Goal: Transaction & Acquisition: Purchase product/service

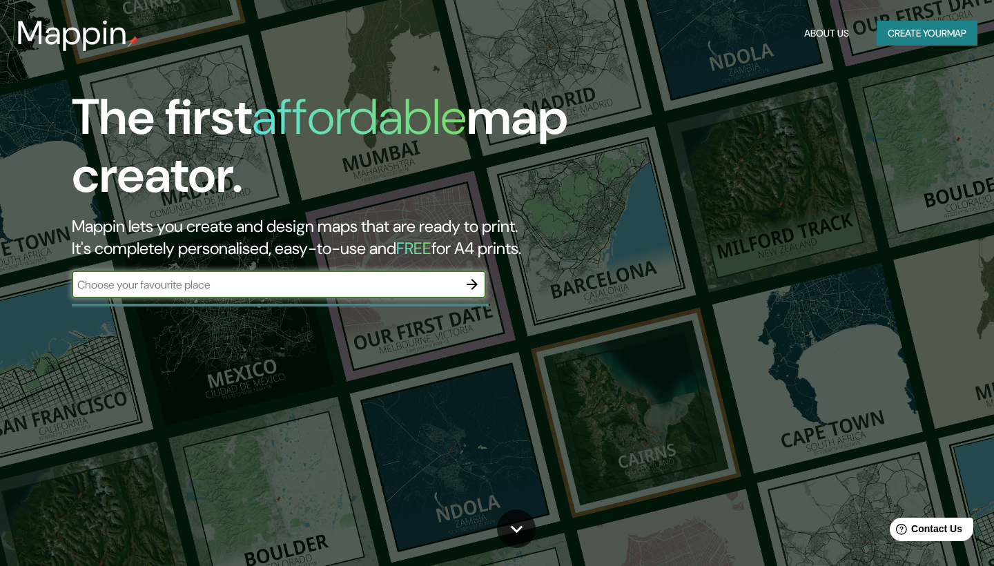
click at [369, 282] on input "text" at bounding box center [265, 285] width 387 height 16
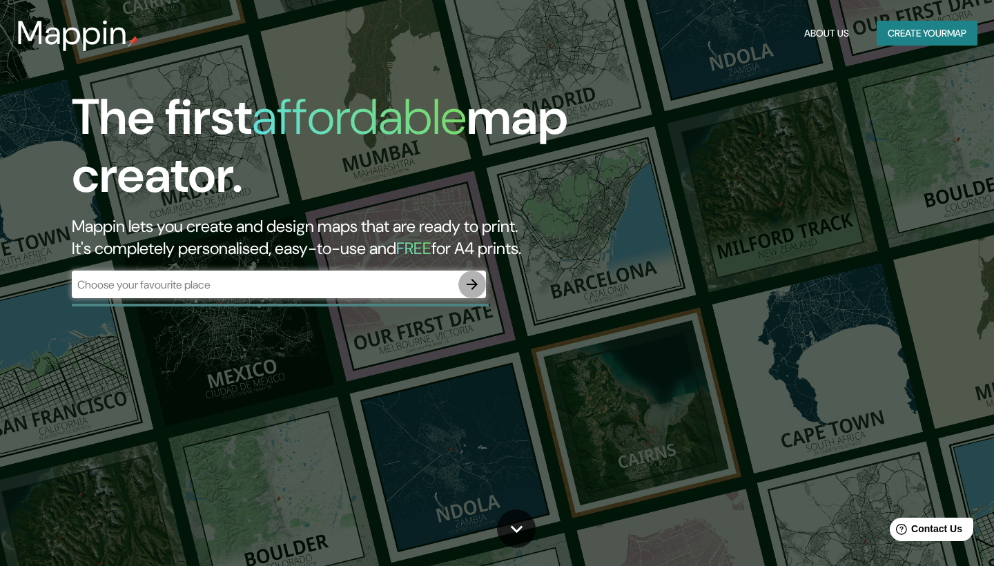
click at [474, 284] on icon "button" at bounding box center [472, 284] width 11 height 11
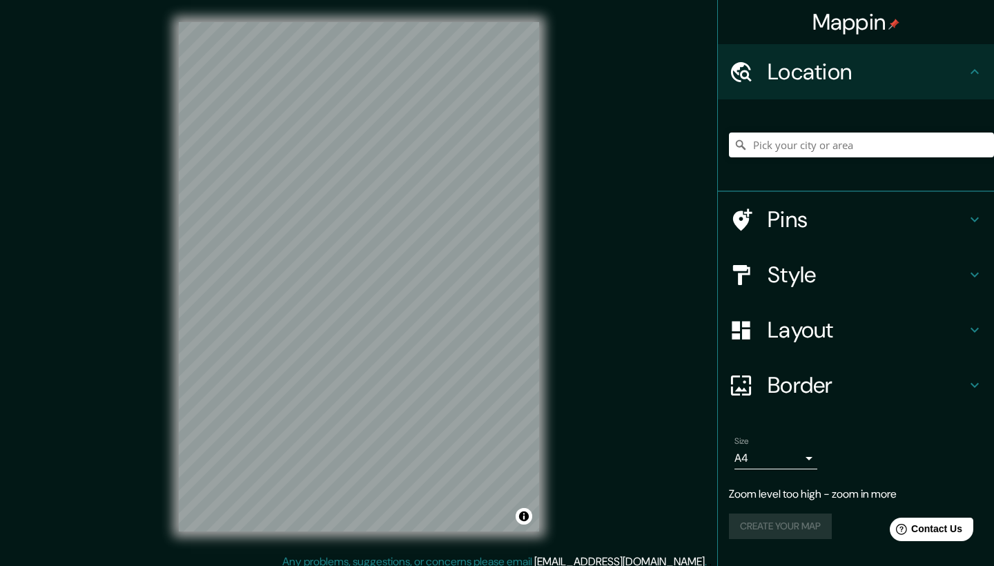
click at [605, 225] on div "Mappin Location Pins Style Layout Border Choose a border. Hint : you can make l…" at bounding box center [497, 288] width 994 height 576
click at [619, 265] on div "Mappin Location Pins Style Layout Border Choose a border. Hint : you can make l…" at bounding box center [497, 288] width 994 height 576
click at [574, 266] on div "Mappin Location Pins Style Layout Border Choose a border. Hint : you can make l…" at bounding box center [497, 288] width 994 height 576
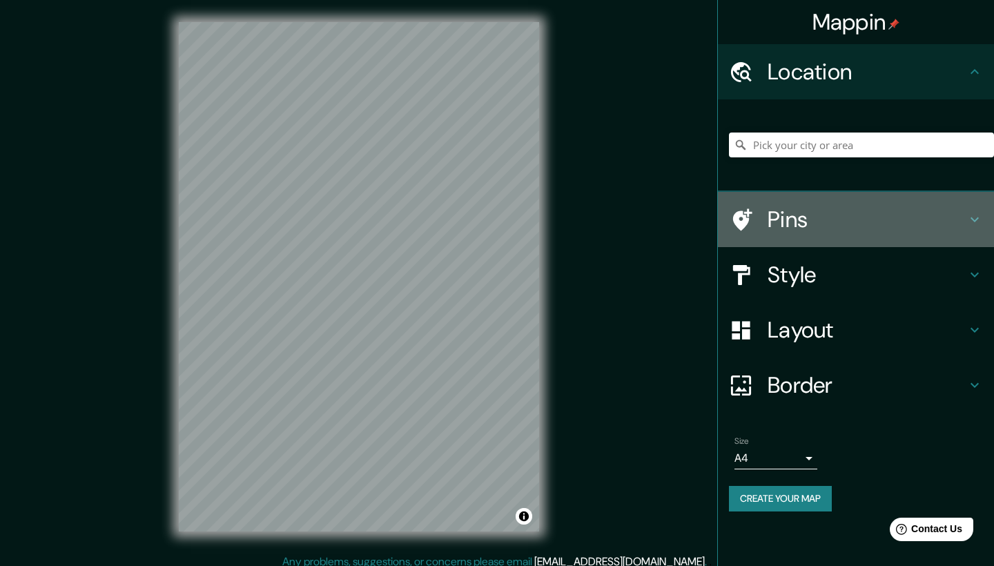
click at [976, 214] on icon at bounding box center [974, 219] width 17 height 17
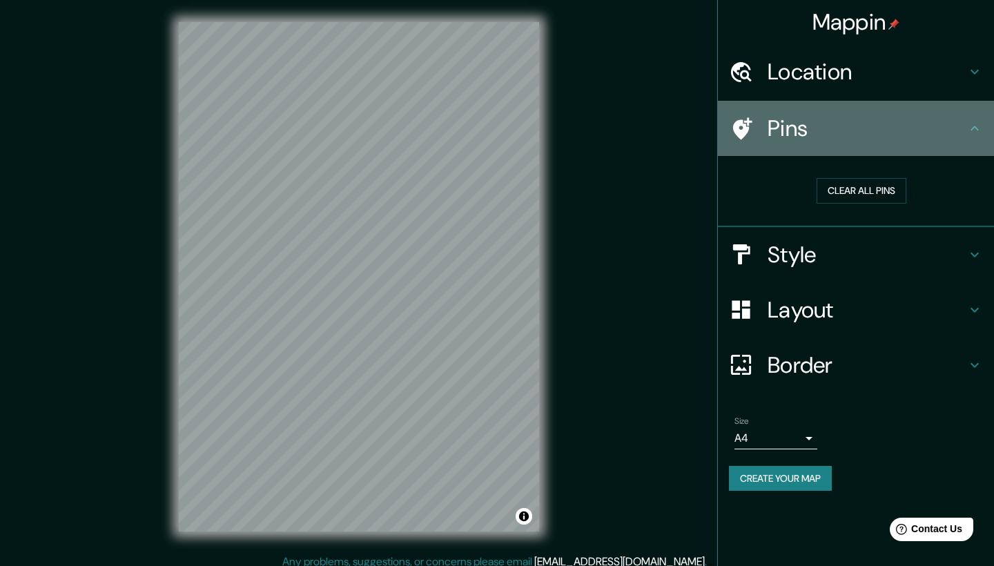
click at [975, 138] on div "Pins" at bounding box center [856, 128] width 276 height 55
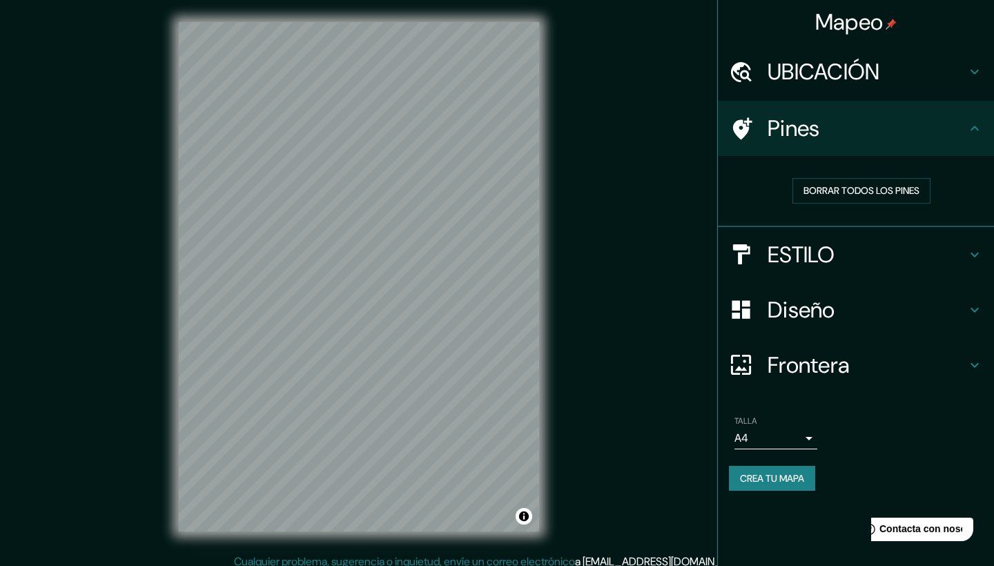
click at [969, 306] on icon at bounding box center [974, 310] width 17 height 17
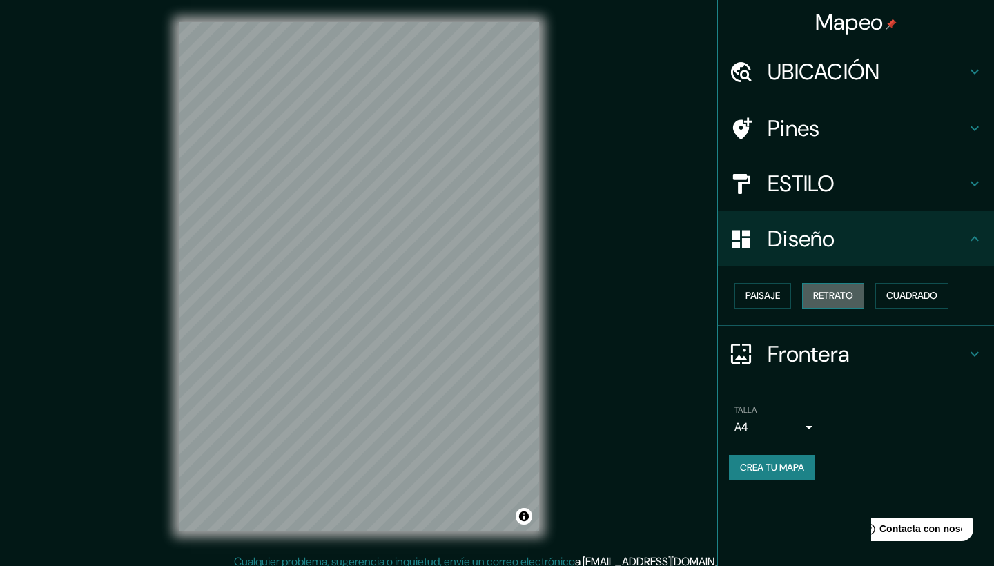
click at [848, 301] on button "Retrato" at bounding box center [833, 296] width 62 height 26
click at [746, 295] on button "Paisaje" at bounding box center [763, 296] width 57 height 26
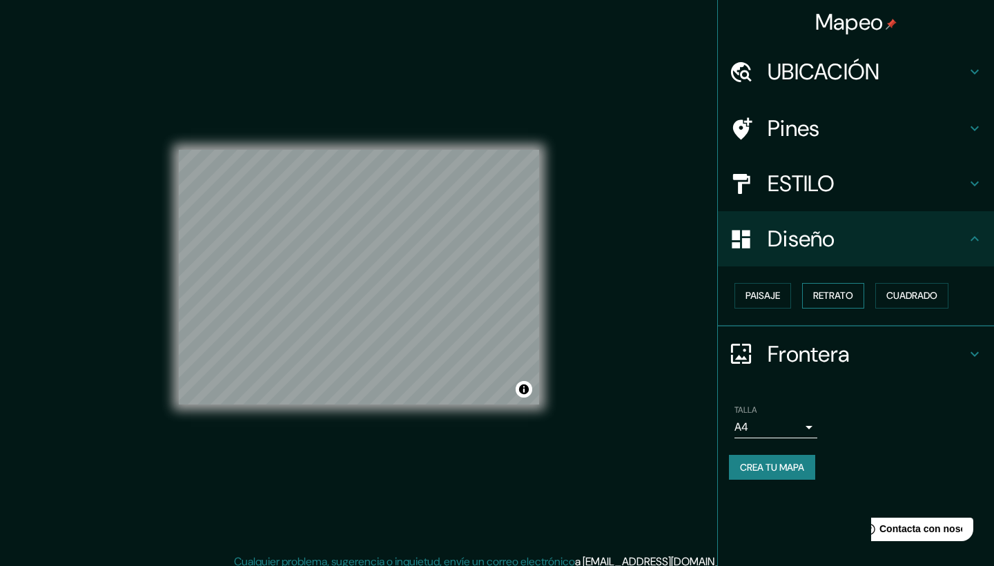
click at [834, 294] on button "Retrato" at bounding box center [833, 296] width 62 height 26
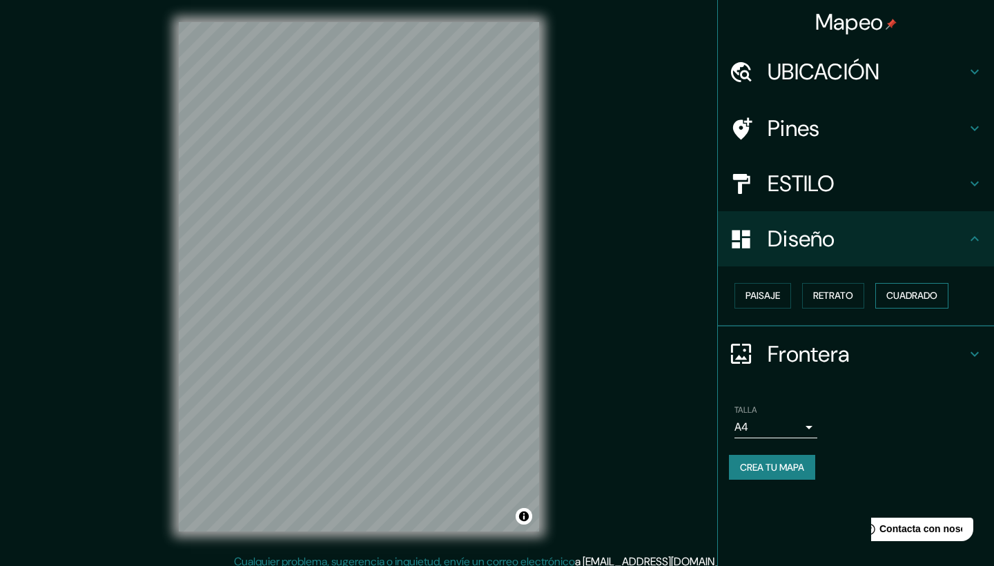
click at [924, 292] on button "Cuadrado" at bounding box center [911, 296] width 73 height 26
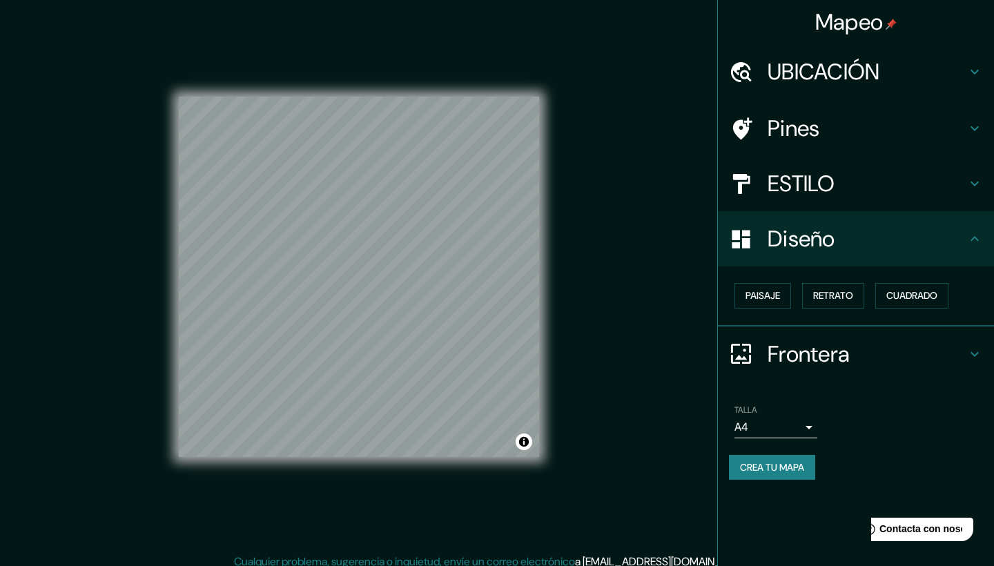
click at [831, 353] on h4 "Frontera" at bounding box center [867, 354] width 199 height 28
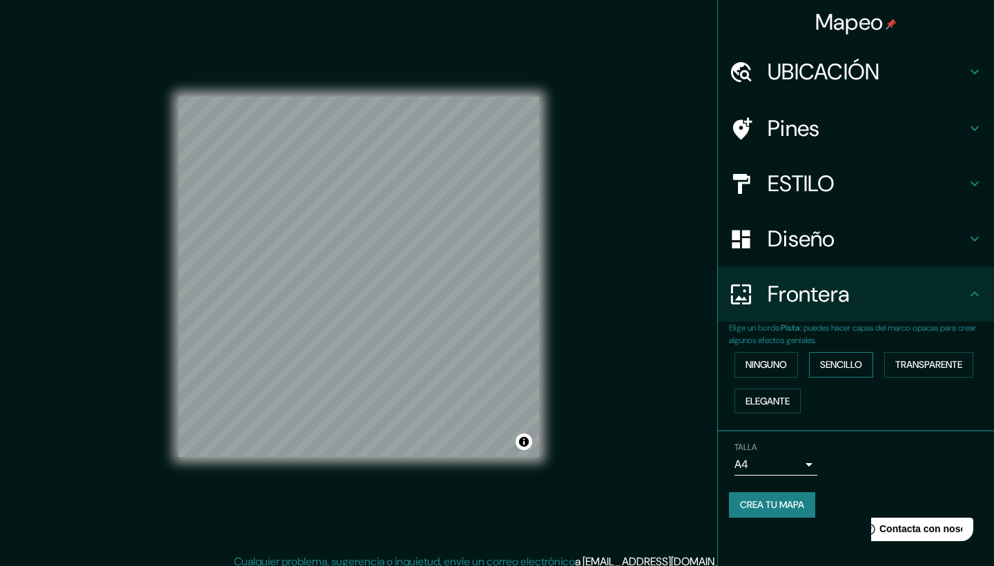
click at [846, 364] on button "Sencillo" at bounding box center [841, 365] width 64 height 26
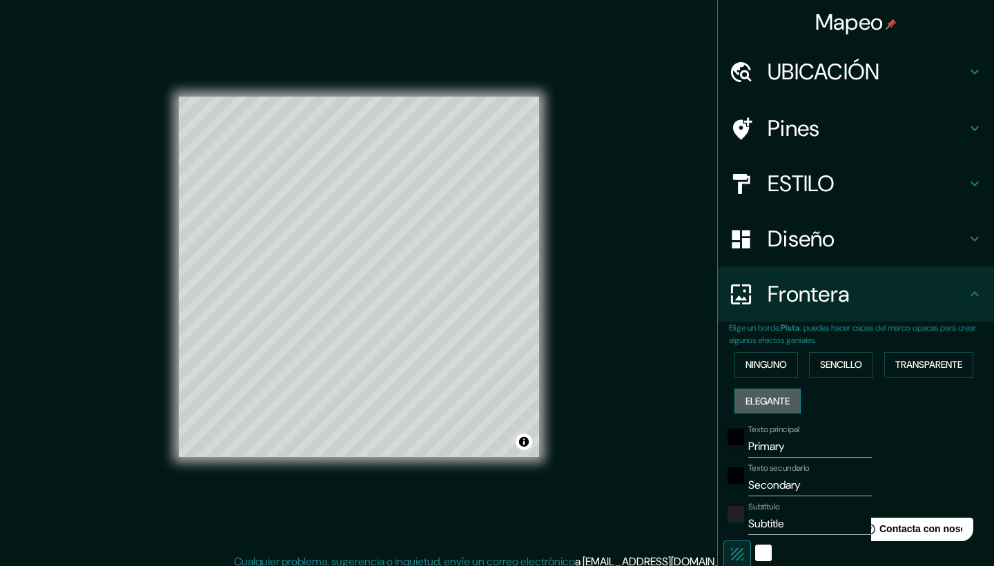
click at [766, 398] on button "ELEGANTE" at bounding box center [768, 402] width 66 height 26
click at [928, 358] on button "TRANSPARENTE" at bounding box center [928, 365] width 89 height 26
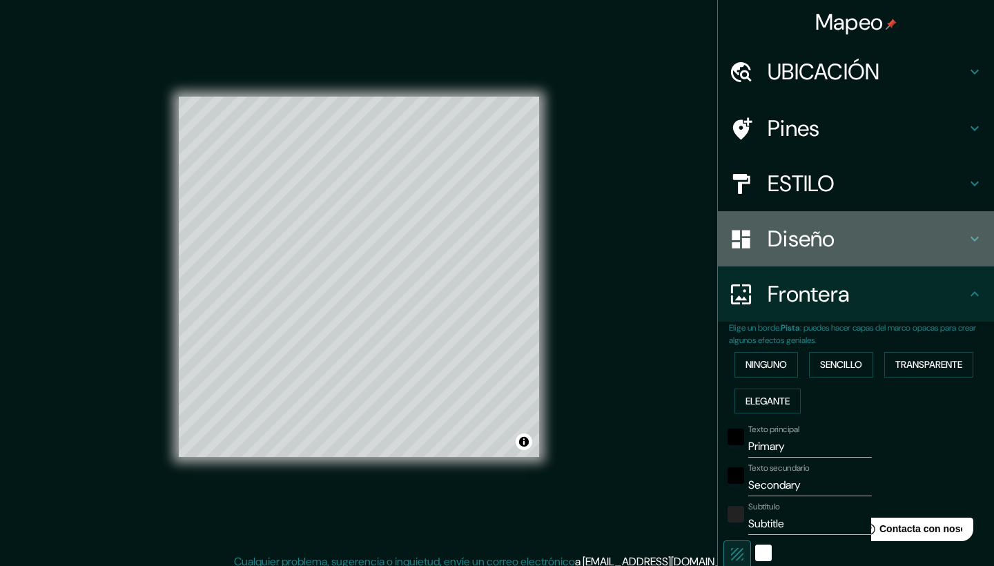
click at [858, 235] on h4 "Diseño" at bounding box center [867, 239] width 199 height 28
type input "251"
type input "42"
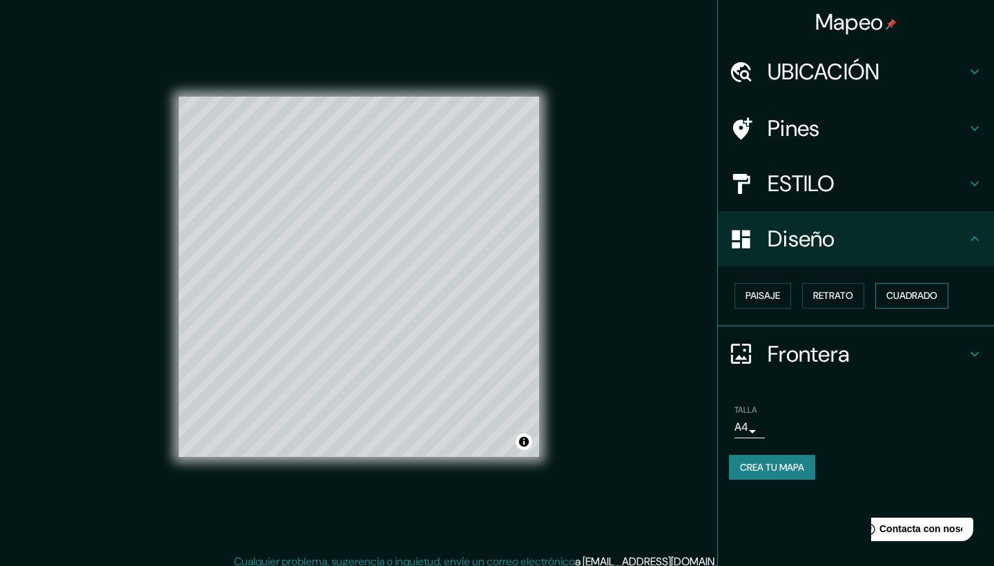
click at [906, 291] on button "Cuadrado" at bounding box center [911, 296] width 73 height 26
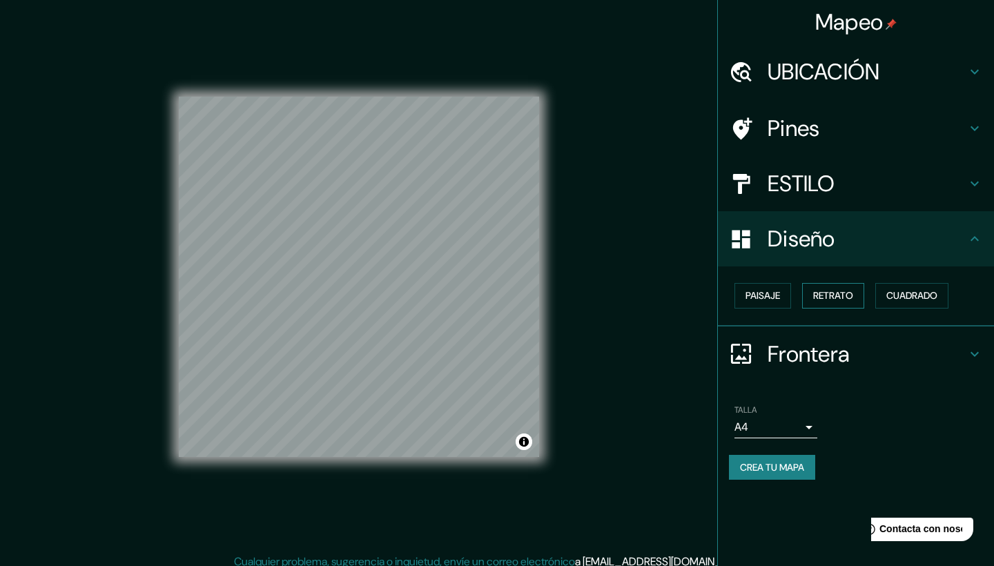
click at [863, 290] on button "Retrato" at bounding box center [833, 296] width 62 height 26
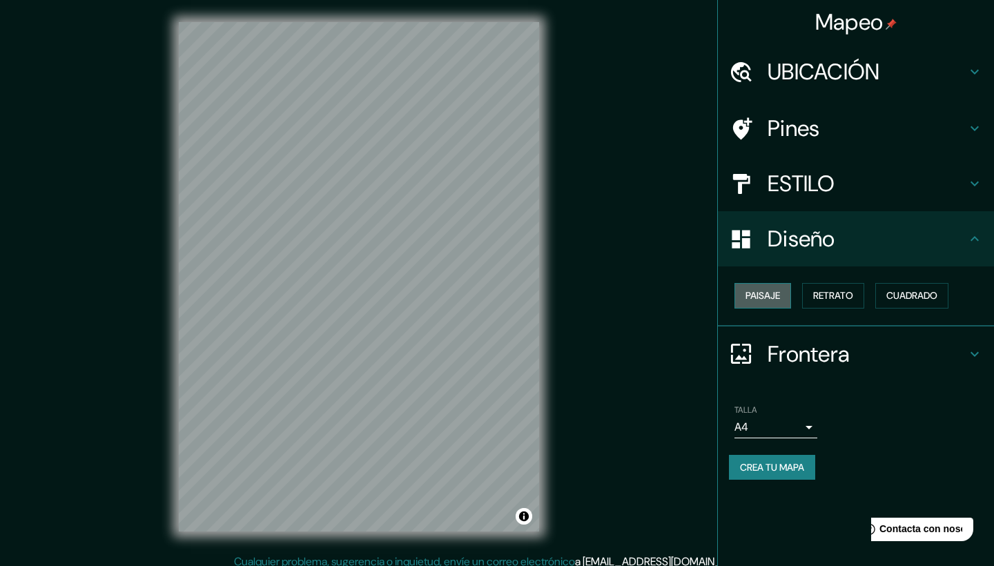
click at [751, 294] on button "Paisaje" at bounding box center [763, 296] width 57 height 26
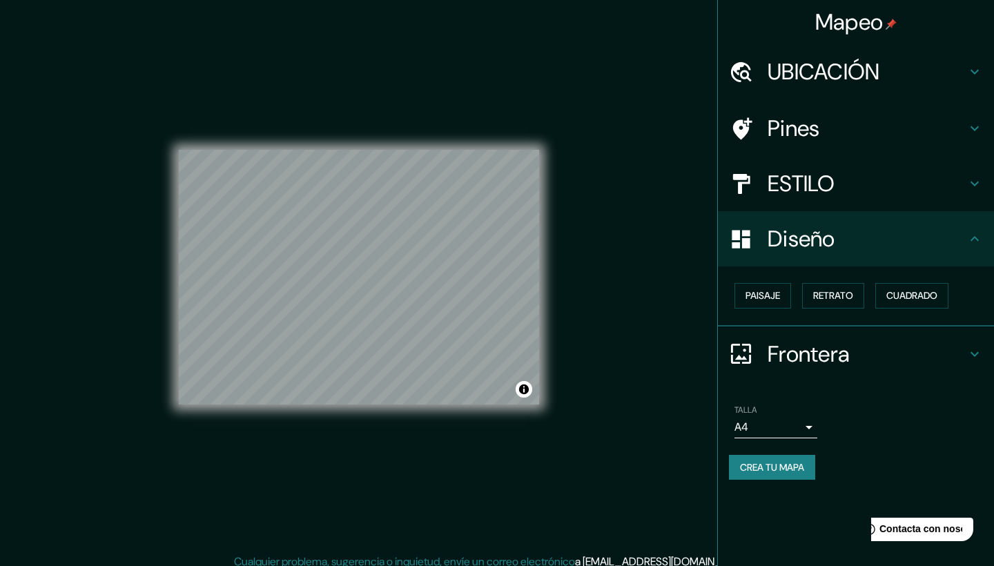
click at [810, 424] on body "Mapeo UBICACIÓN Pines ESTILO Diseño Paisaje Retrato Cuadrado Frontera Elige un …" at bounding box center [497, 283] width 994 height 566
click at [809, 423] on div at bounding box center [497, 283] width 994 height 566
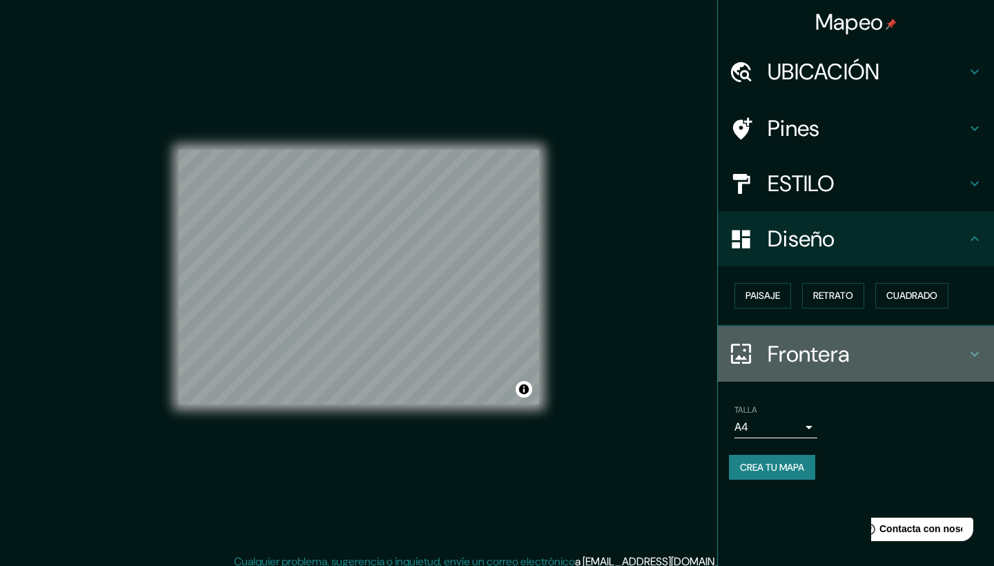
click at [978, 348] on icon at bounding box center [974, 354] width 17 height 17
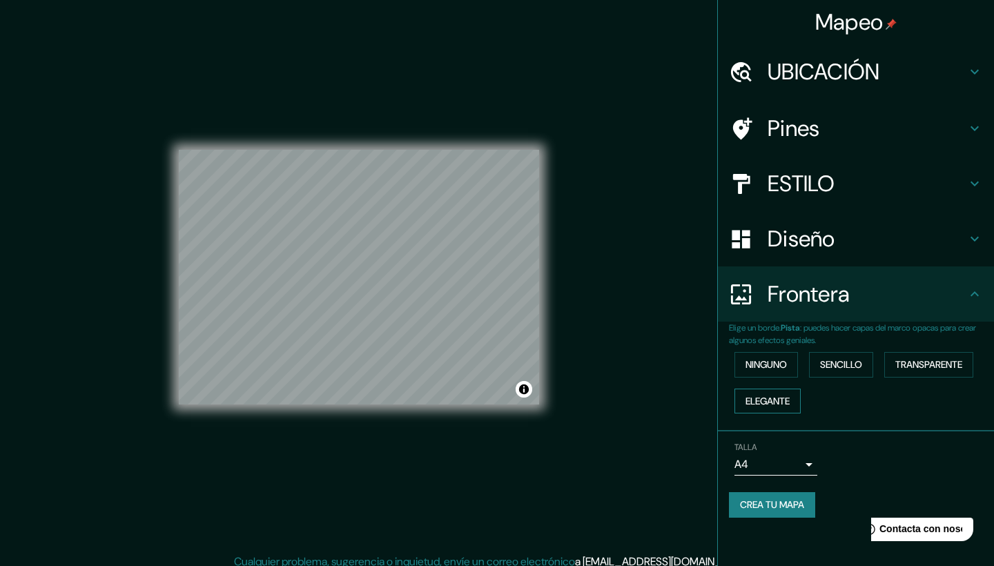
click at [786, 392] on button "ELEGANTE" at bounding box center [768, 402] width 66 height 26
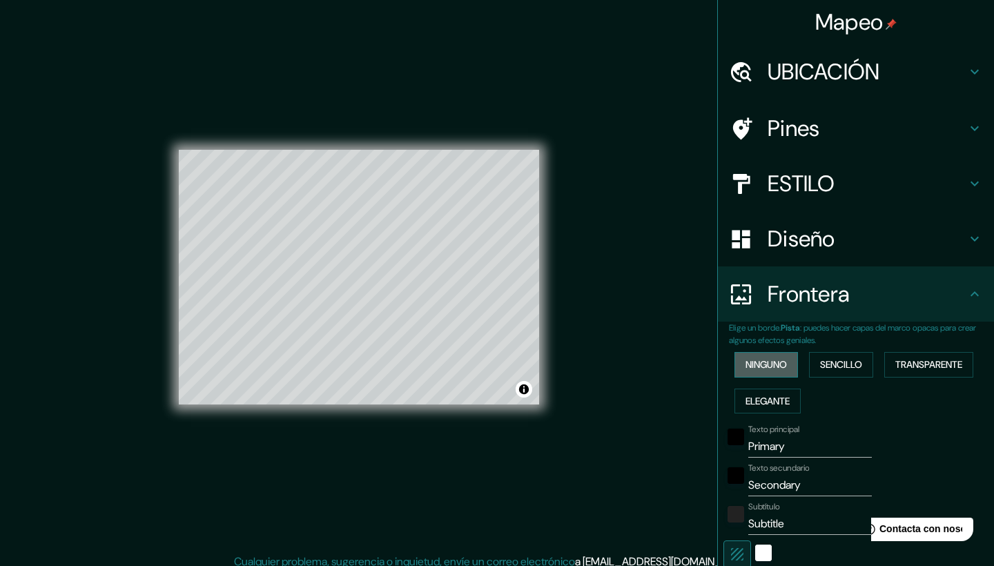
click at [782, 369] on button "ninguno" at bounding box center [767, 365] width 64 height 26
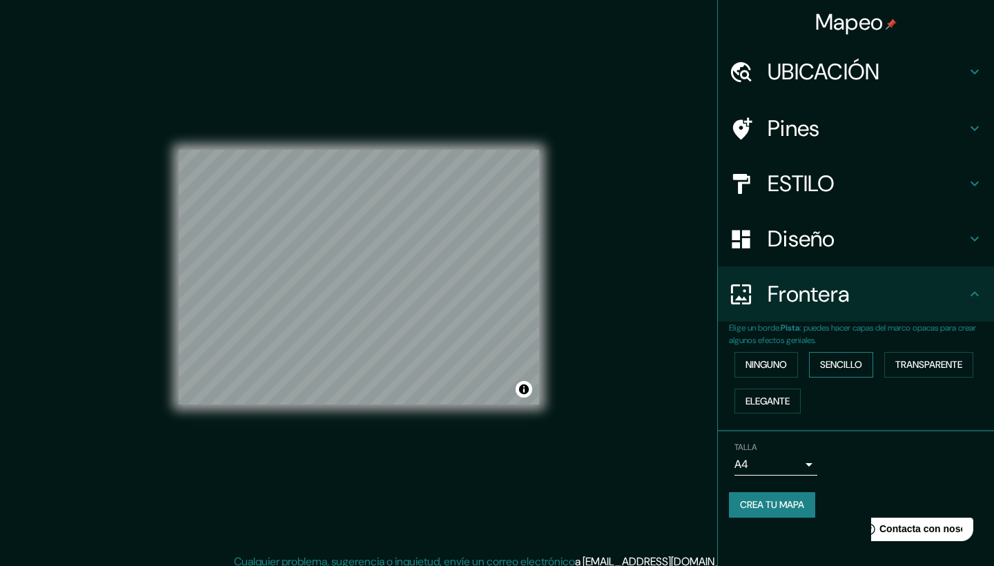
click at [852, 369] on button "Sencillo" at bounding box center [841, 365] width 64 height 26
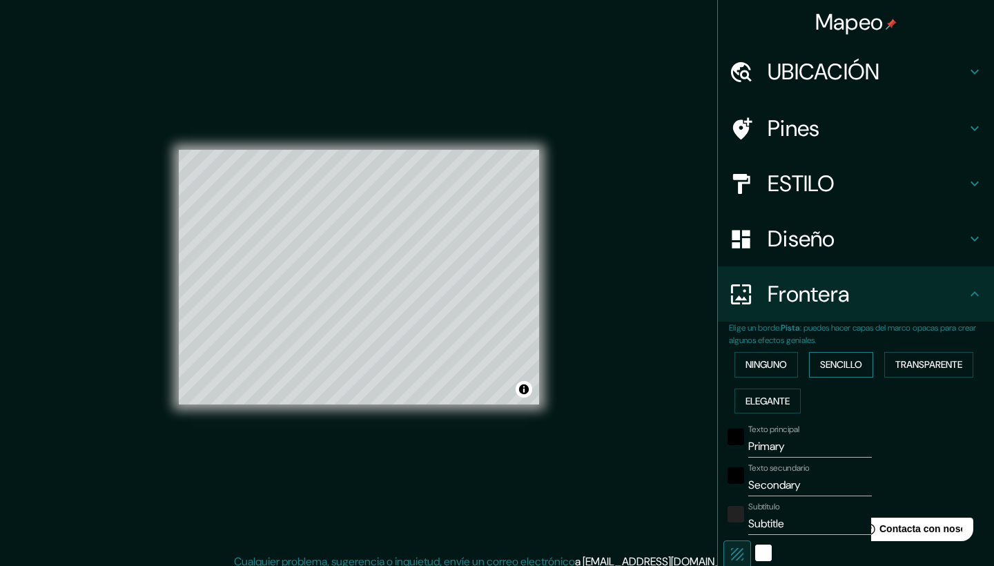
click at [852, 369] on button "Sencillo" at bounding box center [841, 365] width 64 height 26
type input "209"
type input "42"
click at [800, 450] on input "Primary" at bounding box center [810, 447] width 124 height 22
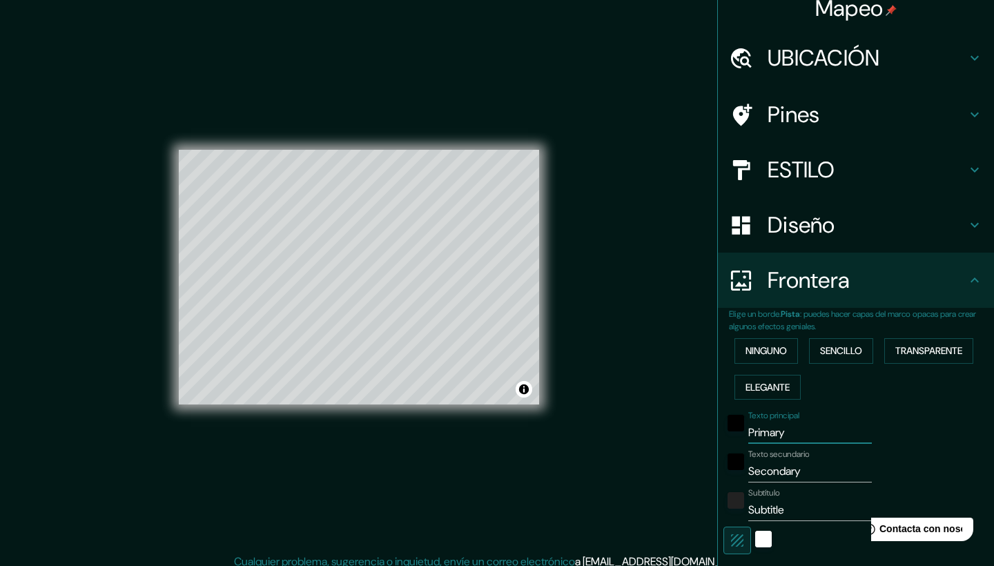
scroll to position [1, 0]
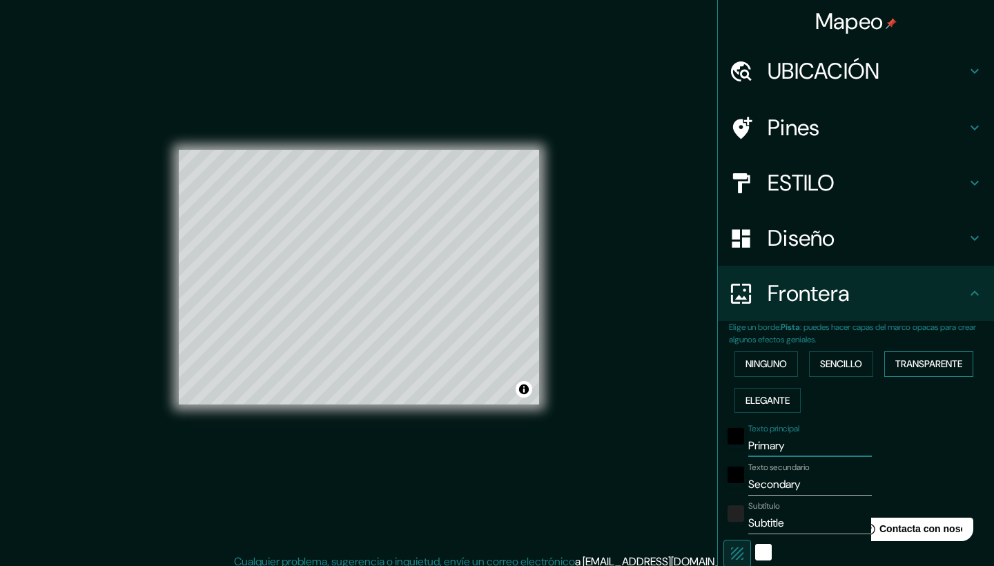
click at [926, 369] on button "TRANSPARENTE" at bounding box center [928, 364] width 89 height 26
click at [772, 360] on button "ninguno" at bounding box center [767, 364] width 64 height 26
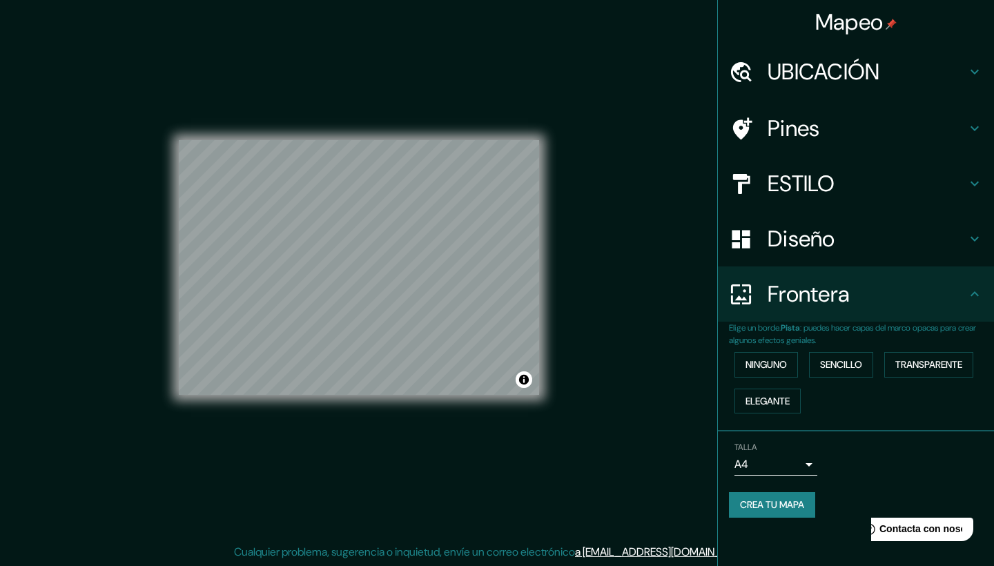
scroll to position [10, 0]
click at [773, 504] on button "CREA TU MAPA" at bounding box center [772, 505] width 86 height 26
click at [793, 498] on div "CREA TU MAPA" at bounding box center [856, 505] width 254 height 26
click at [771, 505] on button "CREA TU MAPA" at bounding box center [772, 505] width 86 height 26
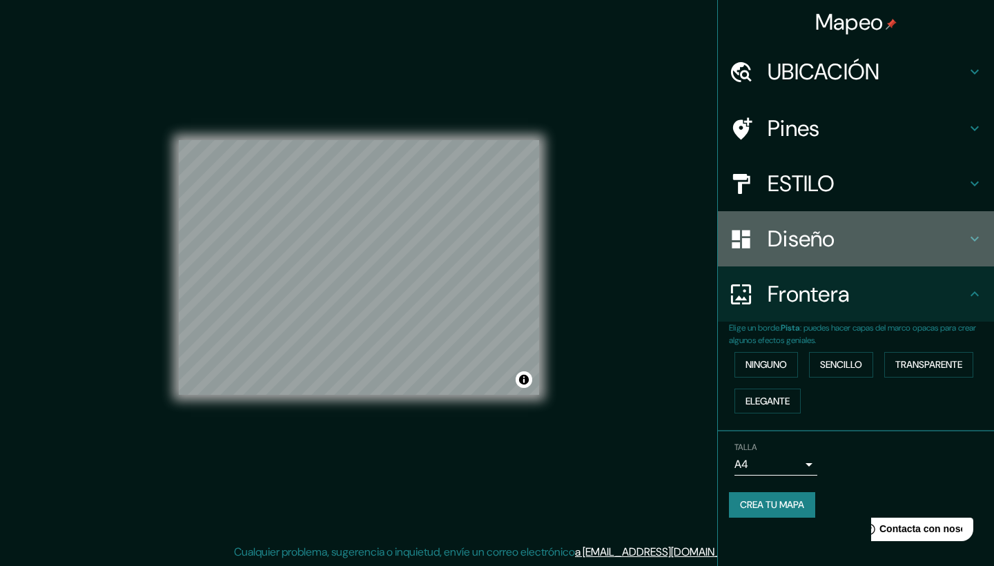
click at [772, 235] on h4 "Diseño" at bounding box center [867, 239] width 199 height 28
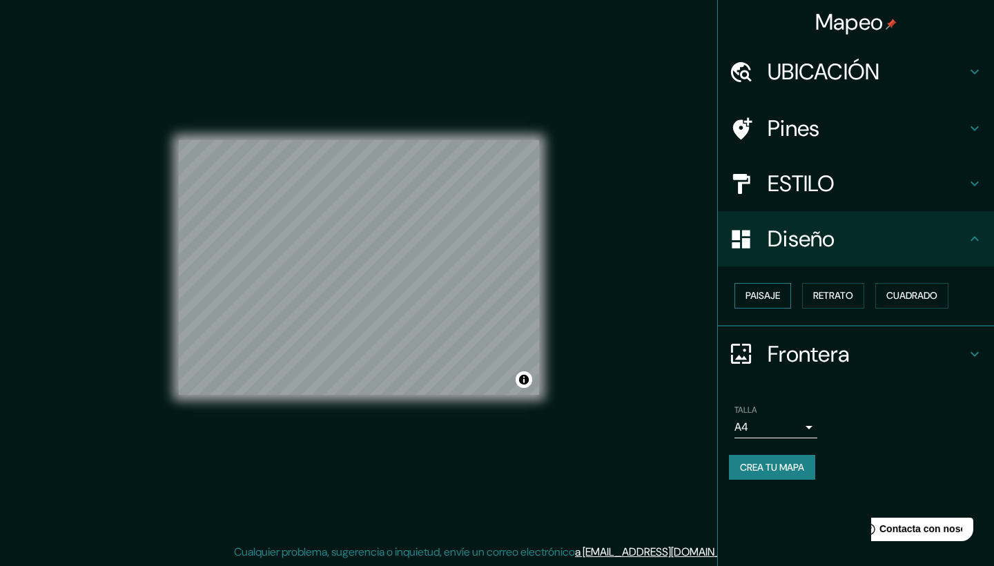
click at [768, 284] on button "Paisaje" at bounding box center [763, 296] width 57 height 26
click at [782, 293] on button "Paisaje" at bounding box center [763, 296] width 57 height 26
click at [821, 295] on button "Retrato" at bounding box center [833, 296] width 62 height 26
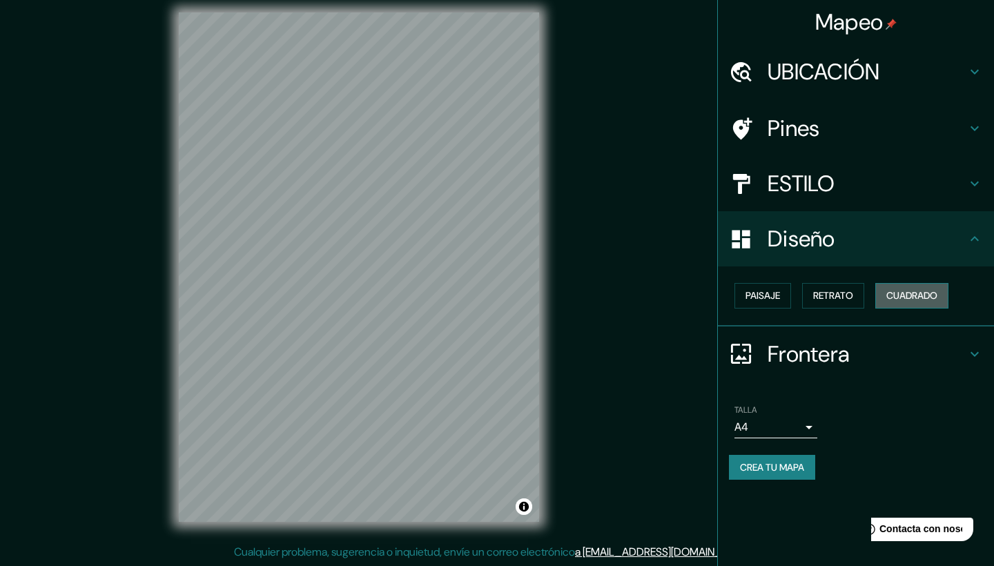
click at [890, 298] on button "Cuadrado" at bounding box center [911, 296] width 73 height 26
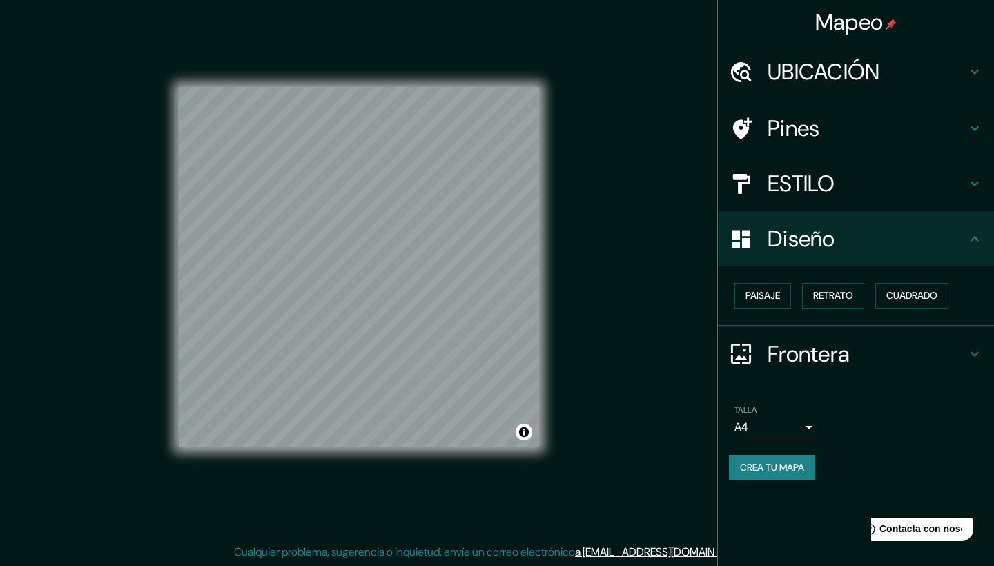
click at [813, 197] on div "ESTILO" at bounding box center [856, 183] width 276 height 55
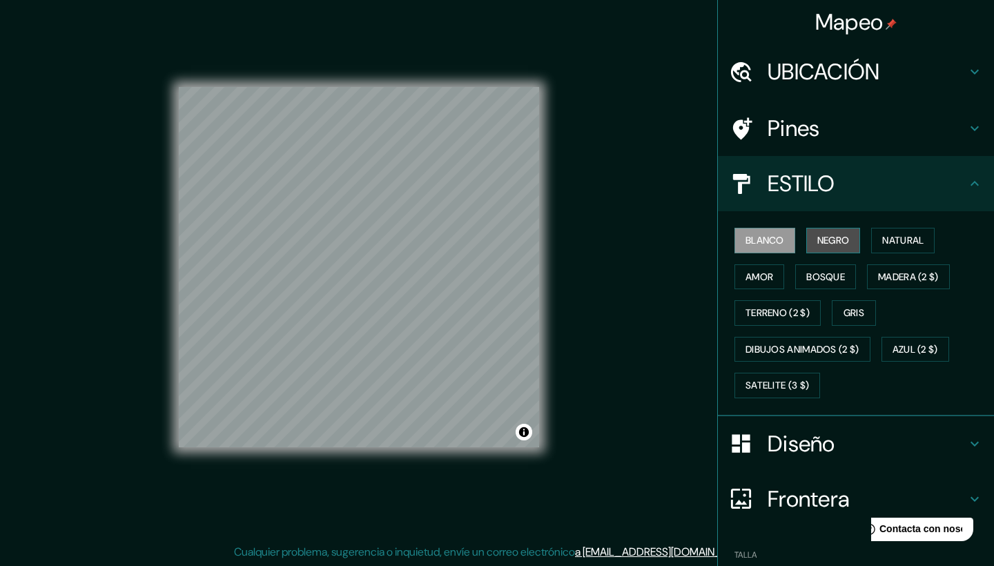
click at [814, 229] on button "NEGRO" at bounding box center [833, 241] width 55 height 26
click at [770, 237] on button "blanco" at bounding box center [765, 241] width 61 height 26
click at [764, 266] on button "amor" at bounding box center [760, 277] width 50 height 26
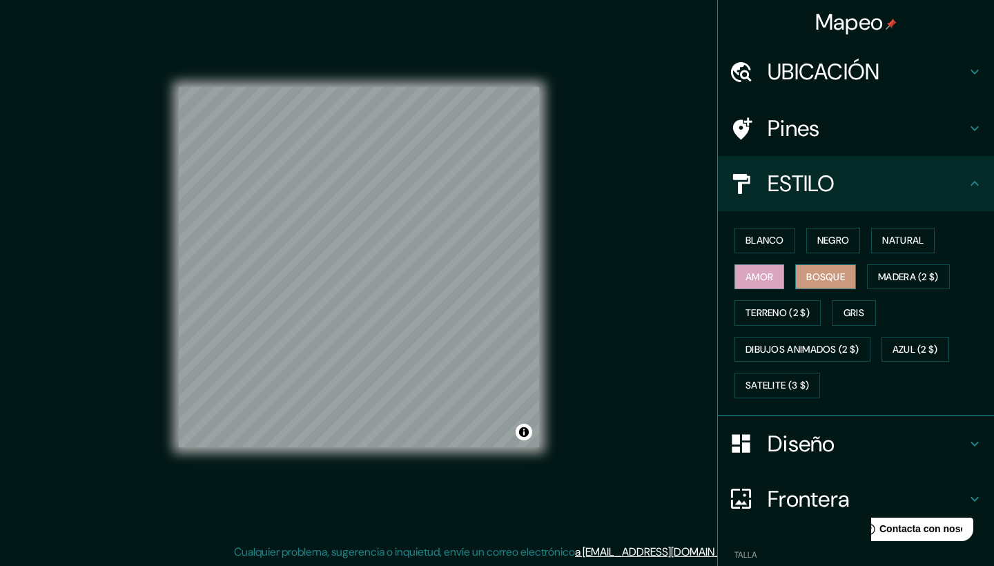
click at [819, 277] on button "Bosque" at bounding box center [825, 277] width 61 height 26
click at [895, 280] on button "MADERA (2 $)" at bounding box center [908, 277] width 83 height 26
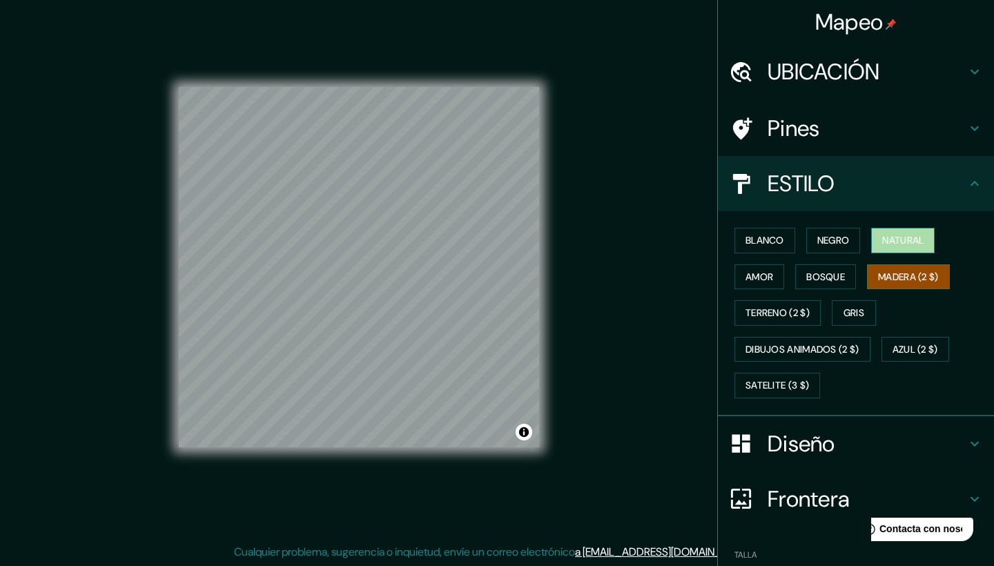
click at [906, 241] on button "Natural" at bounding box center [903, 241] width 64 height 26
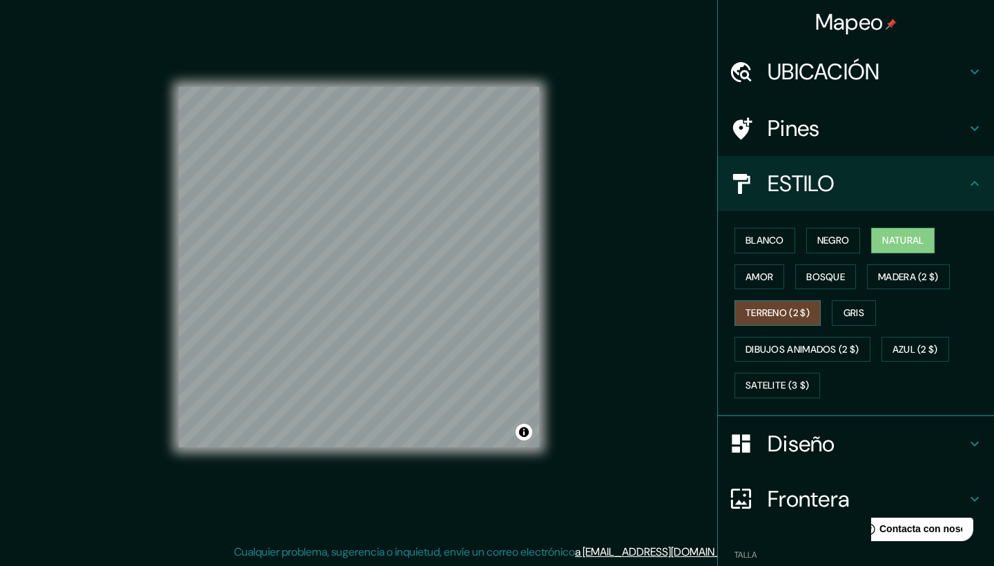
click at [781, 302] on button "TERRENO (2 $)" at bounding box center [778, 313] width 86 height 26
click at [842, 309] on button "Gris" at bounding box center [854, 313] width 44 height 26
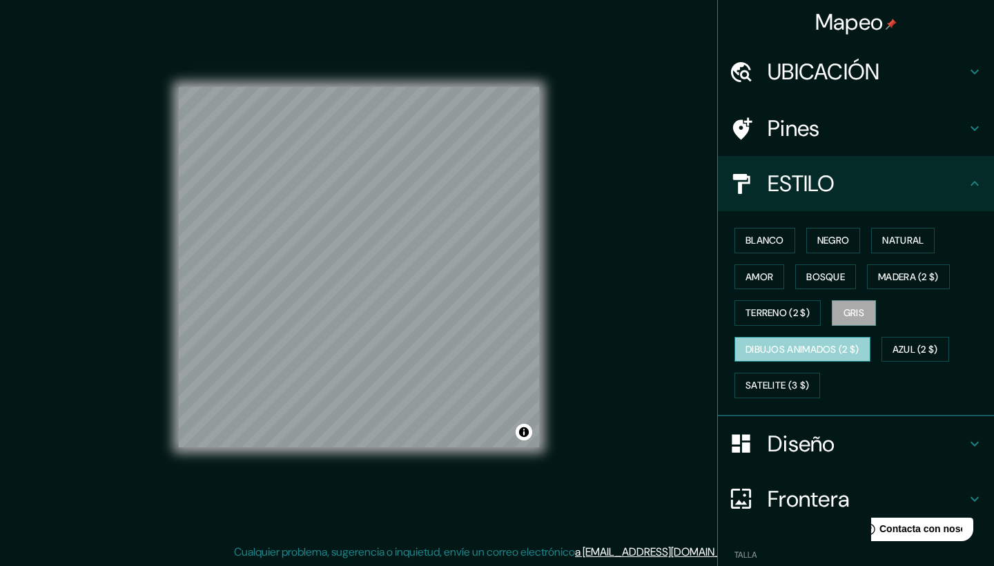
click at [774, 354] on button "DIBUJOS ANIMADOS (2 $)" at bounding box center [803, 350] width 136 height 26
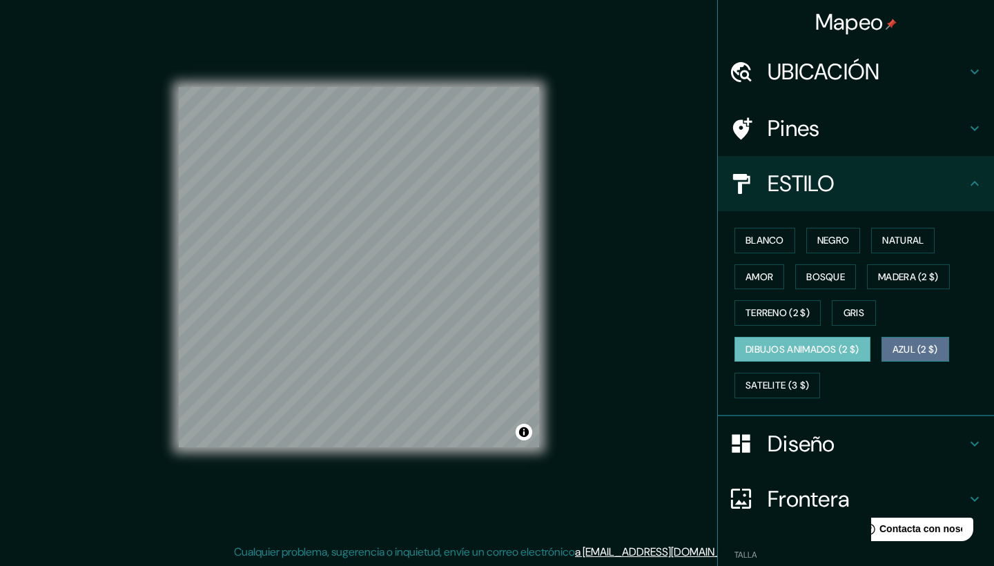
click at [934, 347] on button "AZUL (2 $)" at bounding box center [916, 350] width 68 height 26
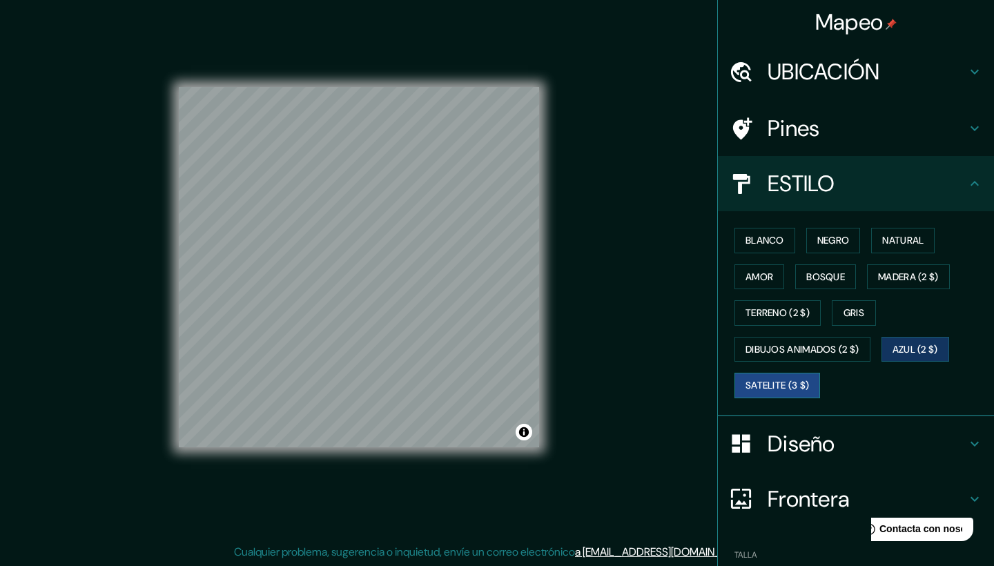
click at [768, 386] on button "Satelite (3 $)" at bounding box center [778, 386] width 86 height 26
click at [777, 231] on button "blanco" at bounding box center [765, 241] width 61 height 26
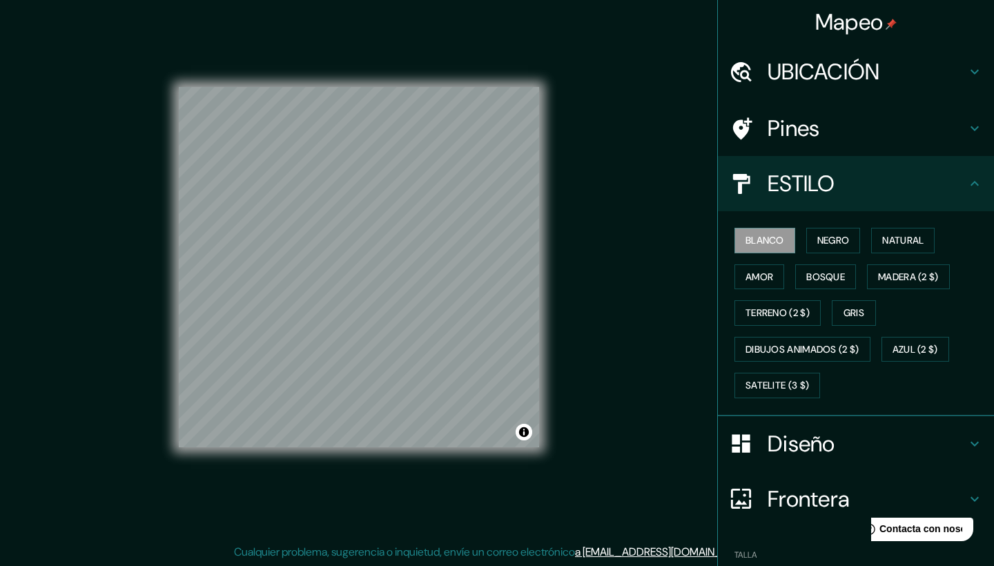
click at [806, 79] on h4 "UBICACIÓN" at bounding box center [867, 72] width 199 height 28
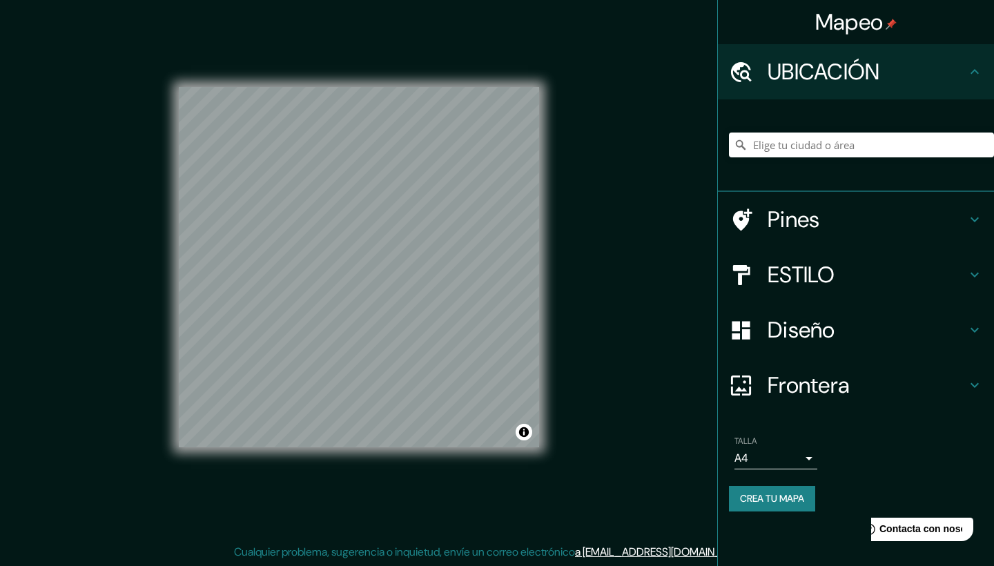
click at [806, 79] on h4 "UBICACIÓN" at bounding box center [867, 72] width 199 height 28
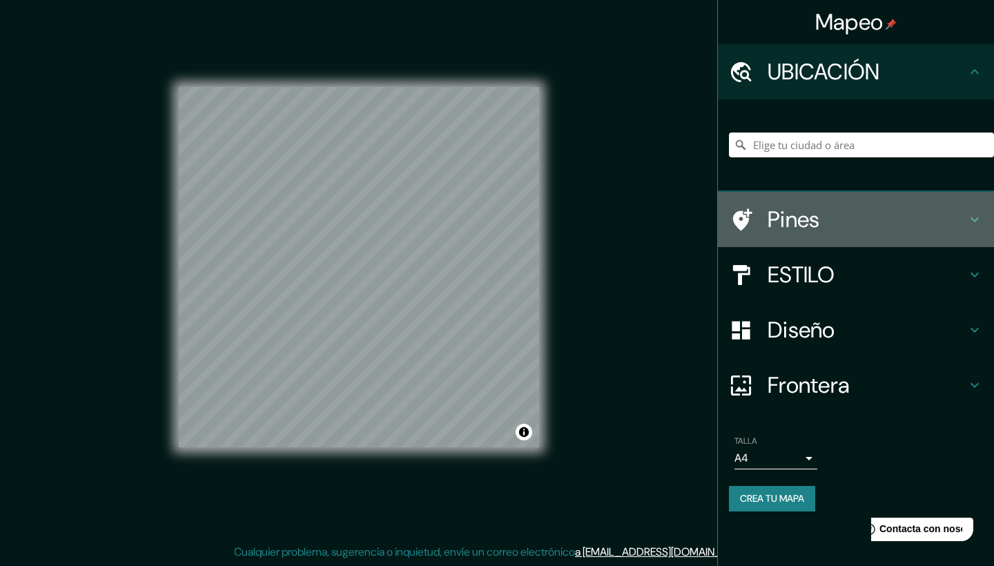
click at [799, 230] on h4 "Pines" at bounding box center [867, 220] width 199 height 28
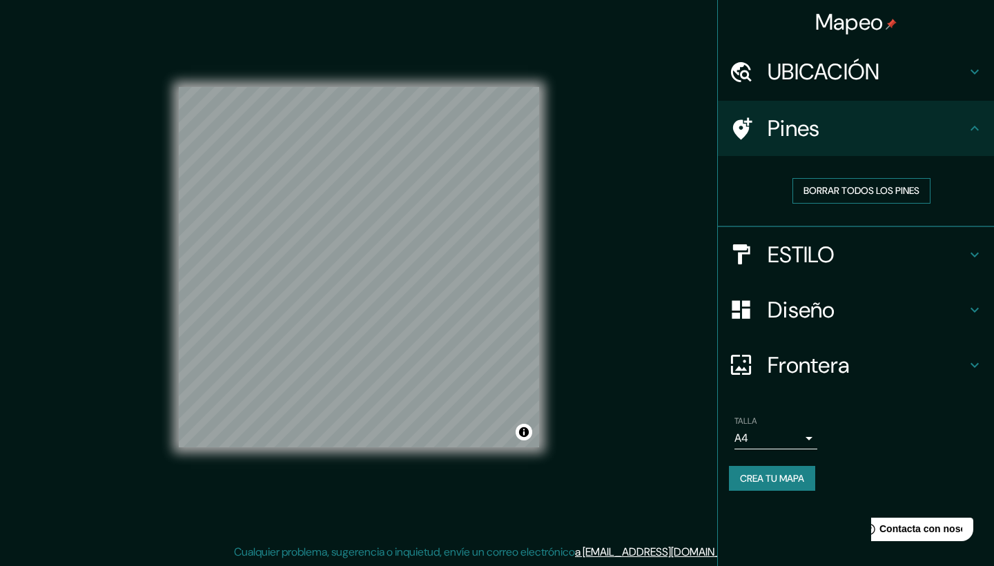
click at [849, 186] on button "BORRAR TODOS LOS PINES" at bounding box center [861, 191] width 138 height 26
click at [822, 245] on h4 "ESTILO" at bounding box center [867, 255] width 199 height 28
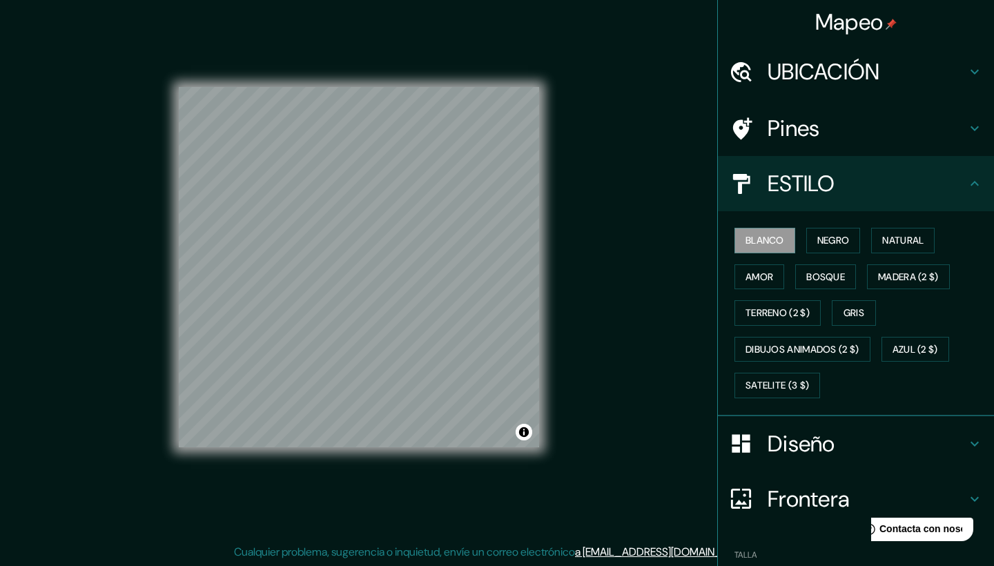
click at [794, 450] on h4 "Diseño" at bounding box center [867, 444] width 199 height 28
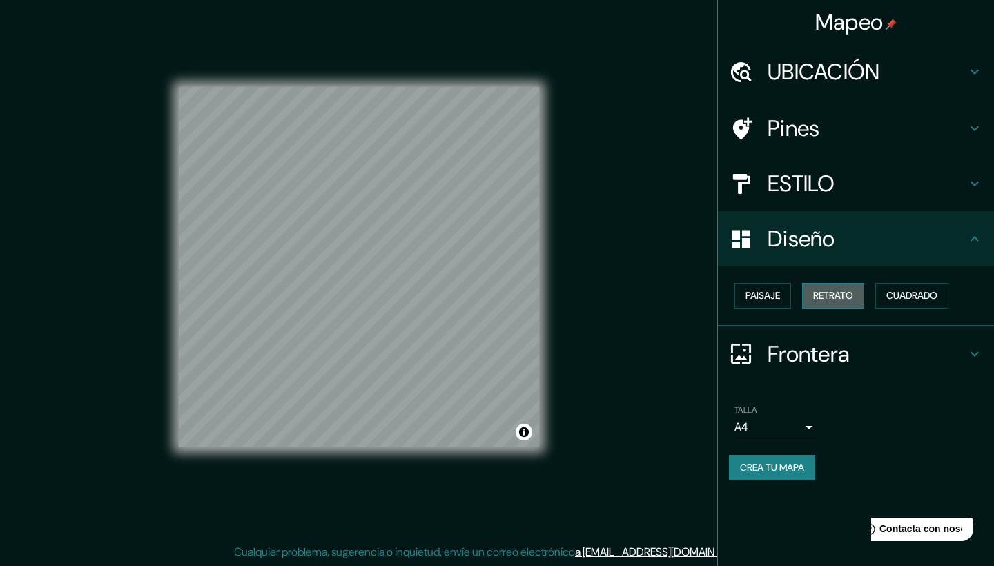
click at [845, 297] on button "Retrato" at bounding box center [833, 296] width 62 height 26
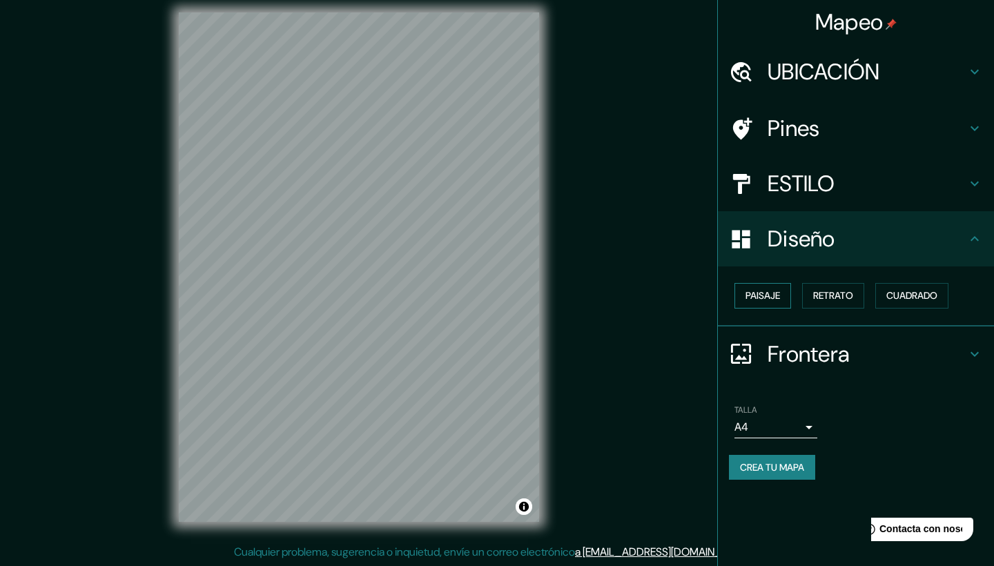
click at [777, 291] on button "Paisaje" at bounding box center [763, 296] width 57 height 26
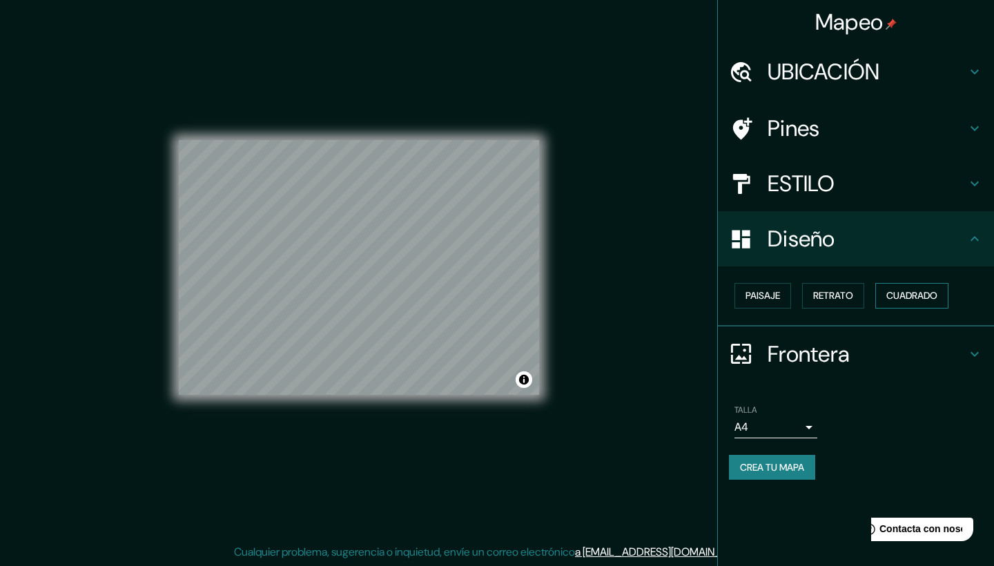
click at [913, 299] on button "Cuadrado" at bounding box center [911, 296] width 73 height 26
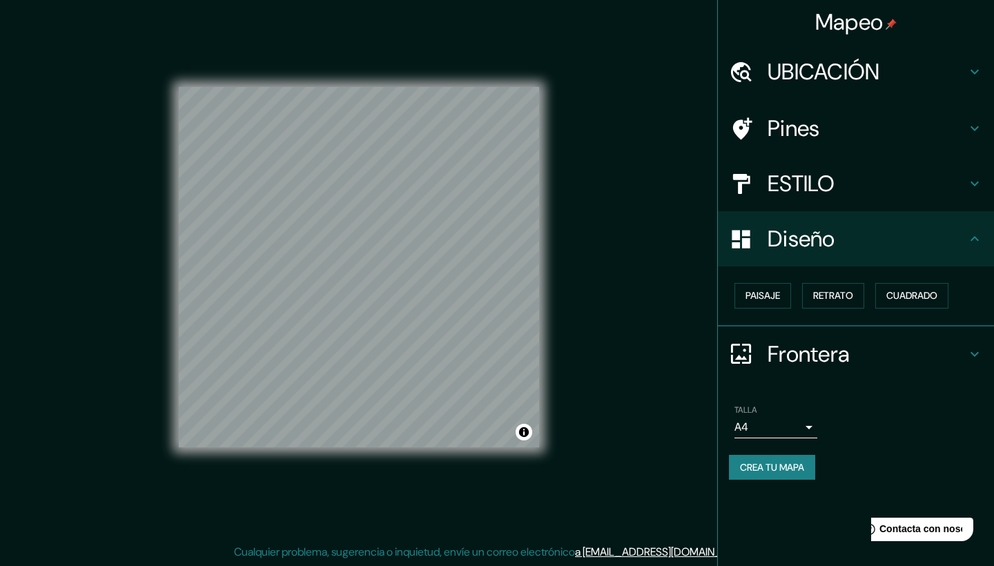
click at [801, 349] on h4 "Frontera" at bounding box center [867, 354] width 199 height 28
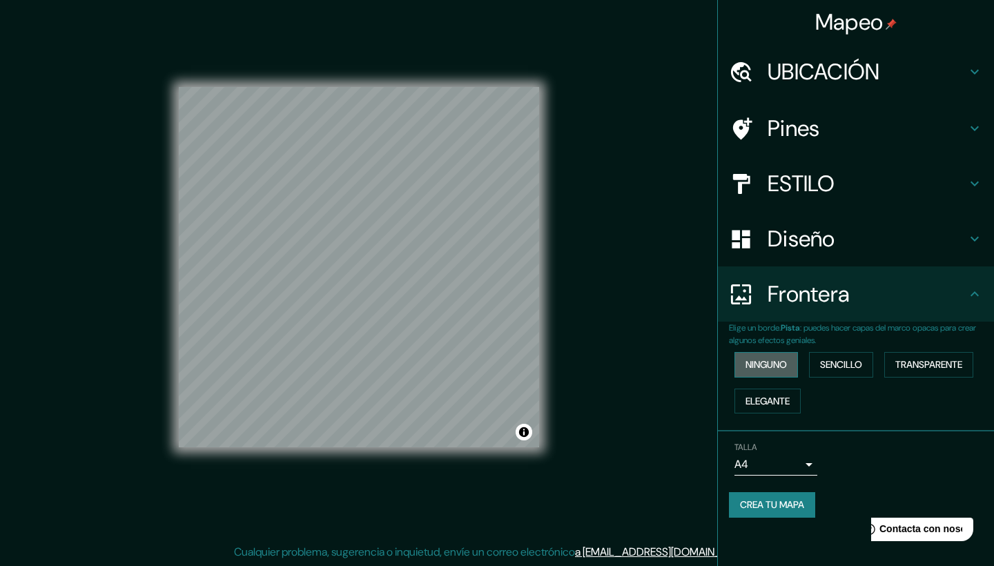
click at [772, 360] on button "ninguno" at bounding box center [767, 365] width 64 height 26
click at [777, 393] on button "ELEGANTE" at bounding box center [768, 402] width 66 height 26
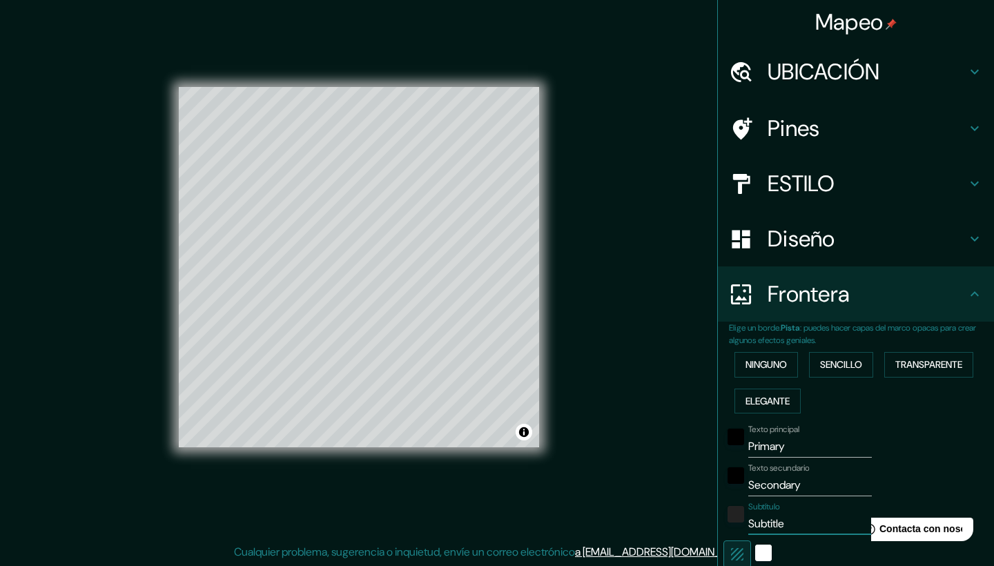
click at [823, 521] on input "Subtitle" at bounding box center [810, 524] width 124 height 22
type input "Subtítul"
type input "209"
type input "42"
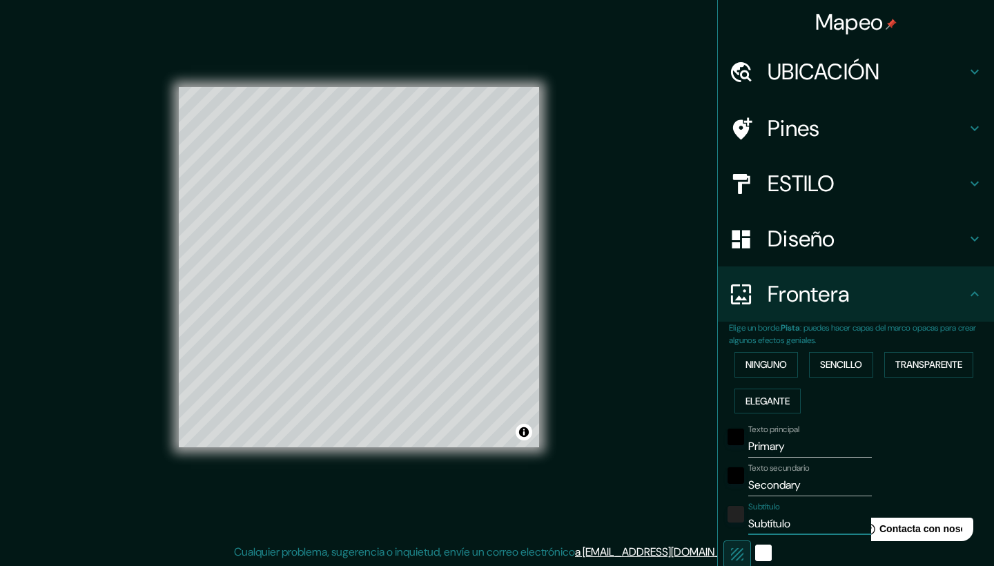
type input "21"
type input "Subtítu"
type input "209"
type input "42"
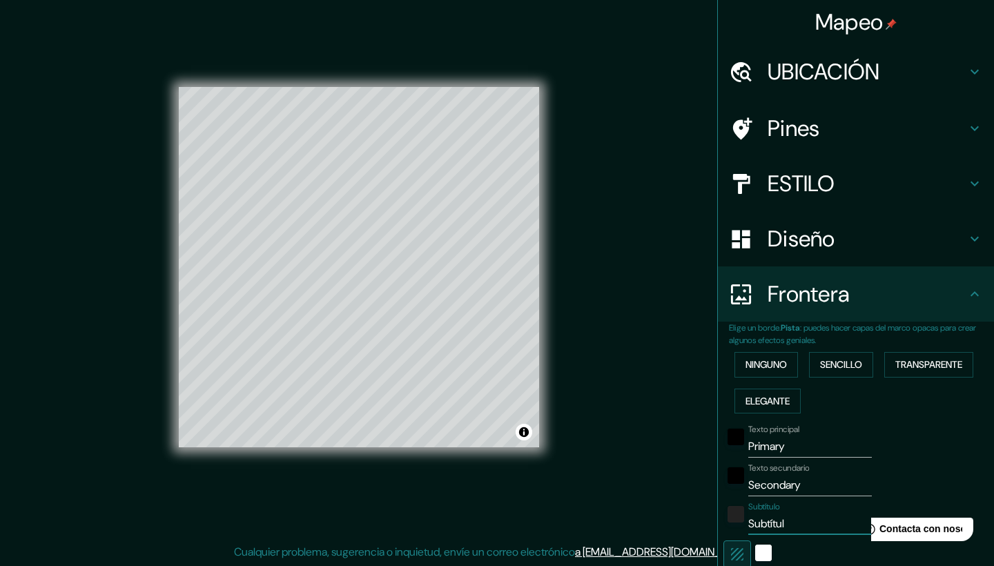
type input "21"
type input "Subtít"
type input "209"
type input "42"
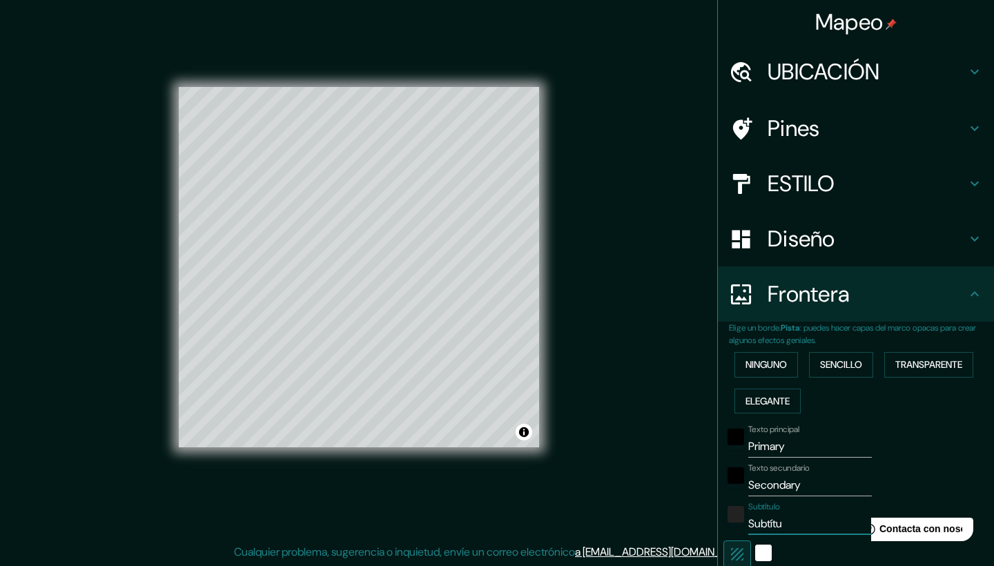
type input "21"
type input "Subtí"
type input "209"
type input "42"
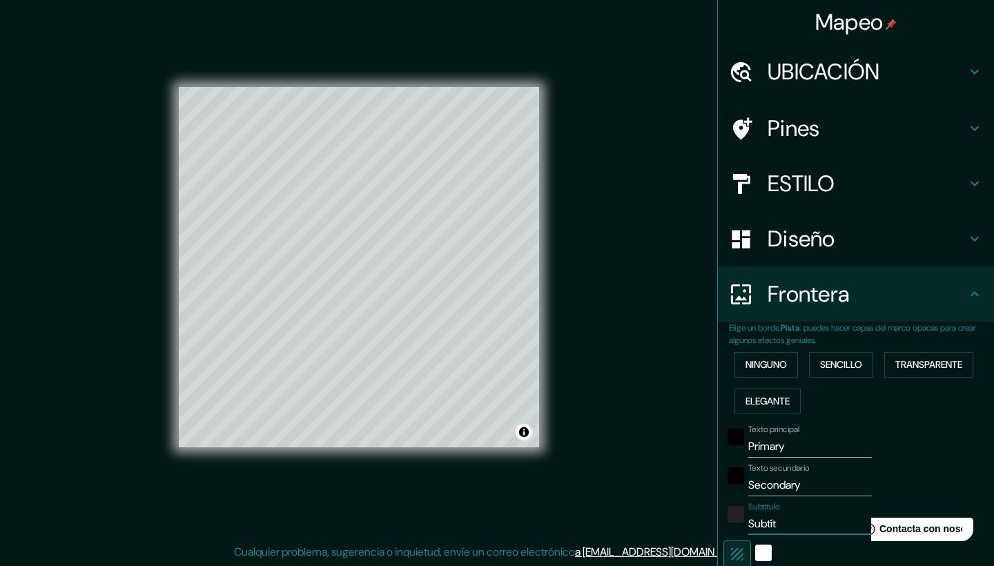
type input "21"
type input "Subt"
type input "209"
type input "42"
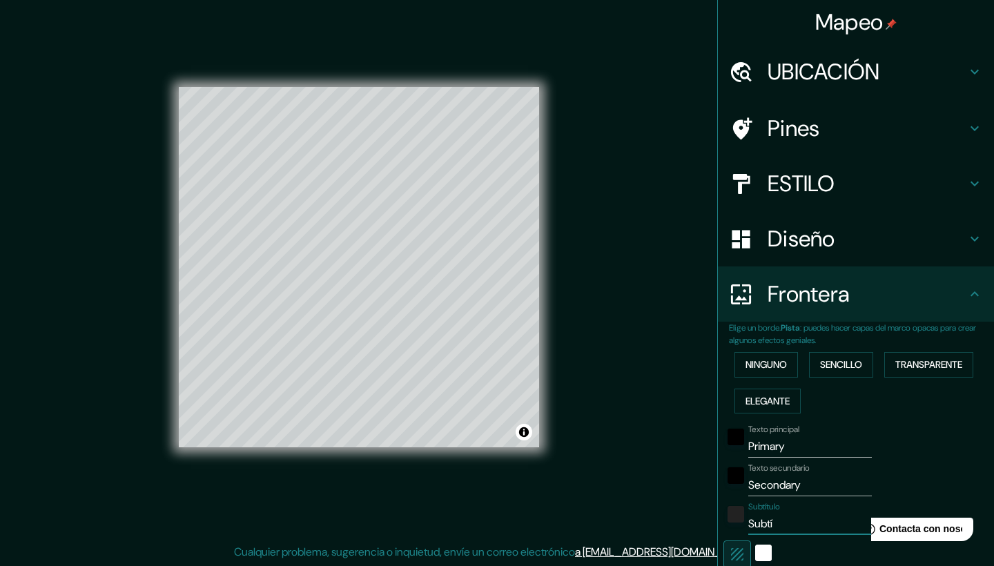
type input "21"
type input "Sub"
type input "209"
type input "42"
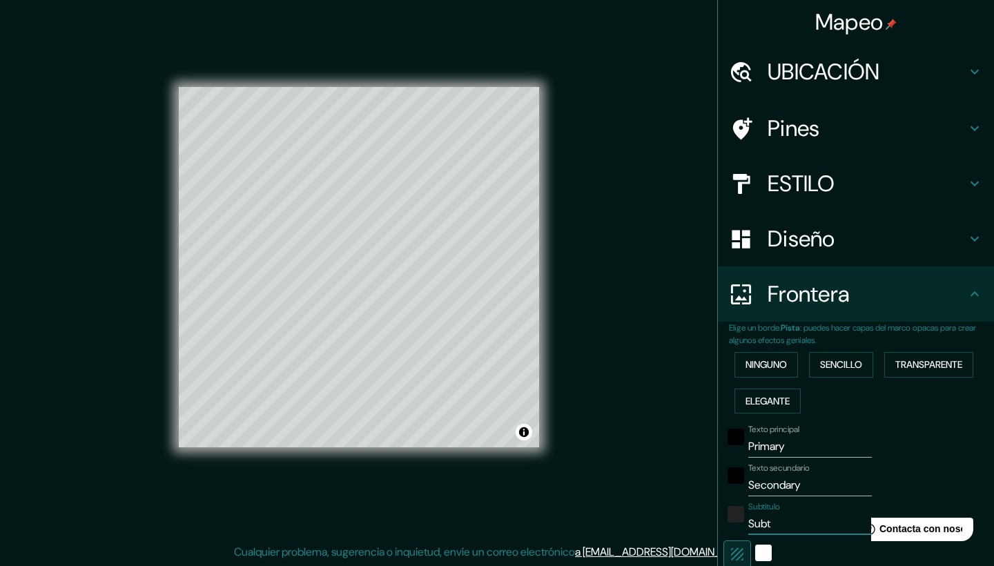
type input "21"
type input "Su"
type input "209"
type input "42"
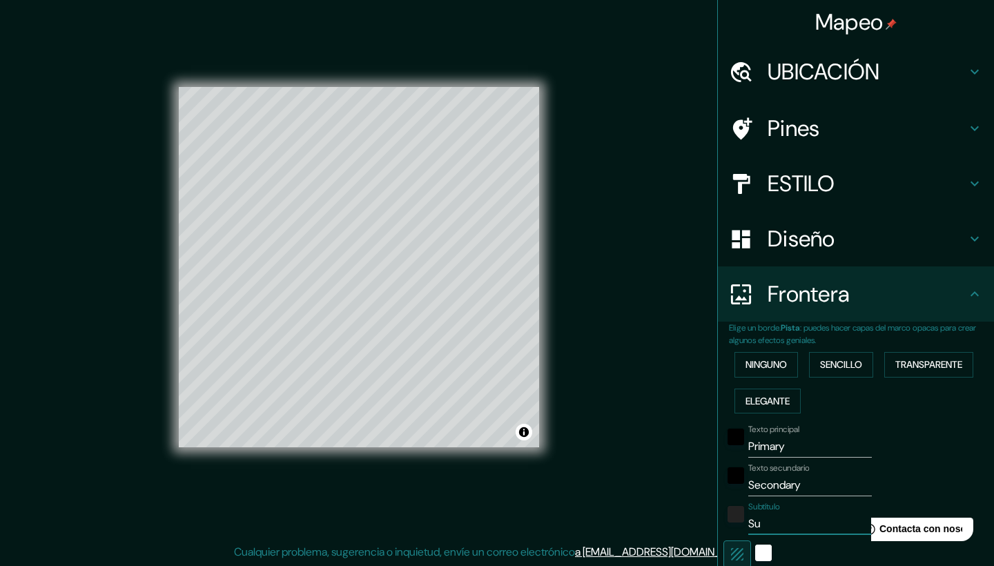
type input "21"
type input "S"
type input "209"
type input "42"
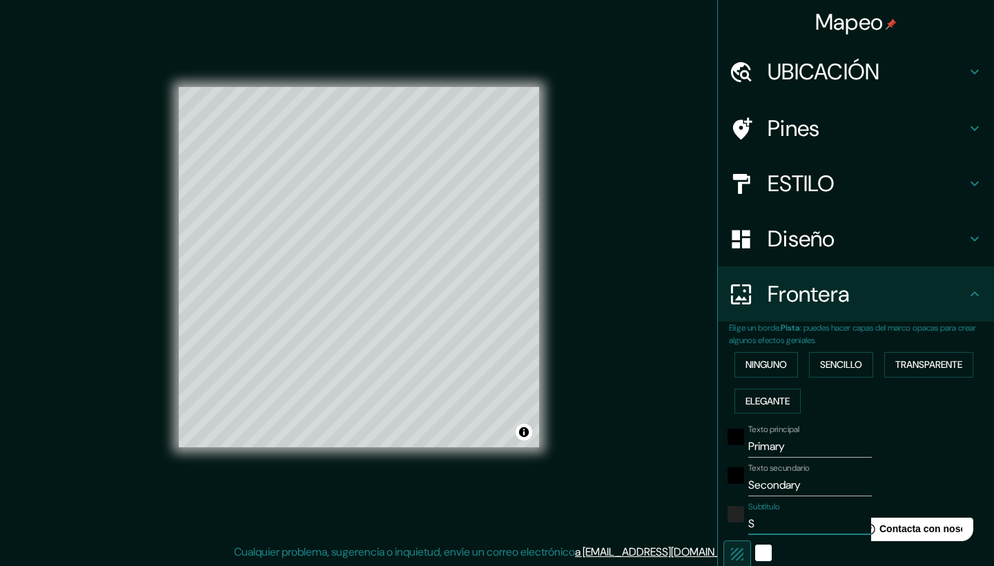
type input "21"
type input "209"
type input "42"
type input "21"
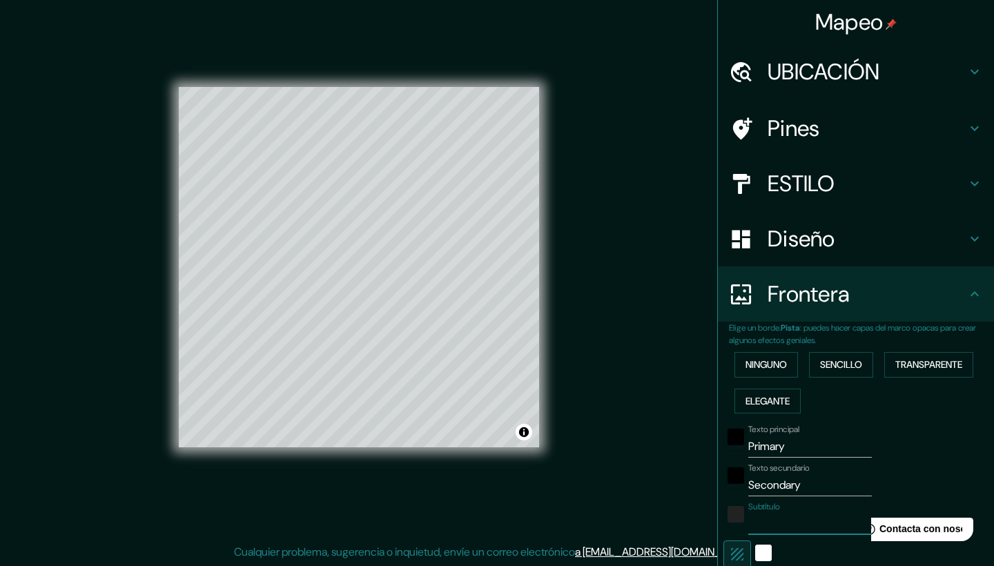
click at [818, 474] on input "Secondary" at bounding box center [810, 485] width 124 height 22
type input "Secundari"
type input "209"
type input "42"
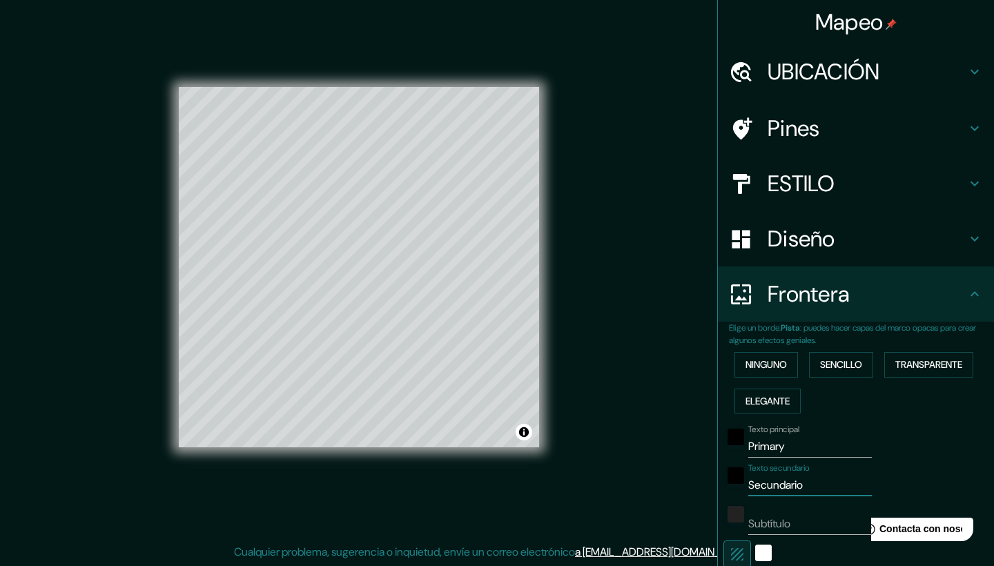
type input "21"
type input "Secundar"
type input "209"
type input "42"
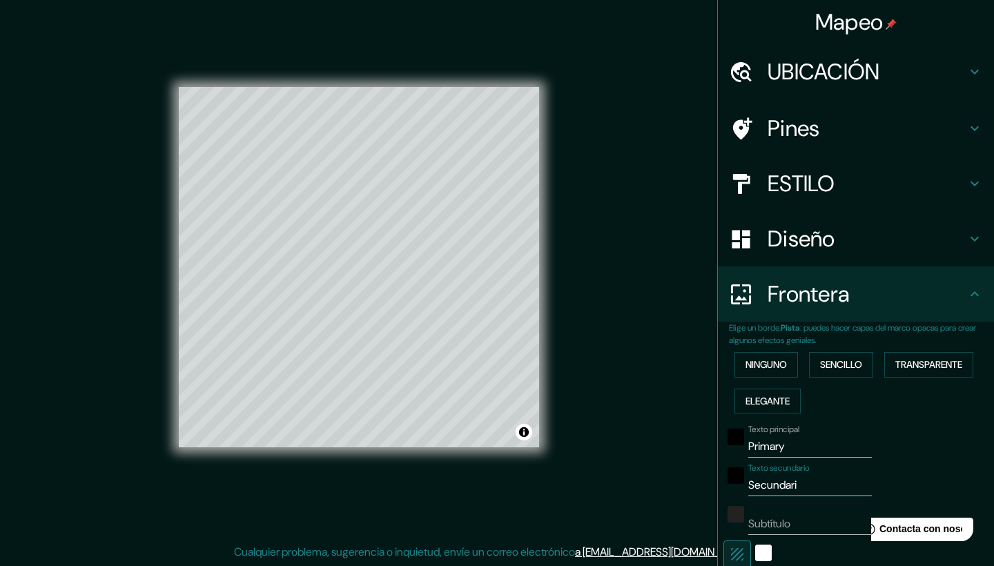
type input "21"
type input "Secunda"
type input "209"
type input "42"
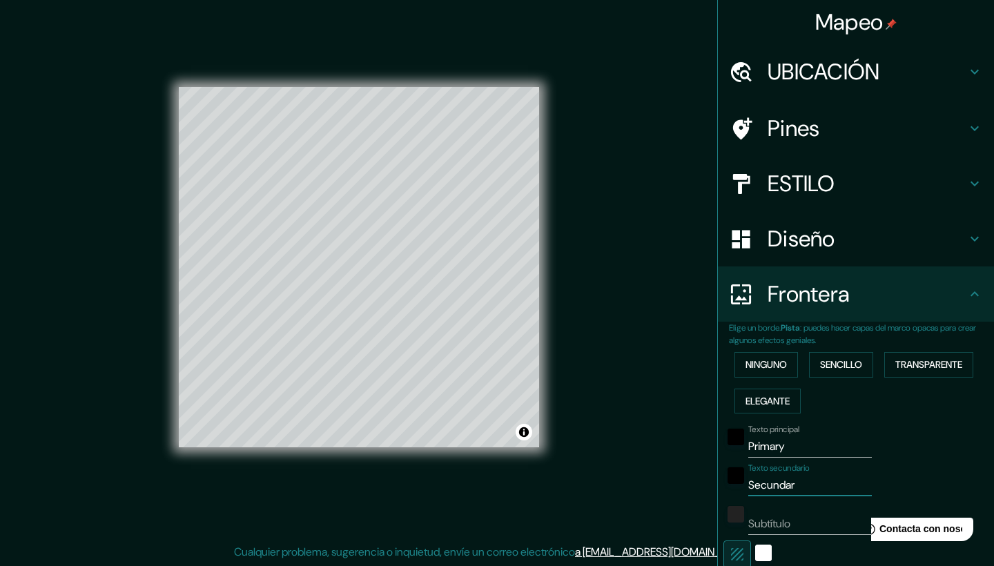
type input "21"
type input "Secun"
type input "209"
type input "42"
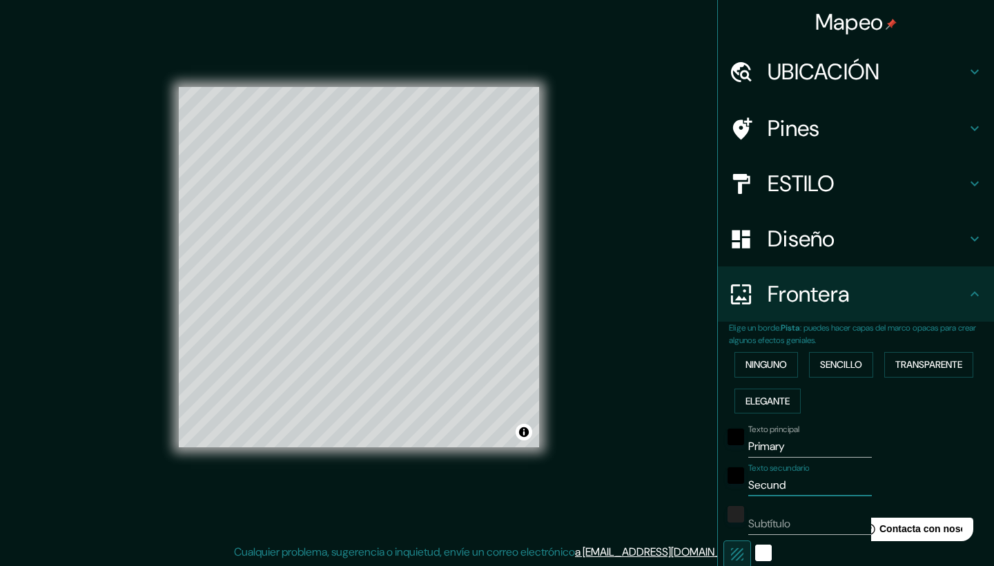
type input "21"
type input "Sec"
type input "209"
type input "42"
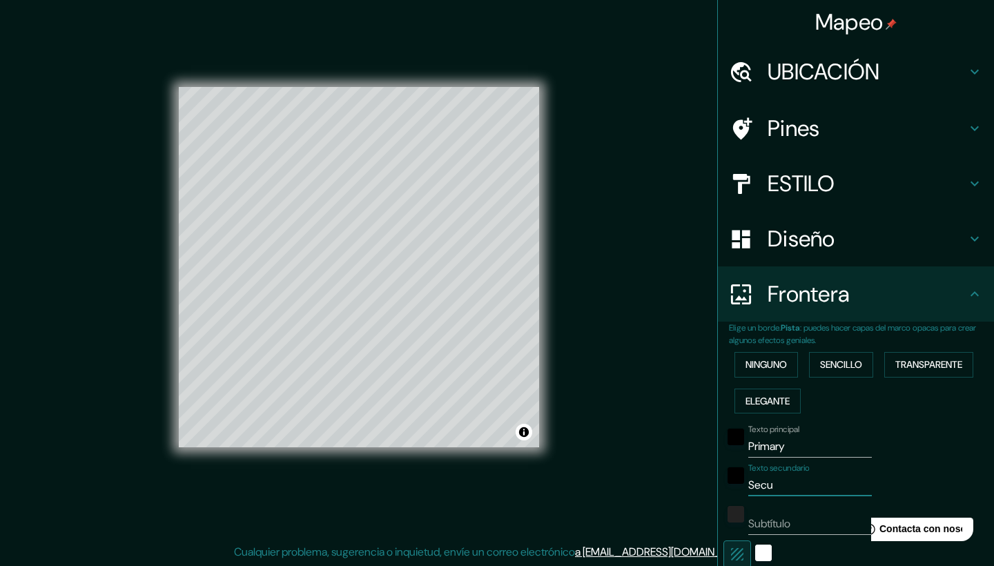
type input "21"
type input "S"
type input "209"
type input "42"
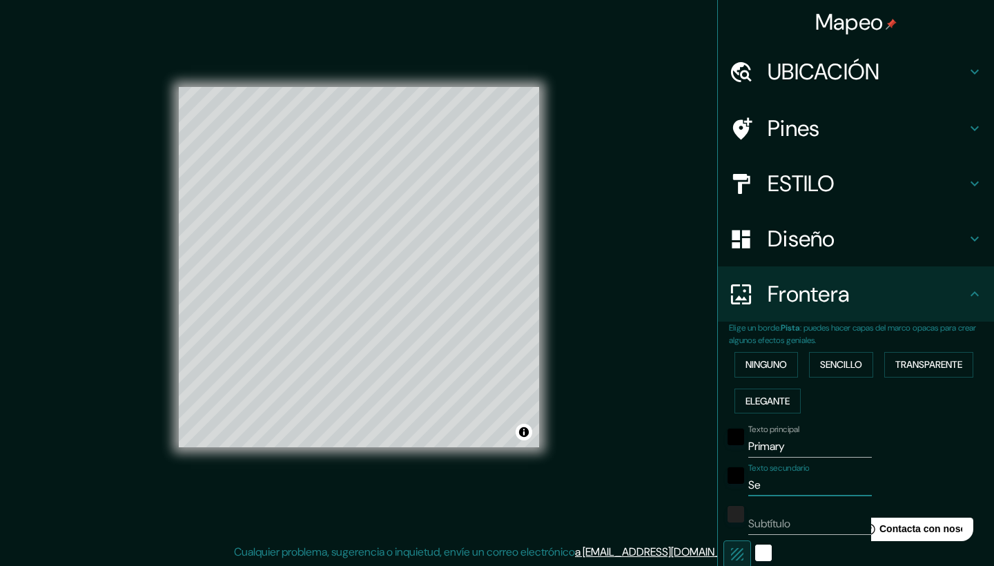
type input "21"
type input "209"
type input "42"
type input "21"
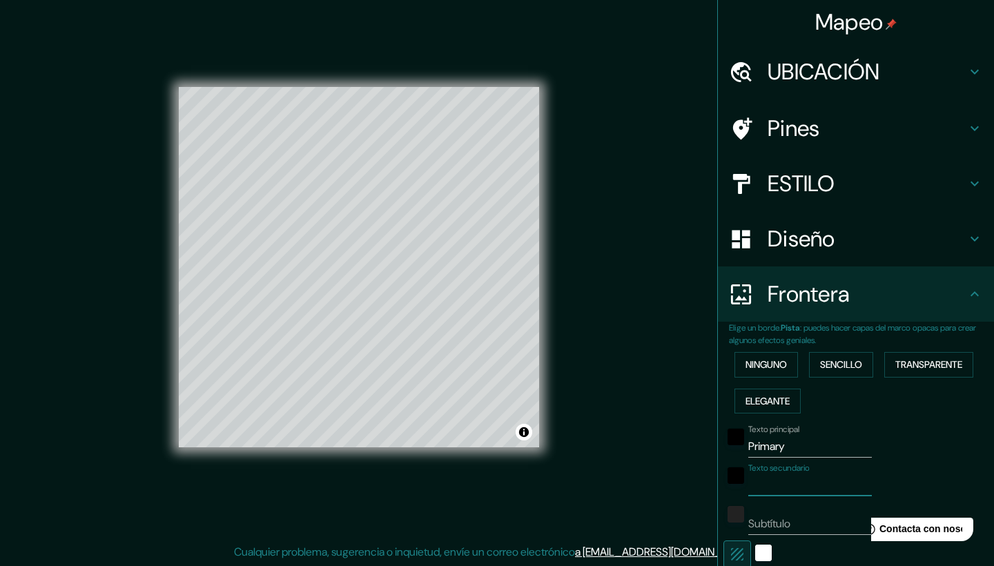
type input "T"
type input "209"
type input "42"
type input "21"
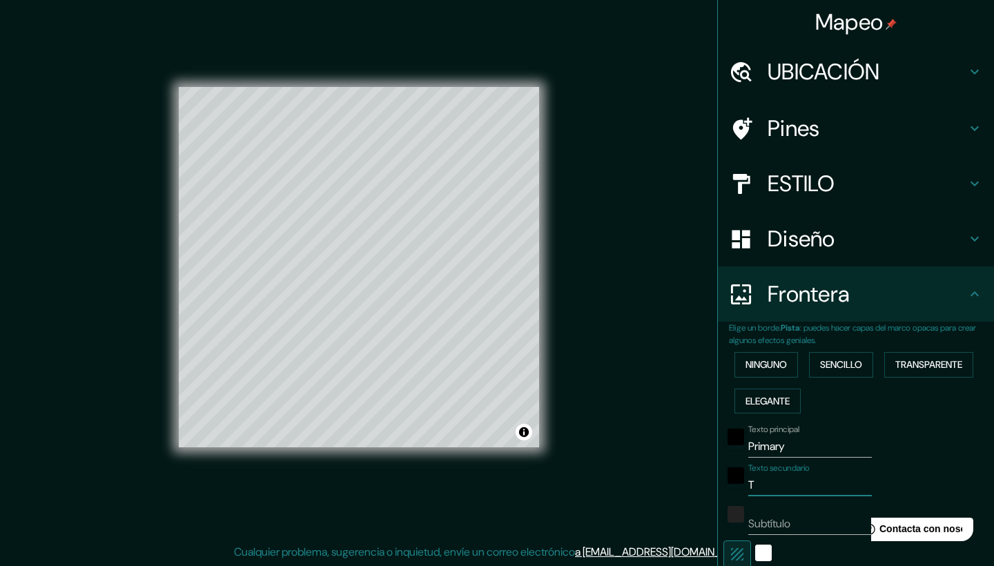
type input "TR"
type input "209"
type input "42"
type input "21"
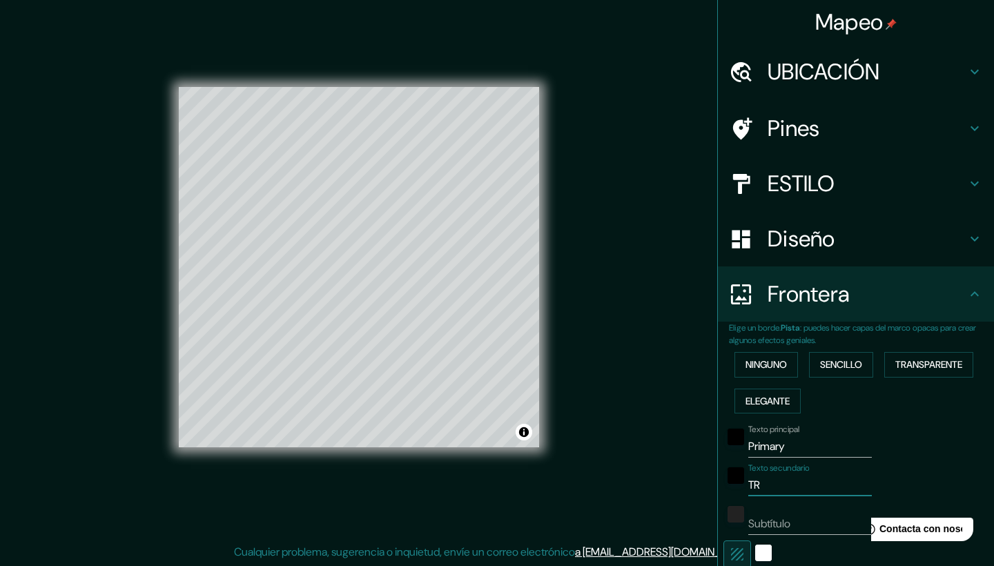
type input "TRO"
type input "209"
type input "42"
type input "21"
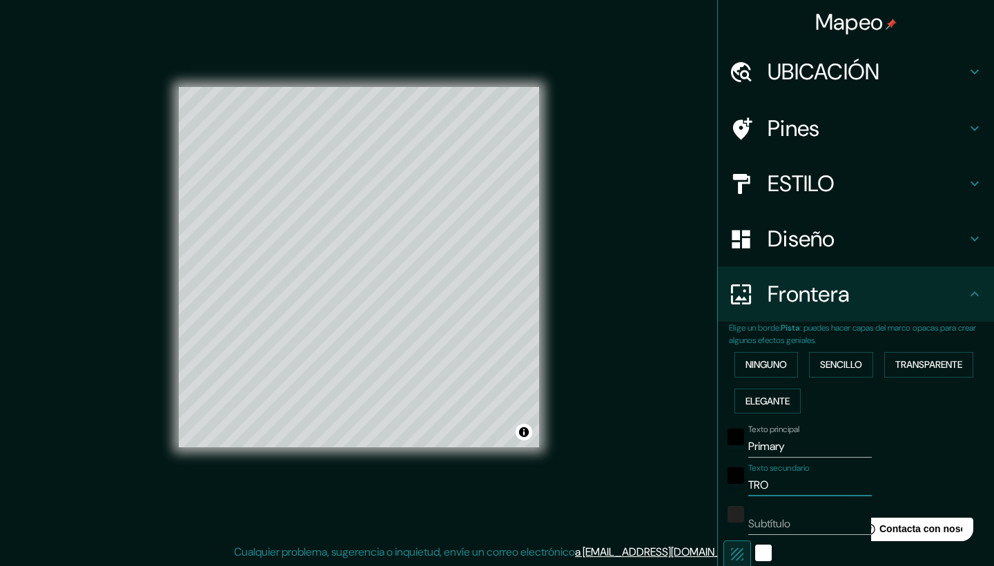
type input "TROP"
type input "209"
type input "42"
type input "21"
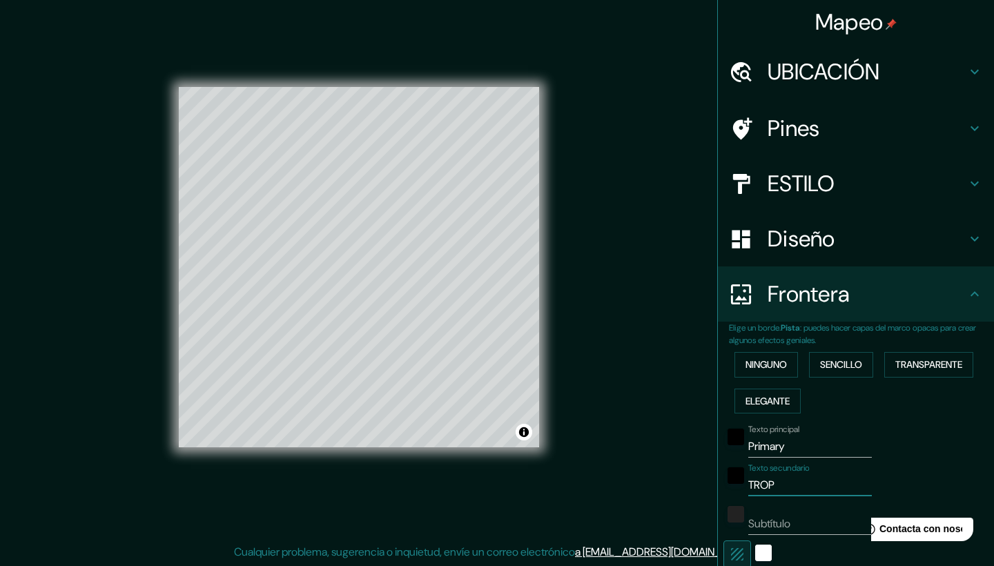
type input "TROPI"
type input "209"
type input "42"
type input "21"
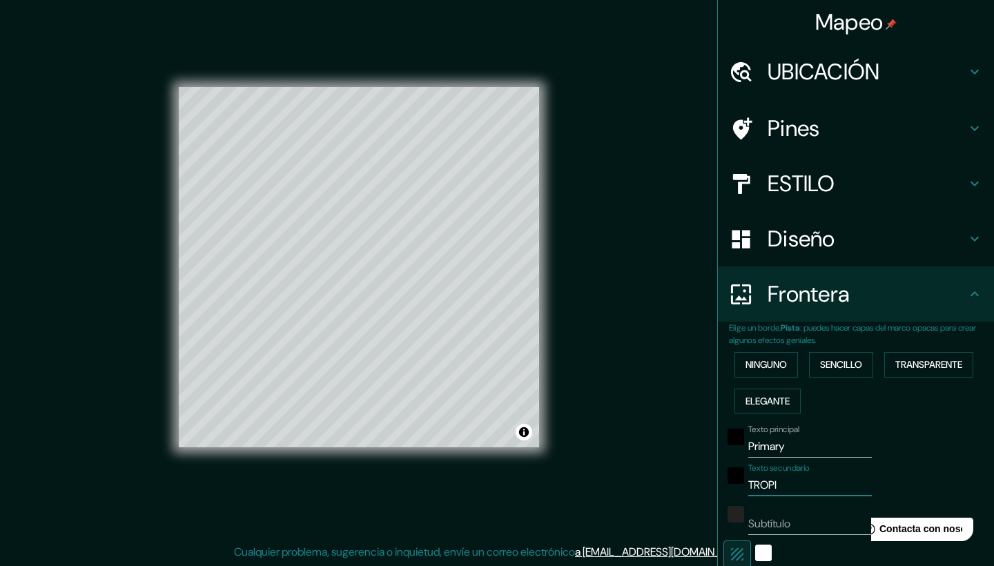
type input "TROPIC"
type input "209"
type input "42"
type input "21"
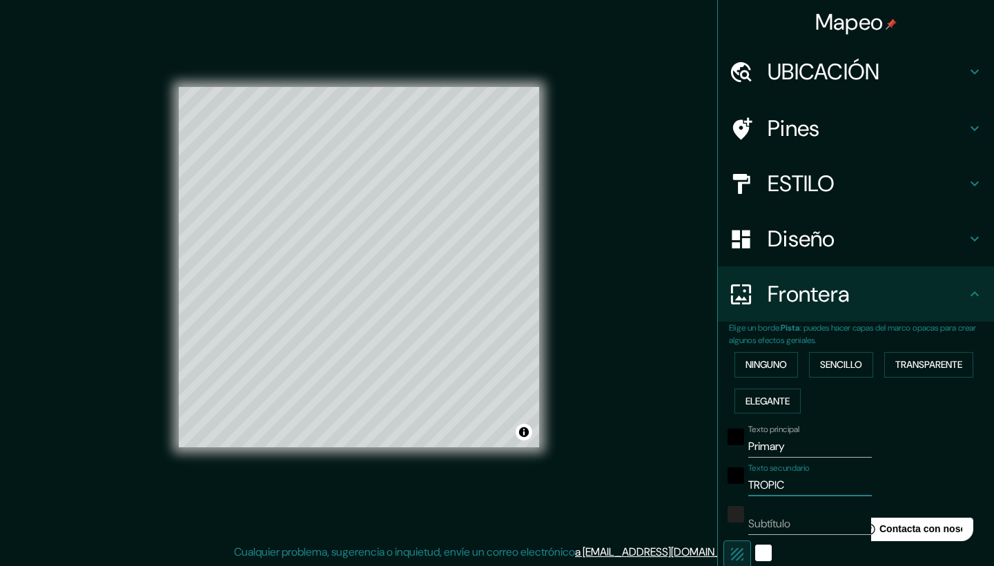
type input "TROPICO"
type input "209"
type input "42"
type input "21"
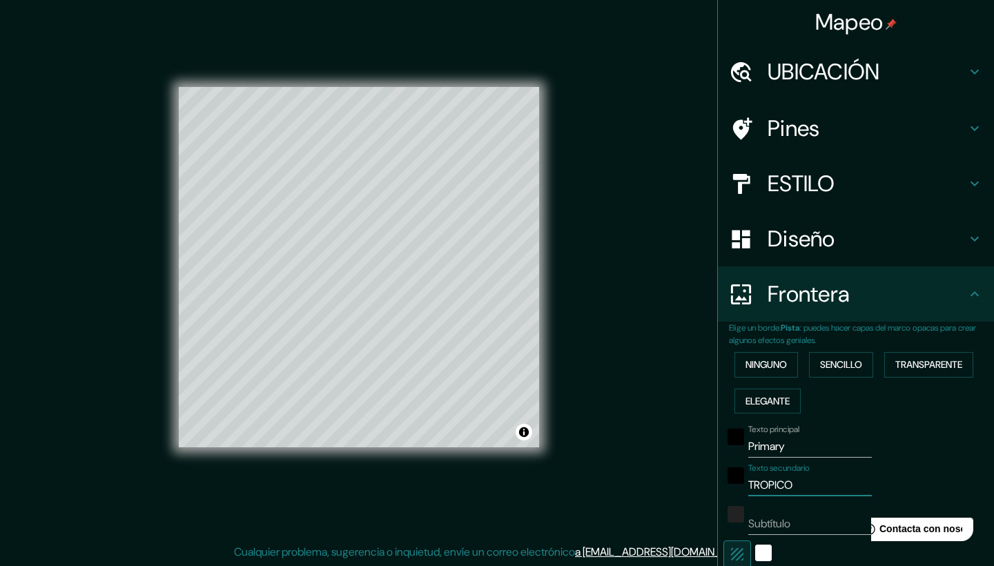
type input "TROPICO"
type input "209"
type input "42"
type input "21"
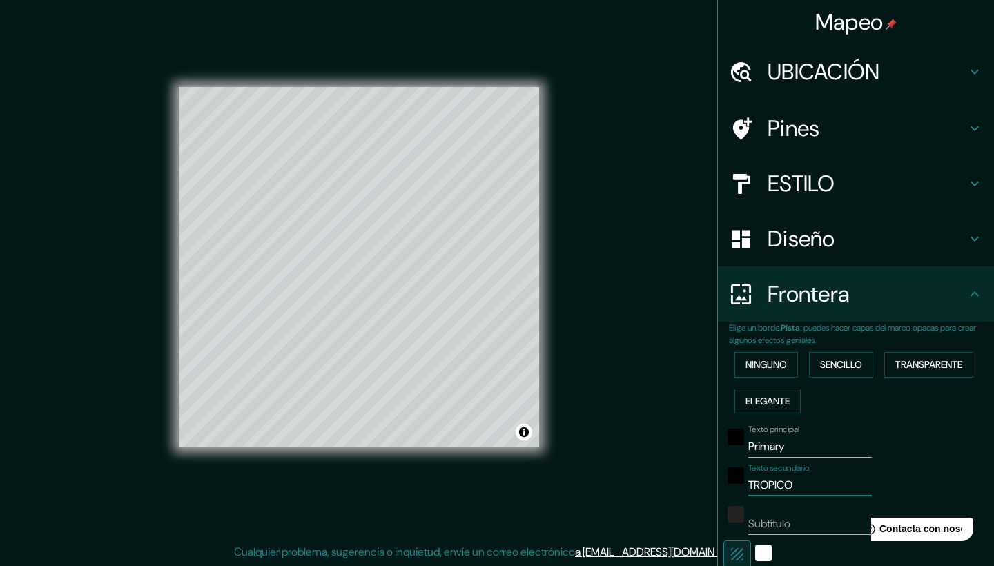
type input "TROPICO C"
type input "209"
type input "42"
type input "21"
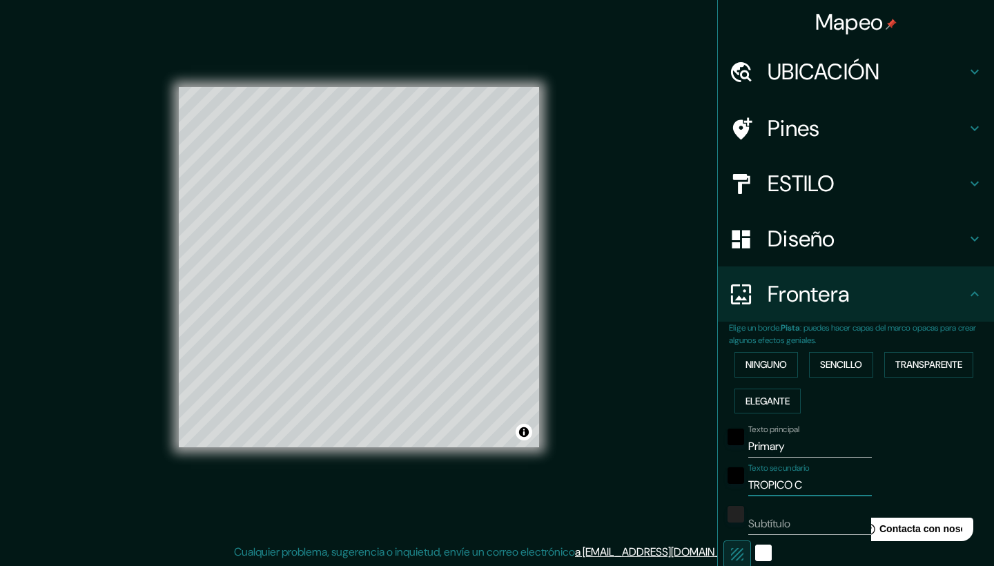
type input "TROPICO CO"
type input "209"
type input "42"
type input "21"
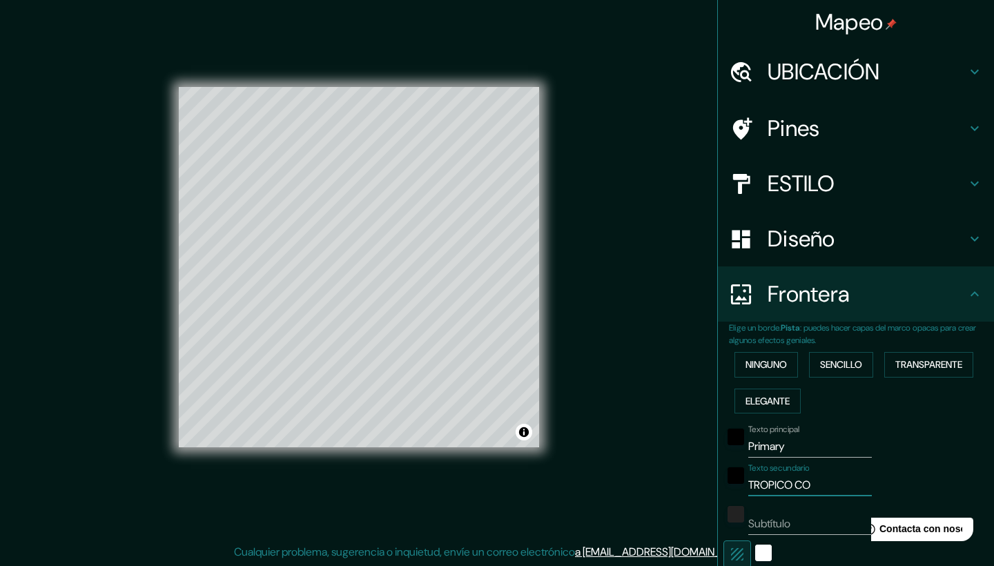
type input "TROPICO COA"
type input "209"
type input "42"
type input "21"
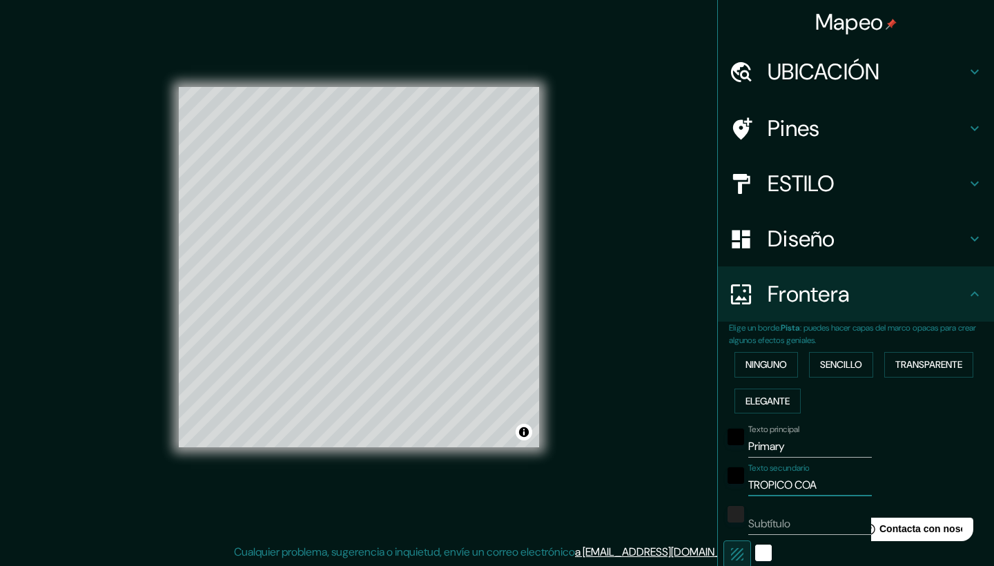
type input "TROPICO COAT"
type input "209"
type input "42"
type input "21"
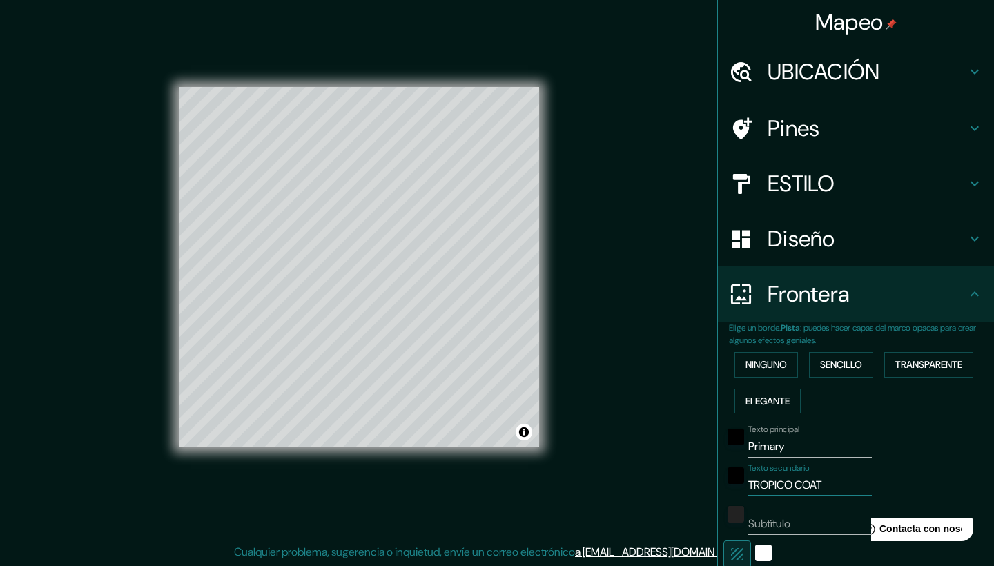
type input "TROPICO COATZ"
type input "209"
type input "42"
type input "21"
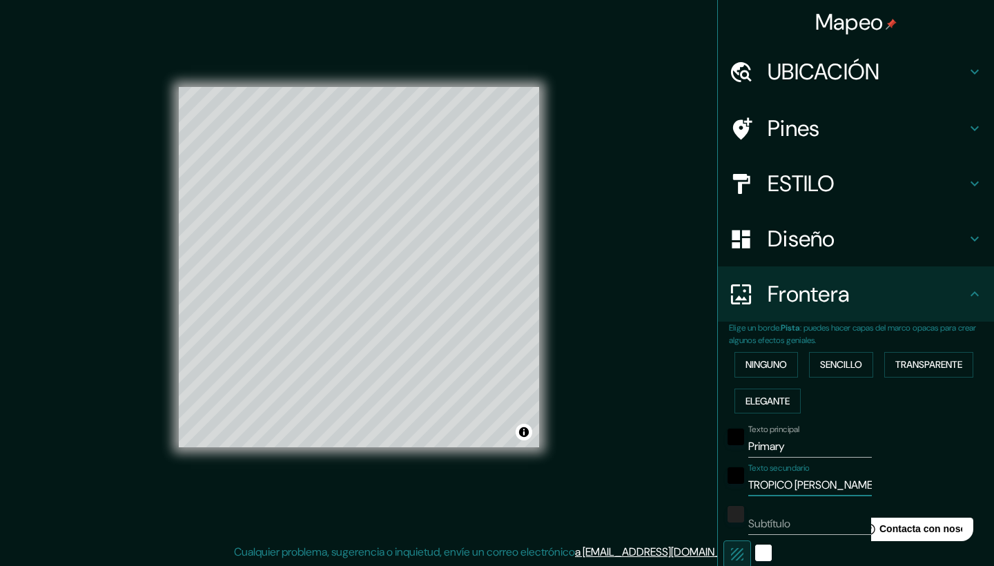
type input "TROPICO COATZA"
type input "209"
type input "42"
type input "21"
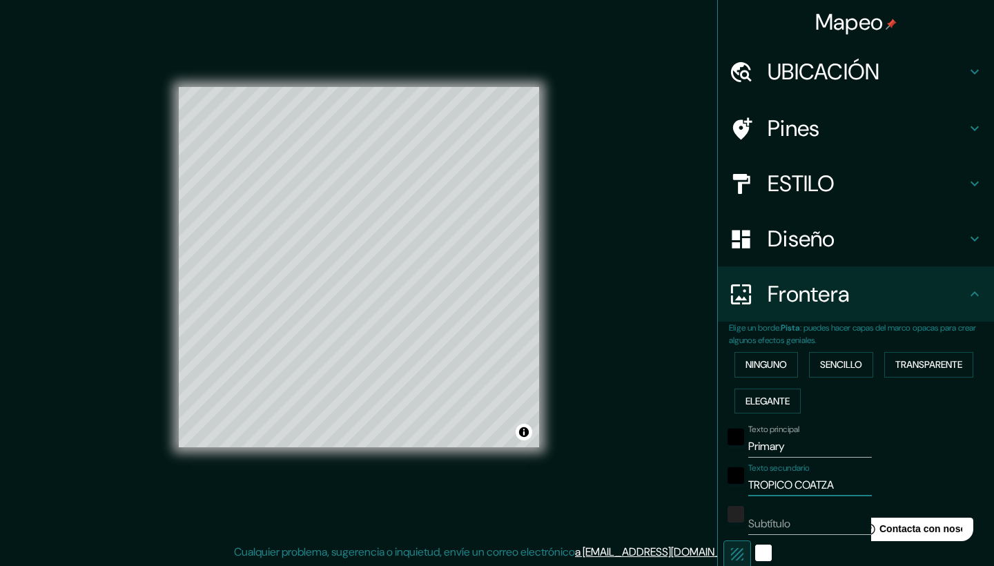
type input "TROPICO COATZAC"
type input "209"
type input "42"
type input "21"
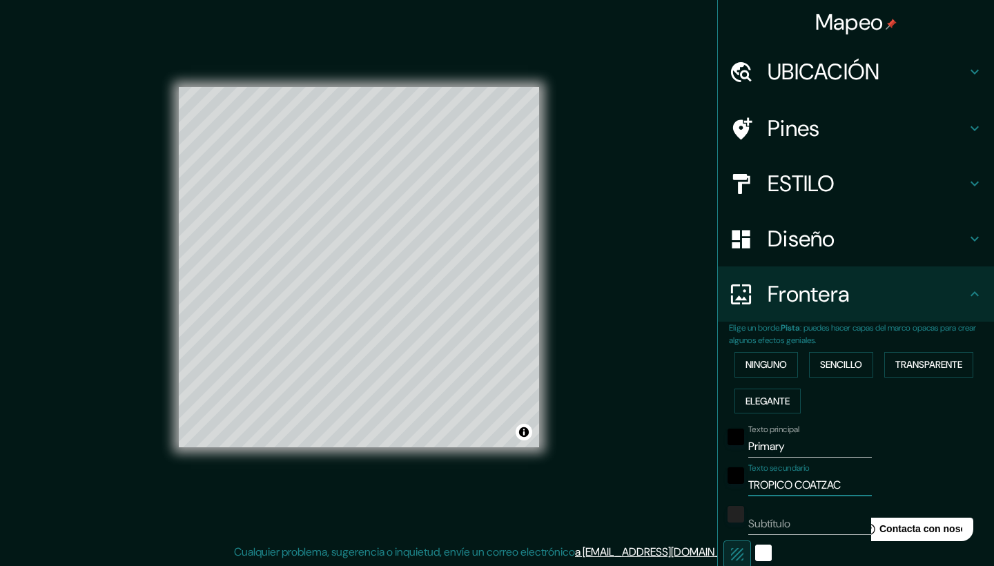
type input "TROPICO COATZACO"
type input "209"
type input "42"
type input "21"
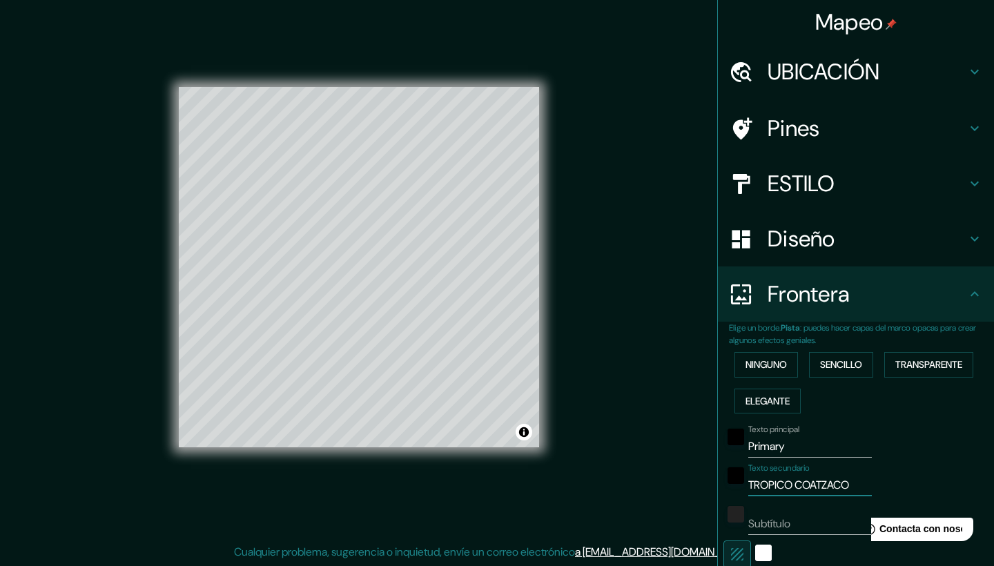
type input "TROPICO COATZACOA"
type input "209"
type input "42"
type input "21"
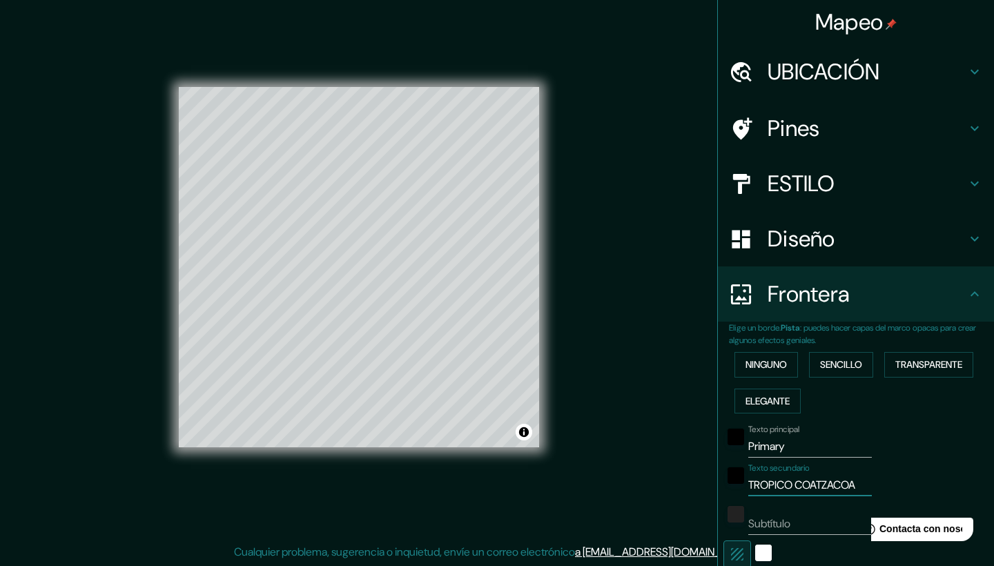
type input "TROPICO COATZACOAL"
type input "209"
type input "42"
type input "21"
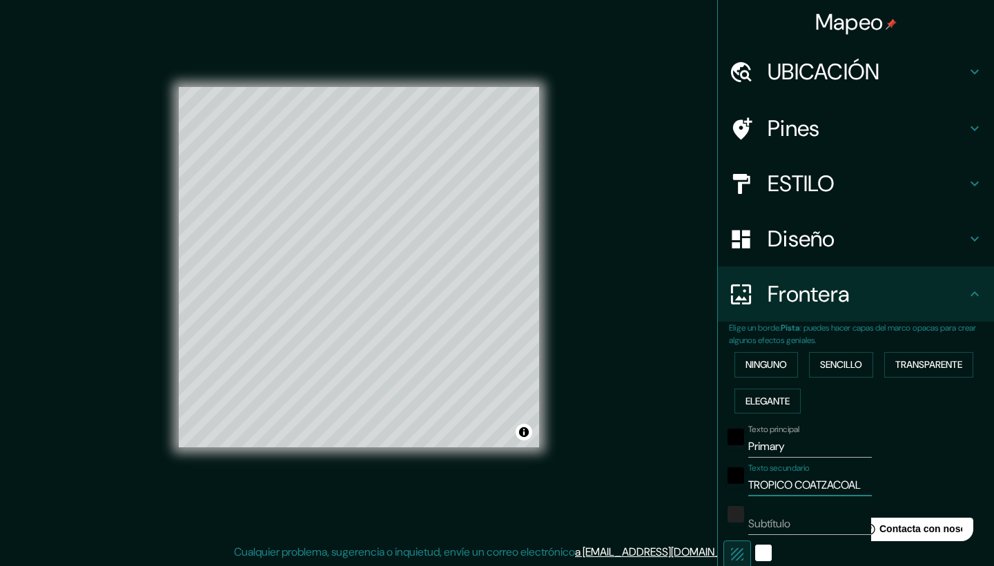
type input "TROPICO COATZACOALC"
type input "209"
type input "42"
type input "21"
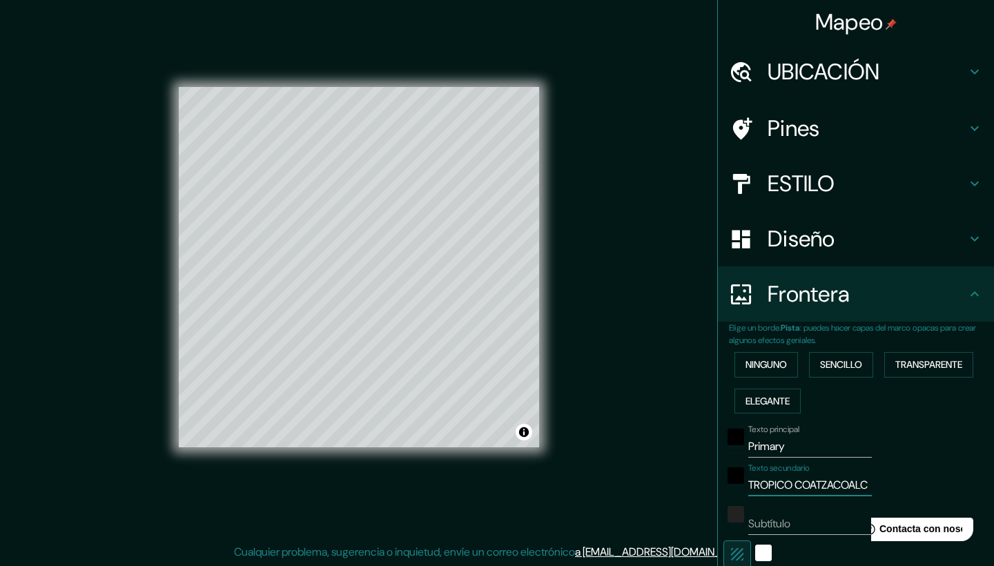
type input "TROPICO COATZACOALCP"
type input "209"
type input "42"
type input "21"
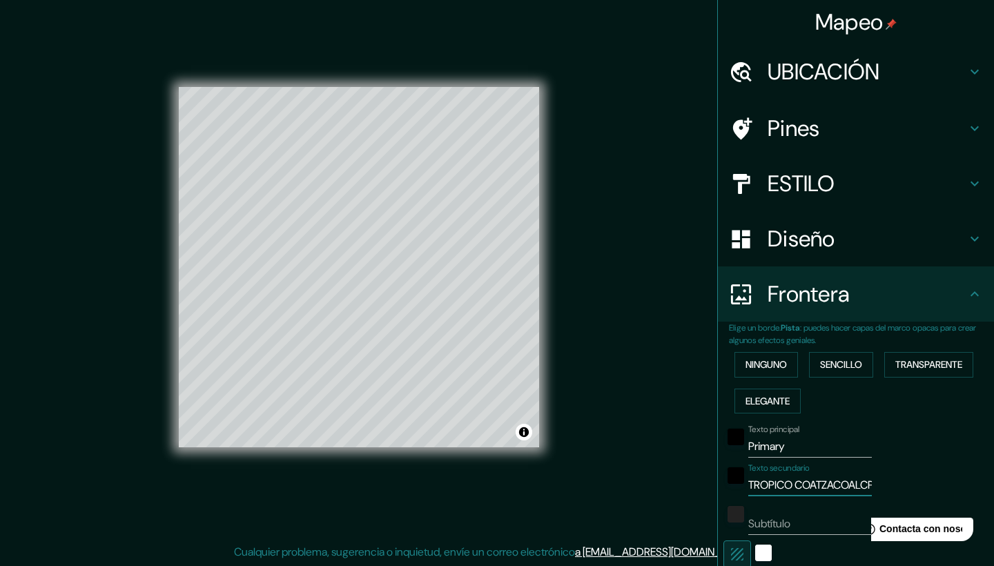
type input "TROPICO COATZACOALCPS"
type input "209"
type input "42"
type input "21"
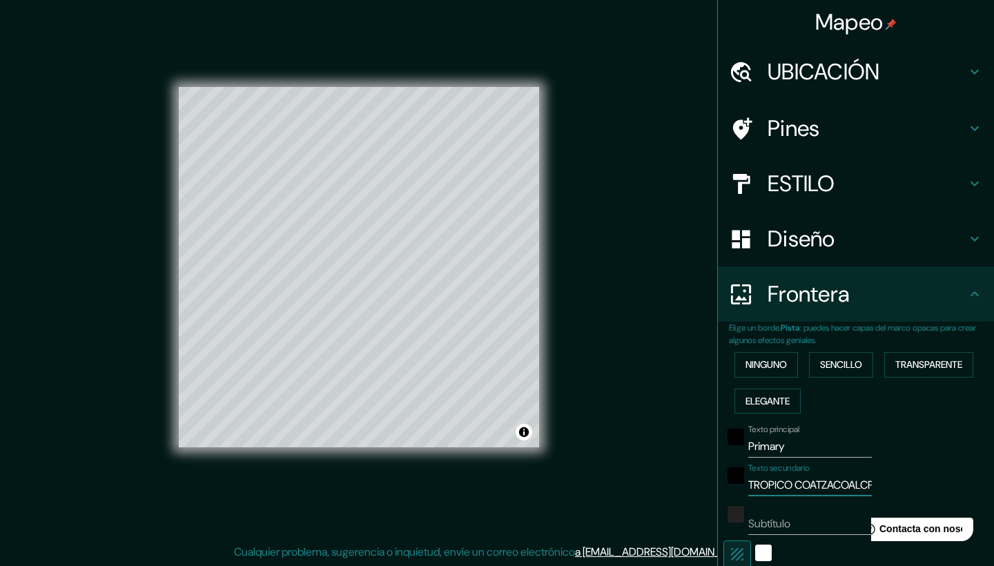
type input "TROPICO COATZACOALCP"
type input "209"
type input "42"
type input "21"
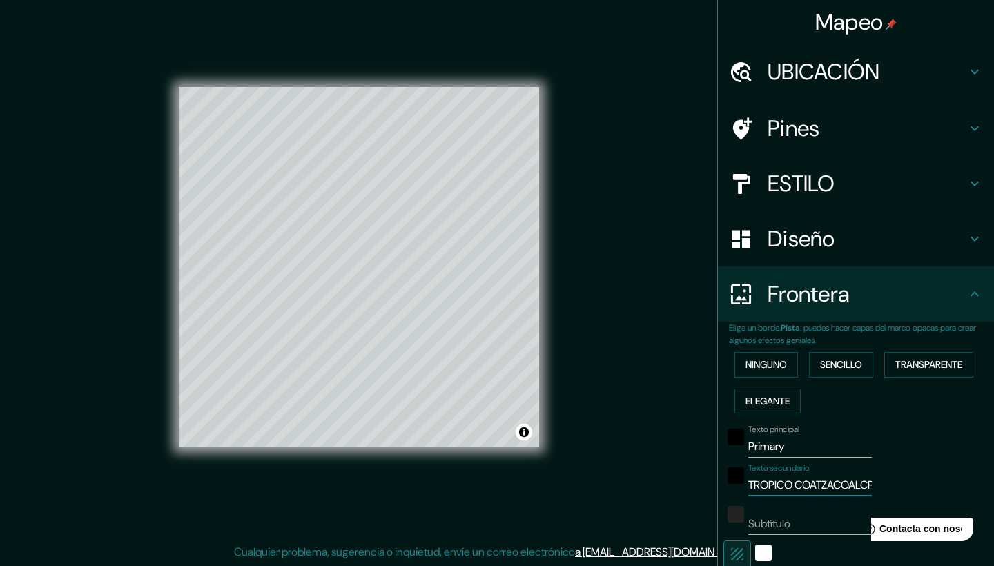
type input "TROPICO COATZACOALC"
type input "209"
type input "42"
type input "21"
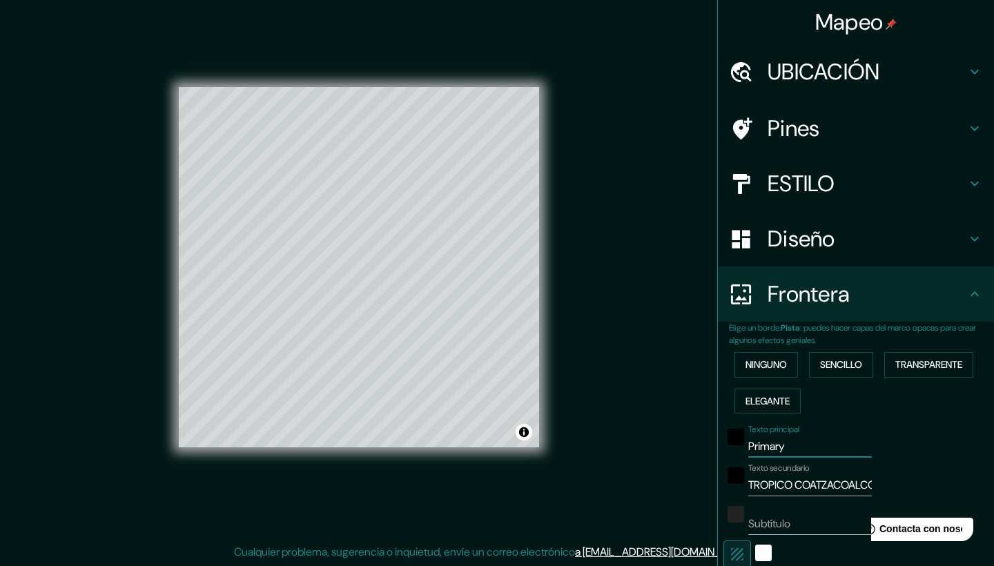
click at [807, 436] on input "Primary" at bounding box center [810, 447] width 124 height 22
click at [737, 432] on div "NEGRO" at bounding box center [736, 437] width 17 height 17
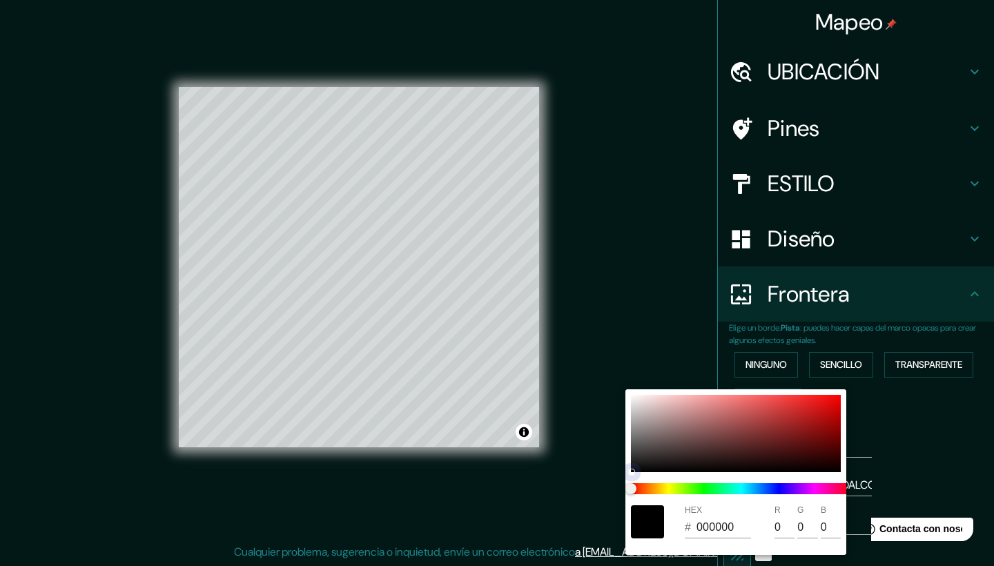
click at [636, 403] on div at bounding box center [736, 433] width 210 height 77
drag, startPoint x: 636, startPoint y: 400, endPoint x: 623, endPoint y: 392, distance: 15.2
click at [623, 392] on div "HEX # F1ECEC R 241 G 236 B 236" at bounding box center [497, 283] width 994 height 566
click at [642, 290] on div at bounding box center [497, 283] width 994 height 566
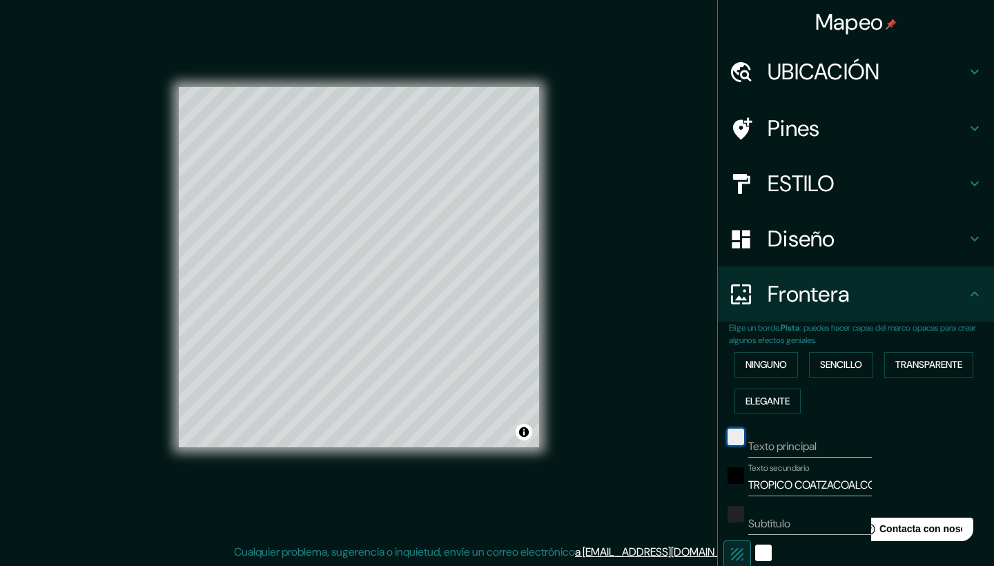
scroll to position [7, 0]
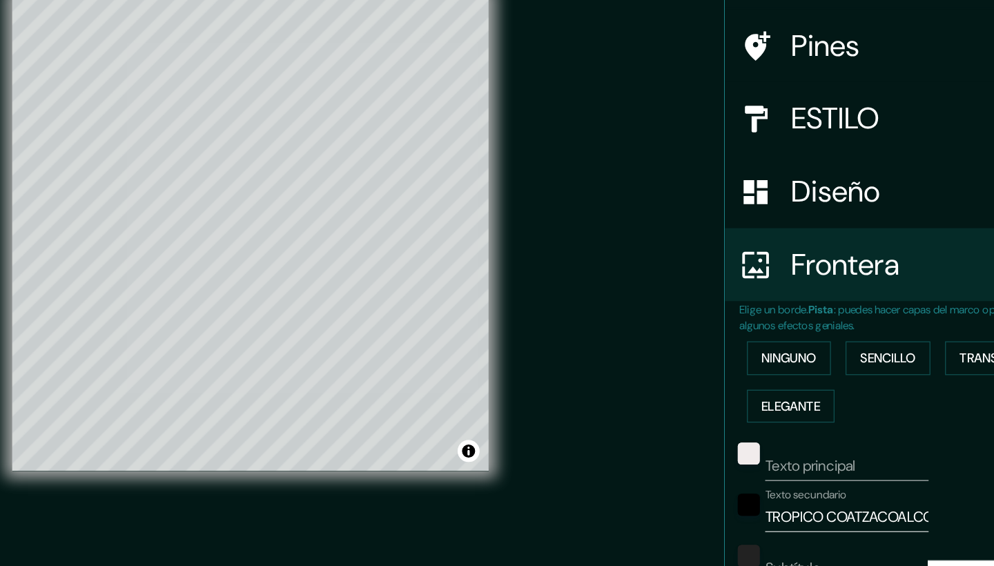
drag, startPoint x: 474, startPoint y: 289, endPoint x: 541, endPoint y: 305, distance: 69.7
click at [541, 305] on div "Mapeo UBICACIÓN Pines ESTILO Diseño Frontera Elige un borde. Pista : puedes hac…" at bounding box center [497, 281] width 994 height 576
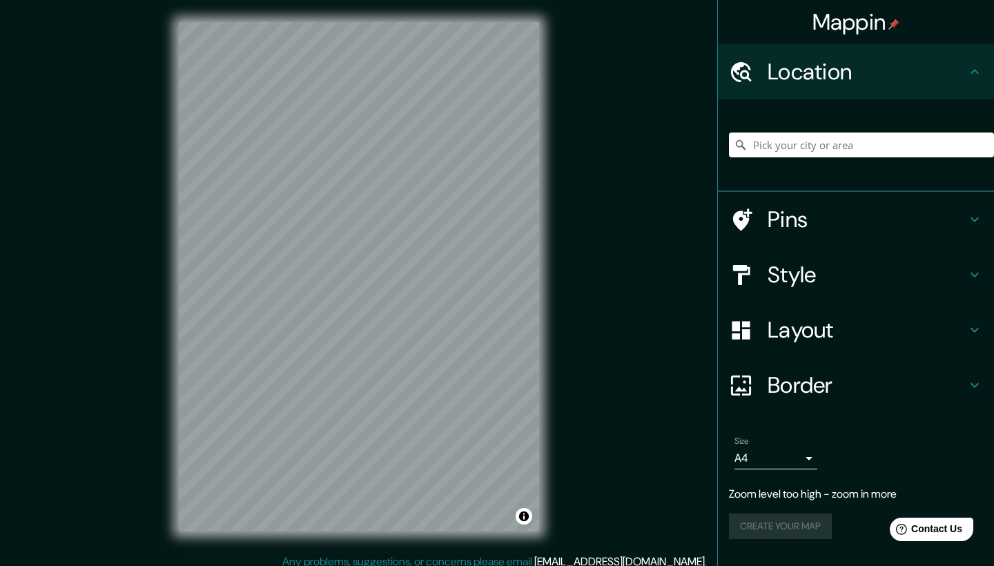
click at [702, 237] on div "Mappin Location Pins Style Layout Border Choose a border. Hint : you can make l…" at bounding box center [497, 288] width 994 height 576
click at [786, 286] on div "Mappin Location Pins Style Layout Border Choose a border. Hint : you can make l…" at bounding box center [497, 288] width 994 height 576
click at [626, 152] on div "Mappin Location Pins Style Layout Border Choose a border. Hint : you can make l…" at bounding box center [497, 288] width 994 height 576
click at [581, 159] on div "Mappin Location Pins Style Layout Border Choose a border. Hint : you can make l…" at bounding box center [497, 288] width 994 height 576
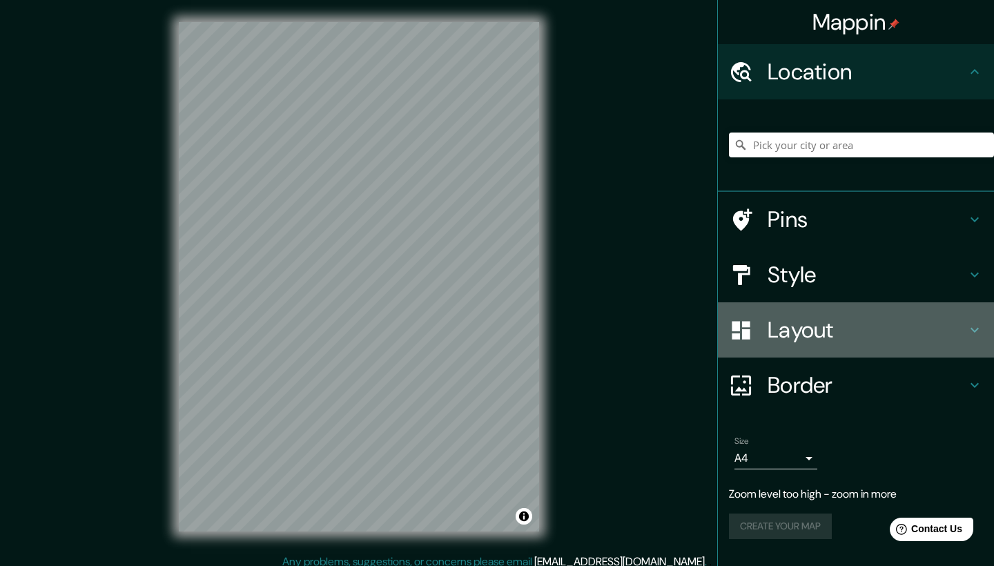
click at [819, 328] on h4 "Layout" at bounding box center [867, 330] width 199 height 28
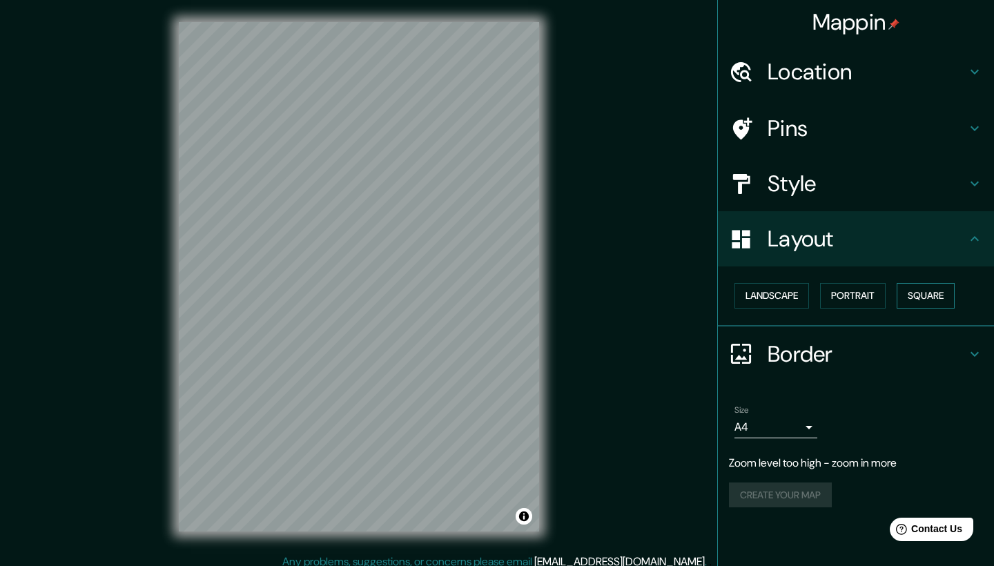
click at [926, 298] on button "Square" at bounding box center [926, 296] width 58 height 26
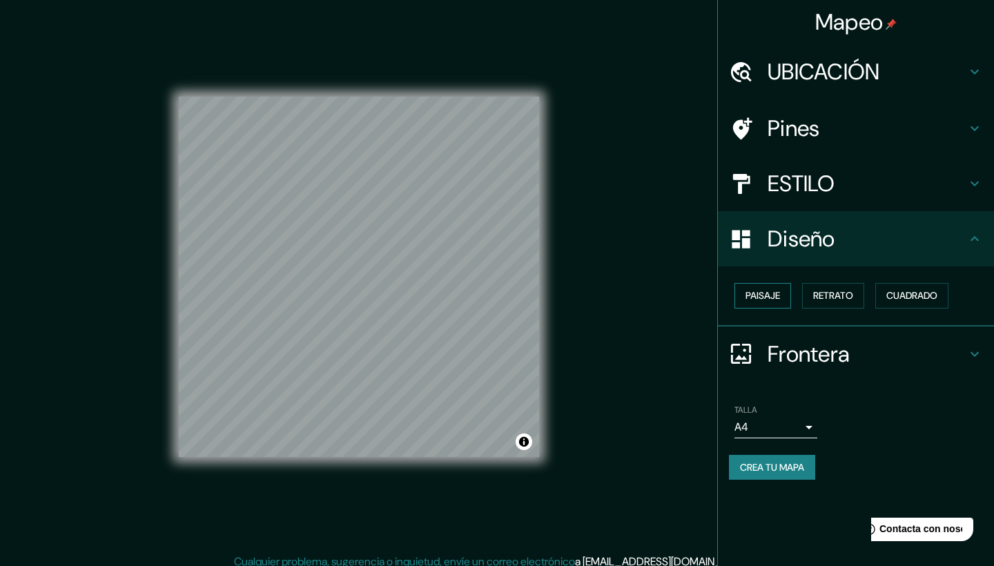
click at [763, 289] on button "Paisaje" at bounding box center [763, 296] width 57 height 26
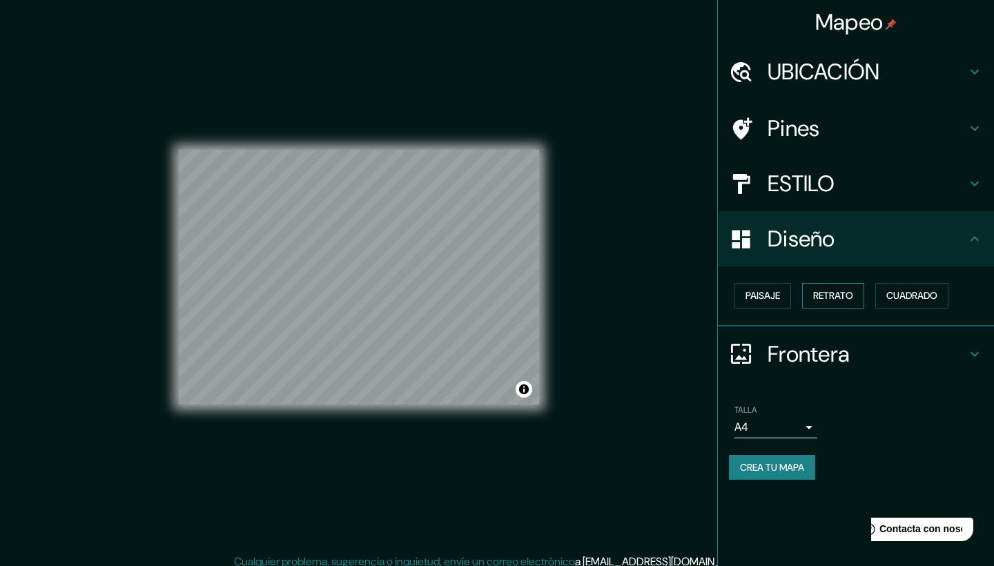
click at [819, 295] on button "Retrato" at bounding box center [833, 296] width 62 height 26
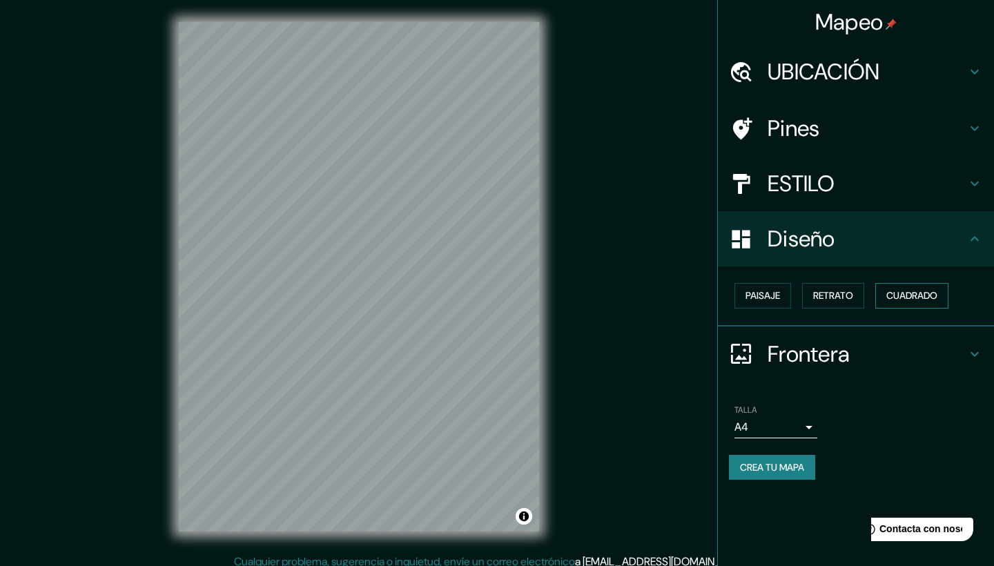
click at [926, 300] on button "Cuadrado" at bounding box center [911, 296] width 73 height 26
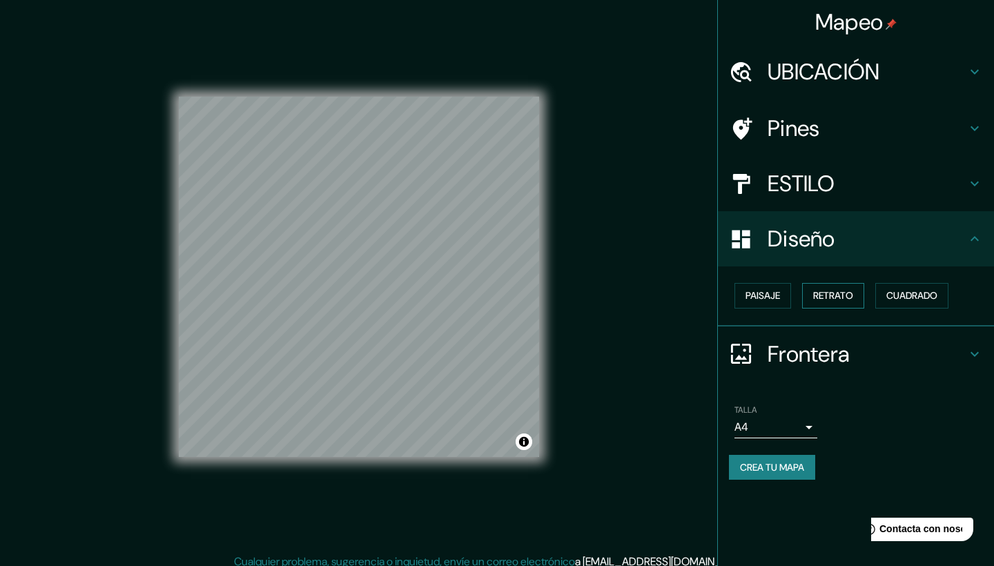
click at [812, 291] on button "Retrato" at bounding box center [833, 296] width 62 height 26
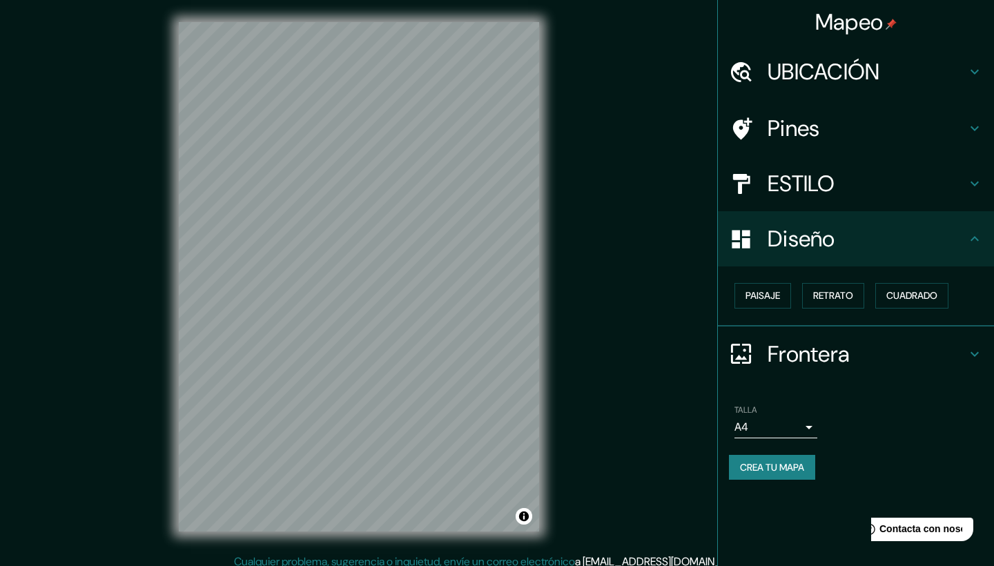
click at [963, 345] on h4 "Frontera" at bounding box center [867, 354] width 199 height 28
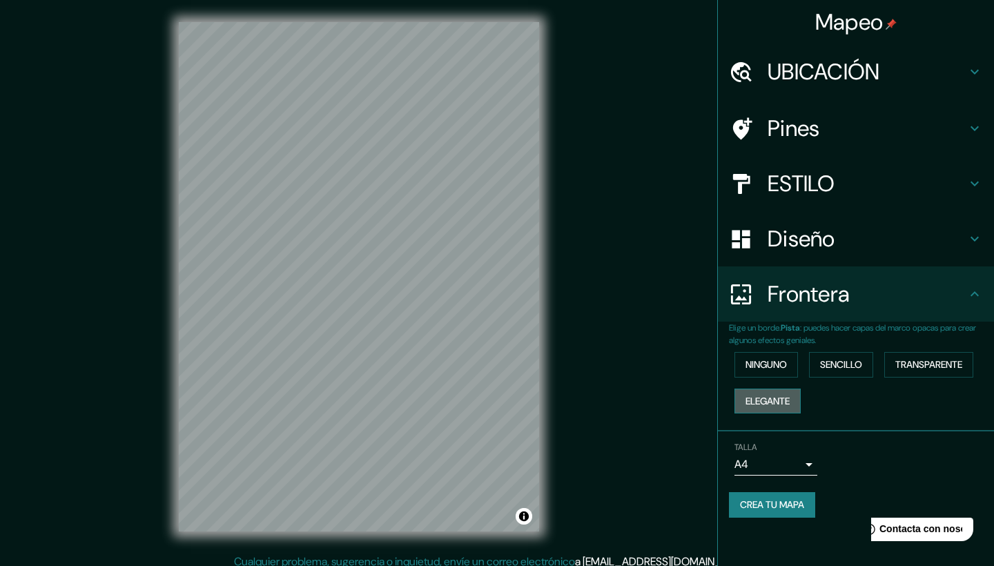
click at [789, 398] on button "ELEGANTE" at bounding box center [768, 402] width 66 height 26
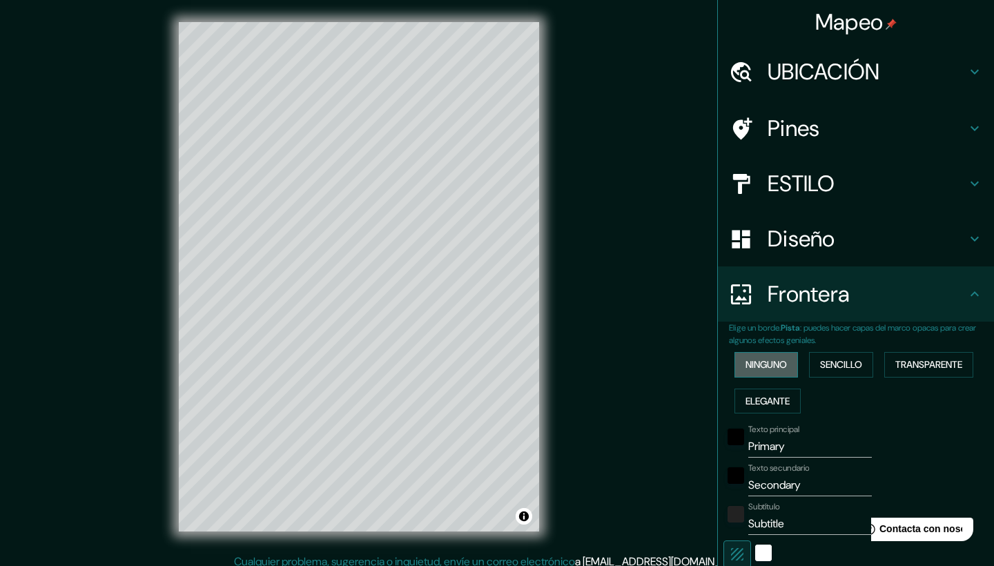
click at [780, 367] on button "ninguno" at bounding box center [767, 365] width 64 height 26
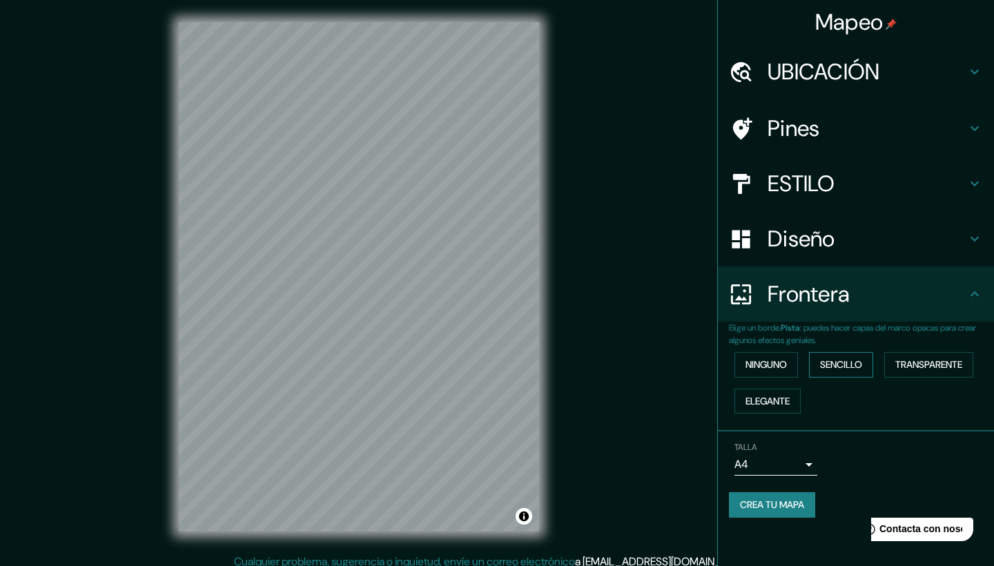
click at [843, 364] on button "Sencillo" at bounding box center [841, 365] width 64 height 26
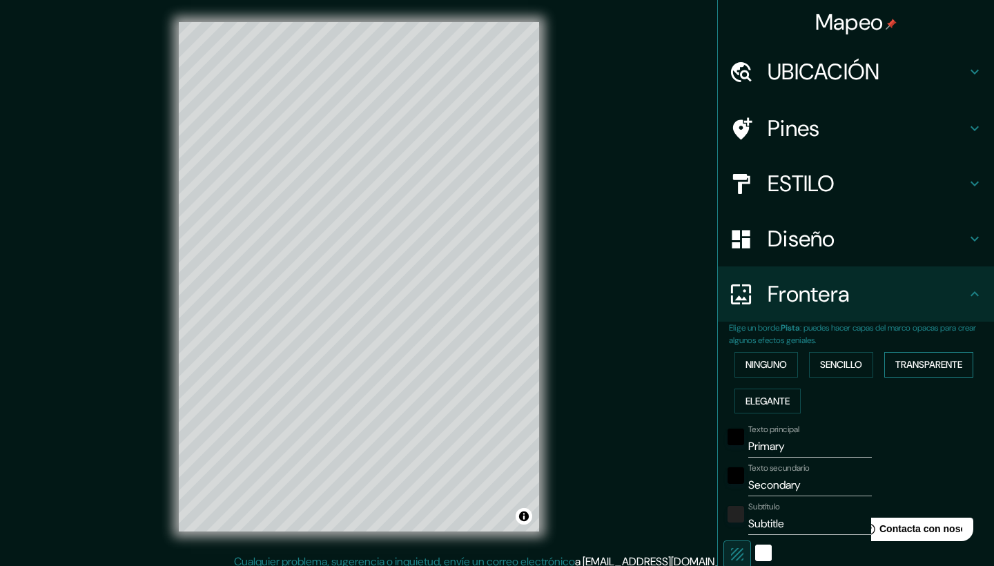
click at [942, 357] on button "TRANSPARENTE" at bounding box center [928, 365] width 89 height 26
click at [942, 365] on button "TRANSPARENTE" at bounding box center [928, 365] width 89 height 26
type input "251"
type input "42"
click at [901, 226] on h4 "Diseño" at bounding box center [867, 239] width 199 height 28
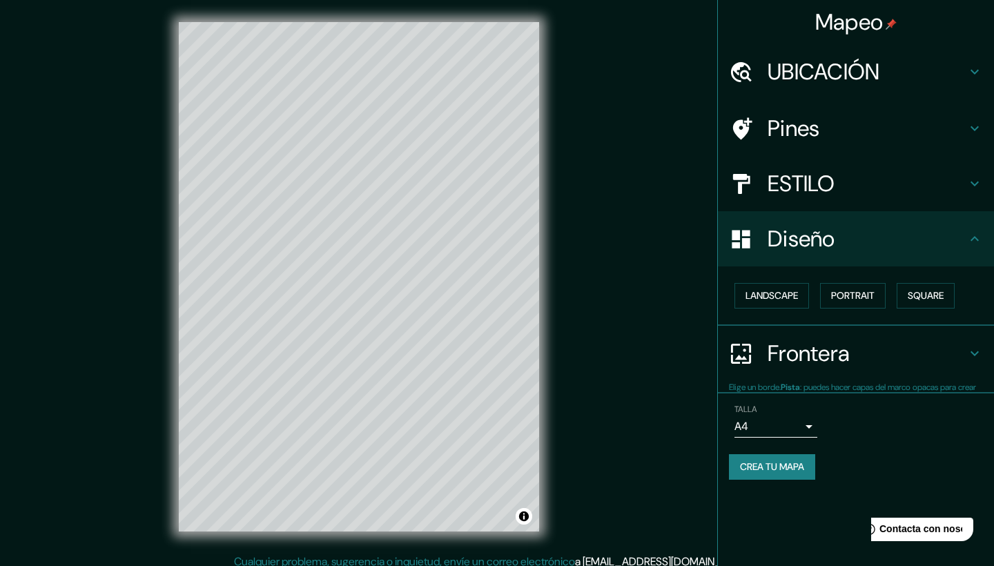
type input "251"
type input "42"
click at [931, 286] on button "Cuadrado" at bounding box center [911, 296] width 73 height 26
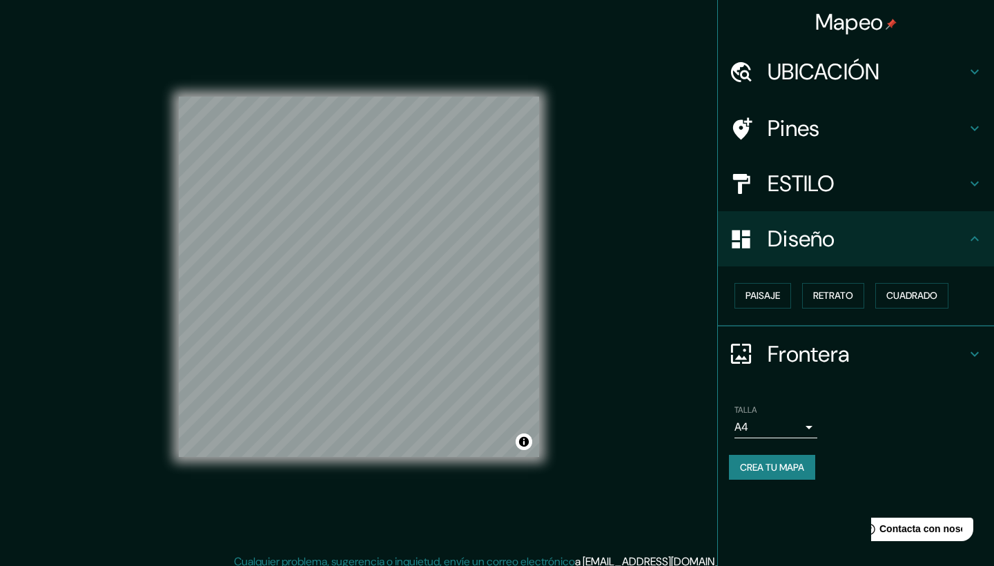
click at [873, 345] on h4 "Frontera" at bounding box center [867, 354] width 199 height 28
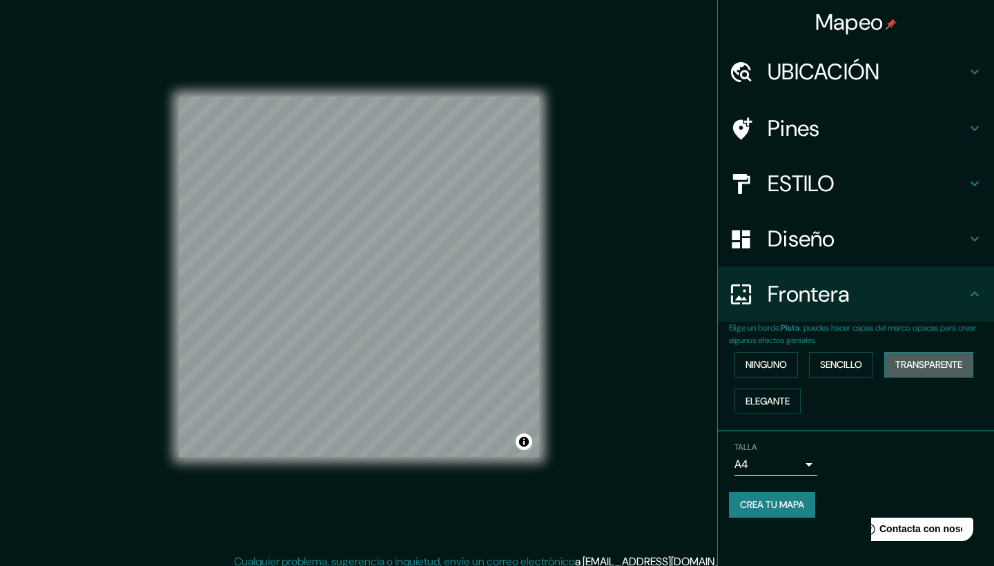
click at [935, 364] on button "TRANSPARENTE" at bounding box center [928, 365] width 89 height 26
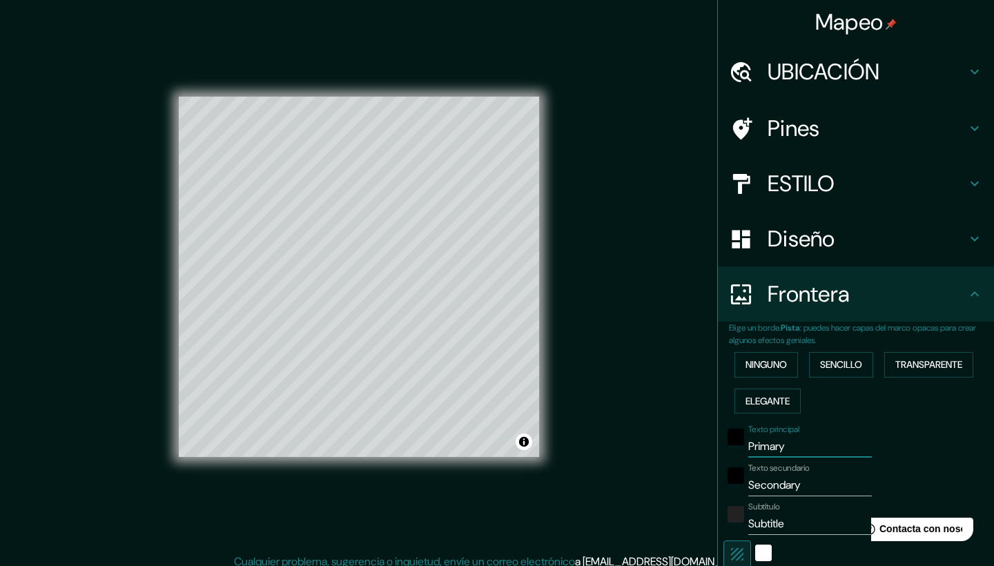
click at [832, 450] on input "Primary" at bounding box center [810, 447] width 124 height 22
click at [797, 520] on input "Subtitle" at bounding box center [810, 524] width 124 height 22
type input "Subtítul"
type input "251"
type input "42"
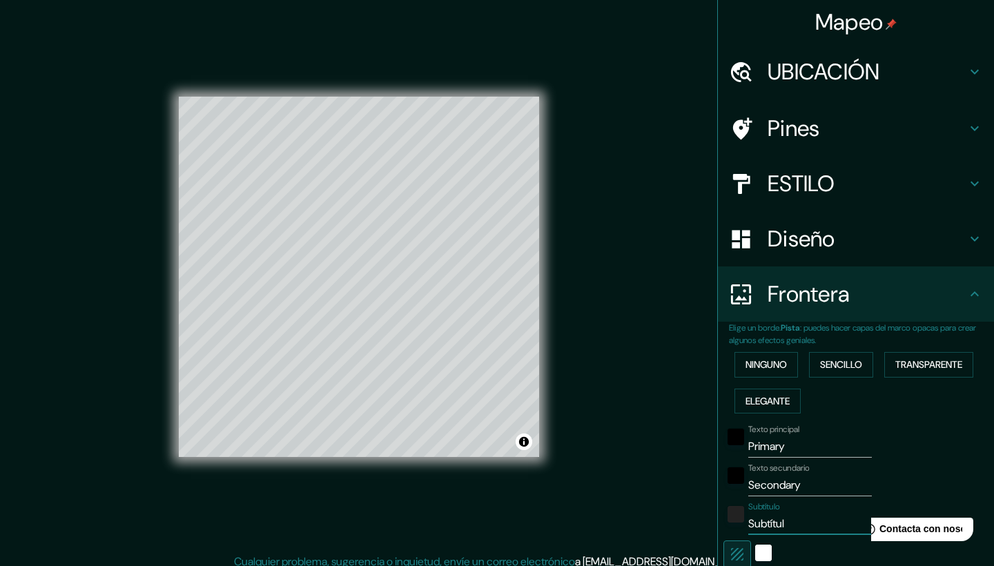
type input "Subtítu"
type input "251"
type input "42"
type input "Subtít"
type input "251"
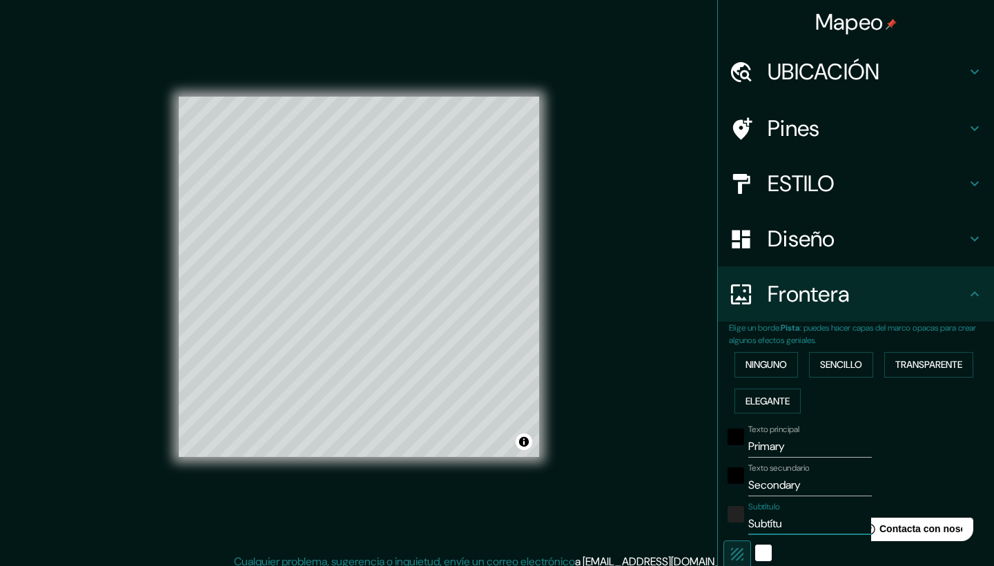
type input "42"
type input "Subt"
type input "251"
type input "42"
type input "Su"
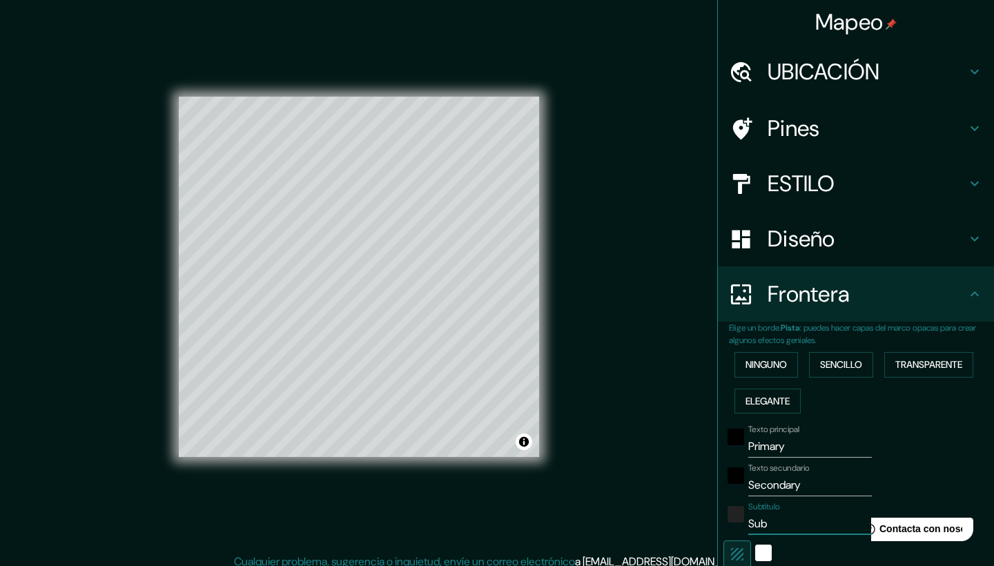
type input "251"
type input "42"
type input "S"
type input "251"
type input "42"
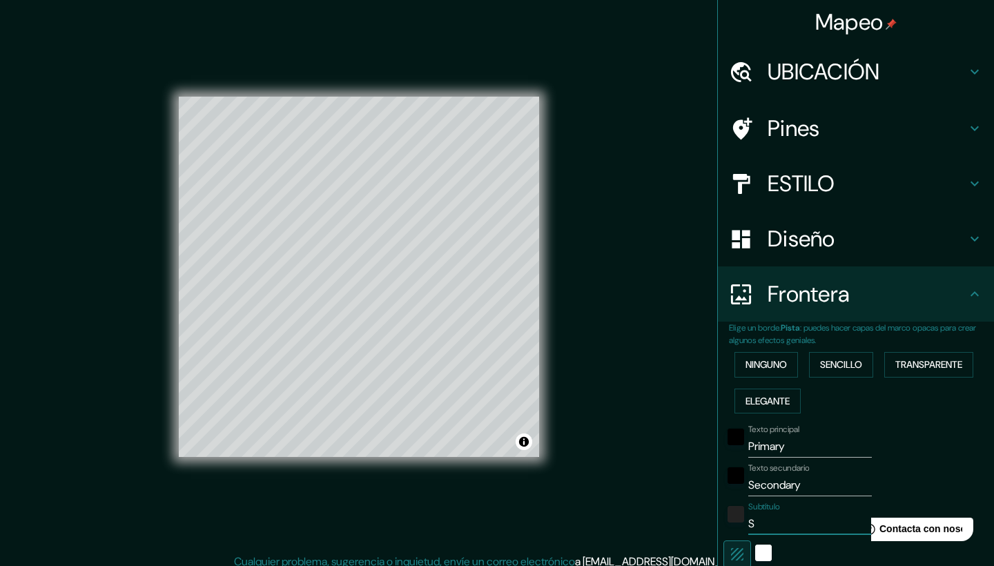
type input "251"
type input "42"
click at [810, 485] on input "Secondary" at bounding box center [810, 485] width 124 height 22
type input "Secundari"
type input "251"
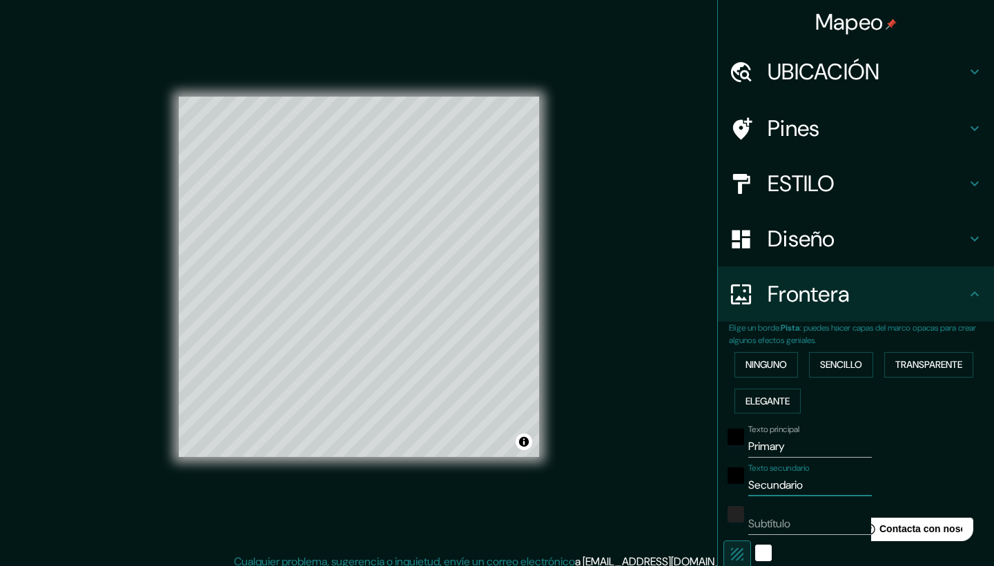
type input "42"
type input "Secundar"
type input "251"
type input "42"
type input "Secunda"
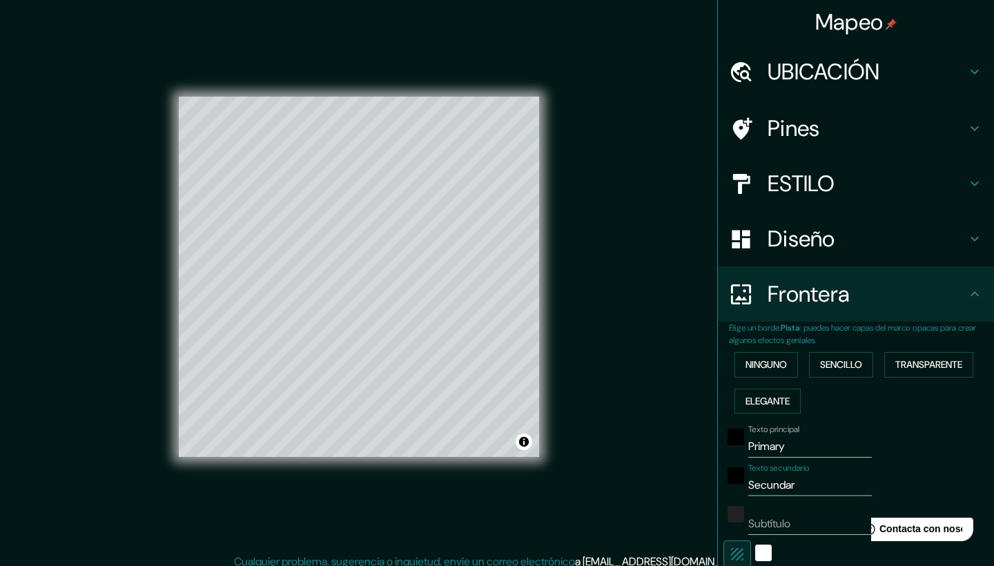
type input "251"
type input "42"
type input "Secun"
type input "251"
type input "42"
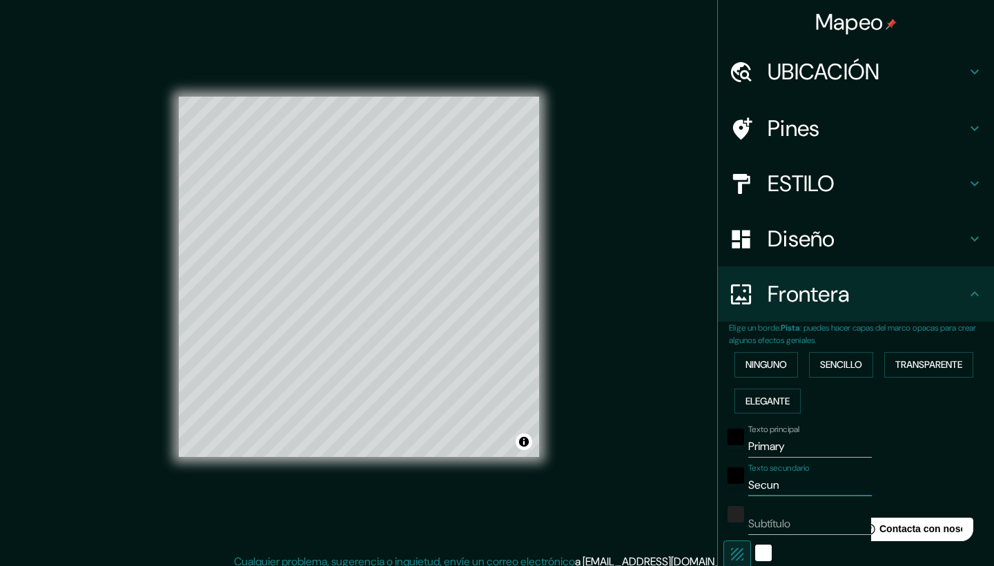
type input "Secu"
type input "251"
type input "42"
type input "Sec"
type input "251"
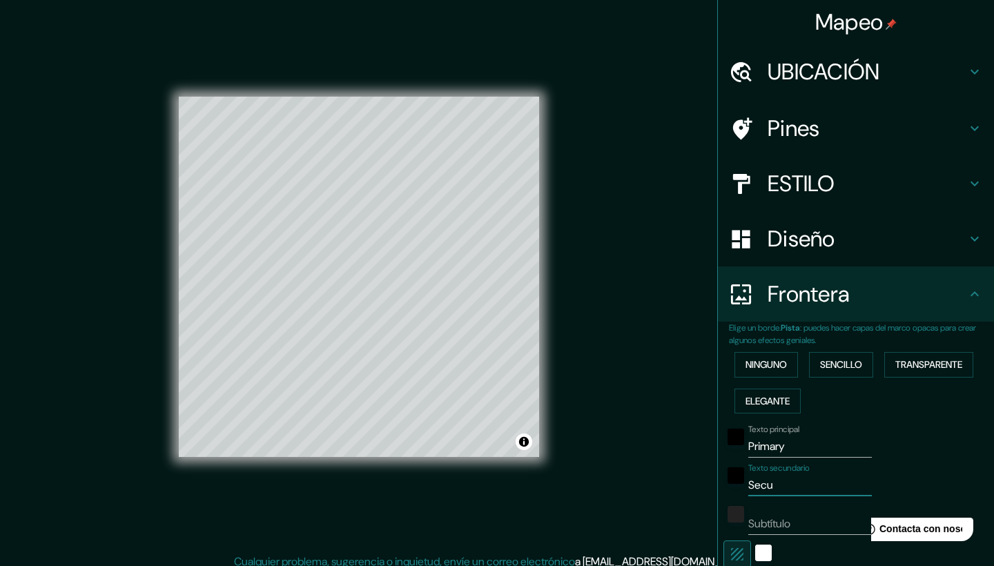
type input "42"
type input "S"
type input "251"
type input "42"
type input "251"
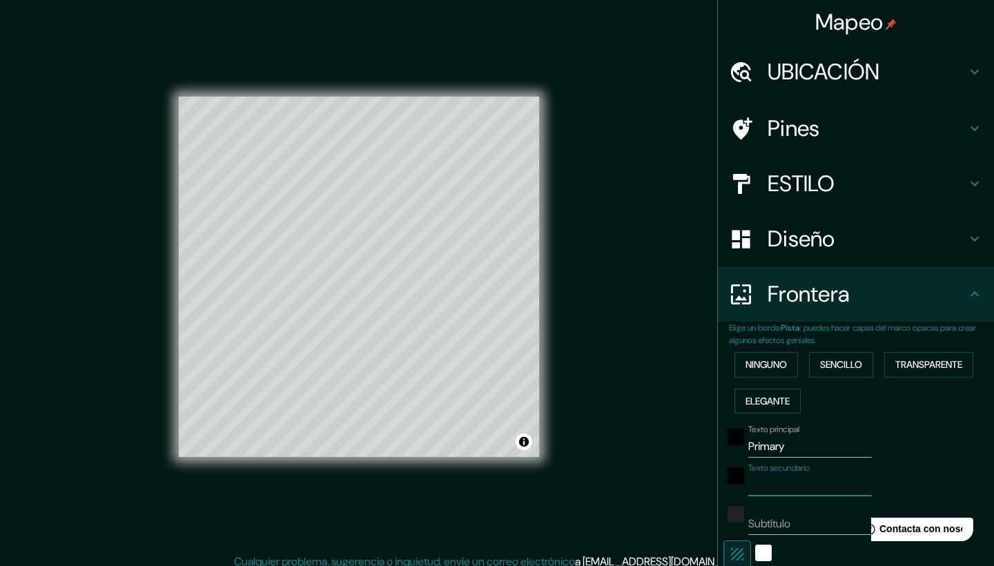
type input "42"
click at [817, 443] on input "Primary" at bounding box center [810, 447] width 124 height 22
type input "Primari"
type input "251"
type input "42"
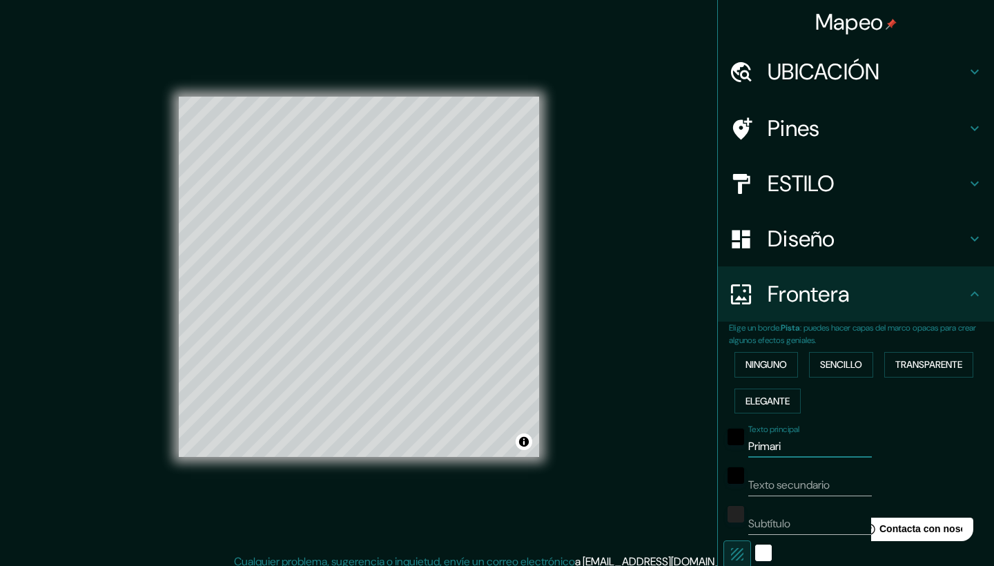
type input "Primar"
type input "251"
type input "42"
type input "Prima"
type input "251"
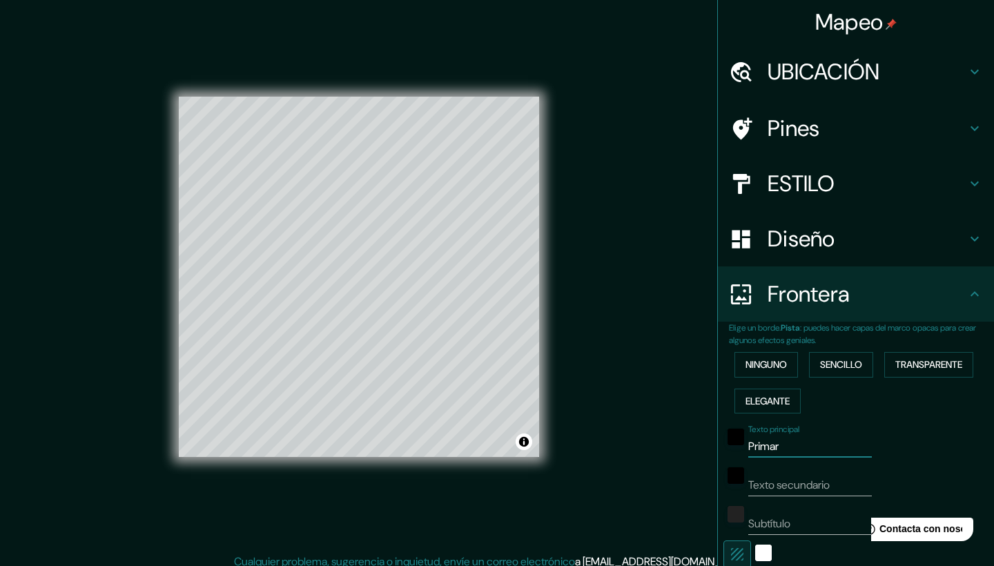
type input "42"
type input "Prim"
type input "251"
type input "42"
type input "Pri"
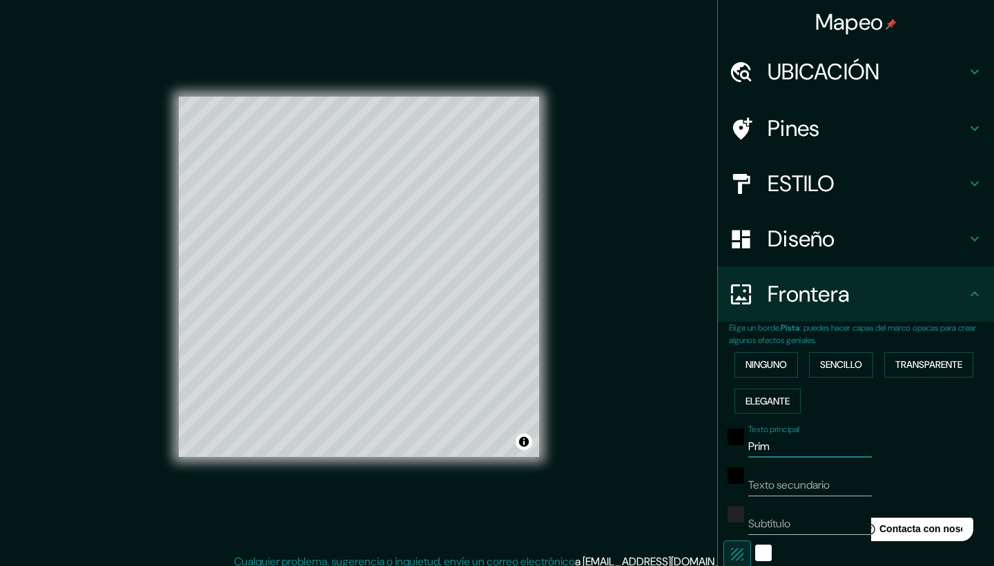
type input "251"
type input "42"
type input "Pr"
type input "251"
type input "42"
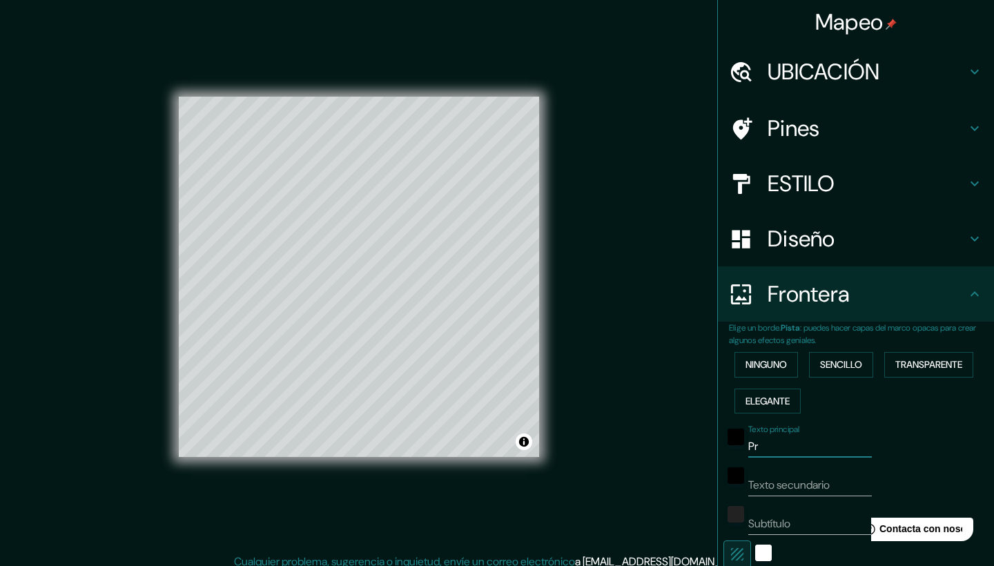
type input "P"
type input "251"
type input "42"
type input "251"
type input "42"
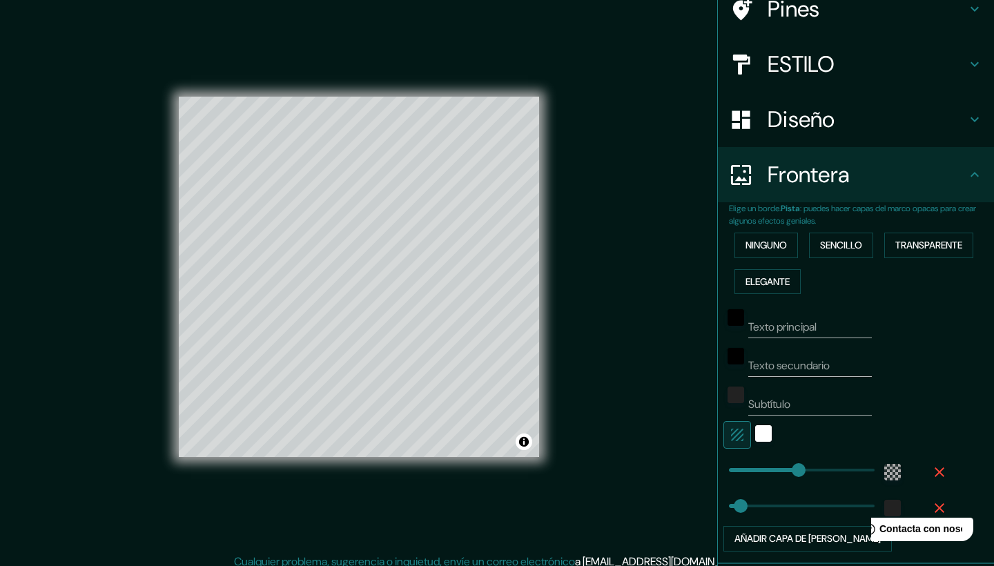
scroll to position [152, 0]
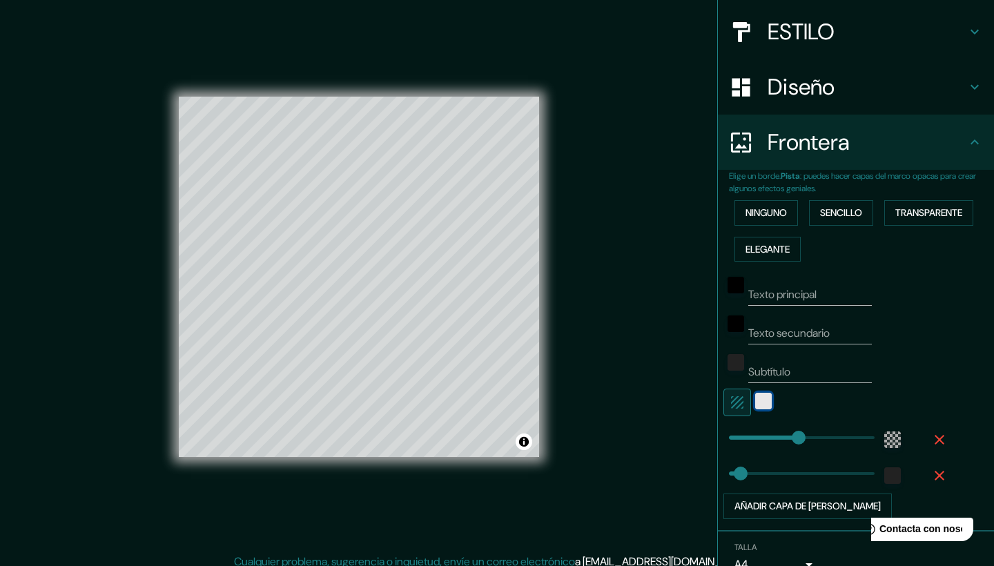
click at [766, 393] on div "blanco" at bounding box center [763, 401] width 17 height 17
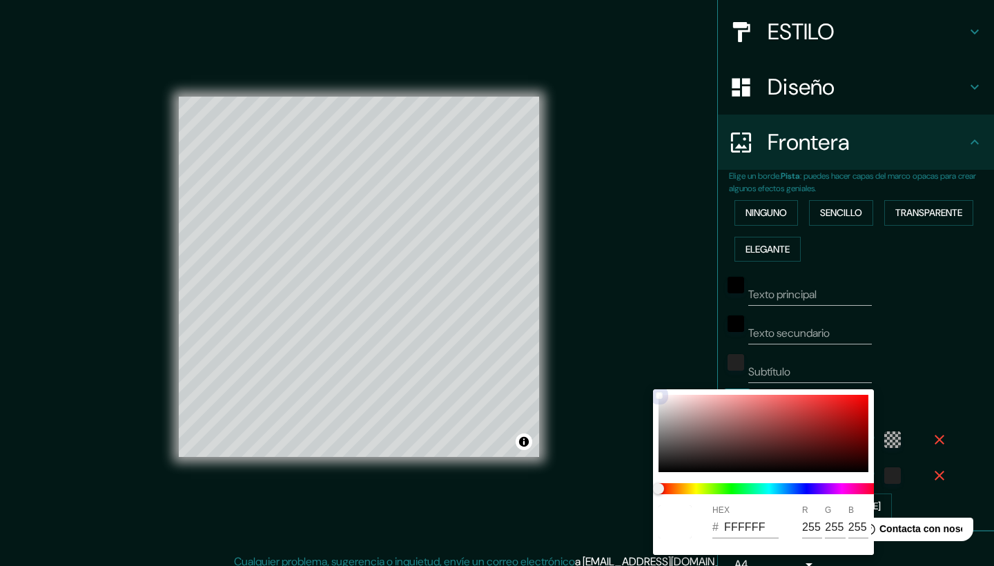
type input "251"
type input "42"
type input "F6EFEF"
type input "246"
type input "239"
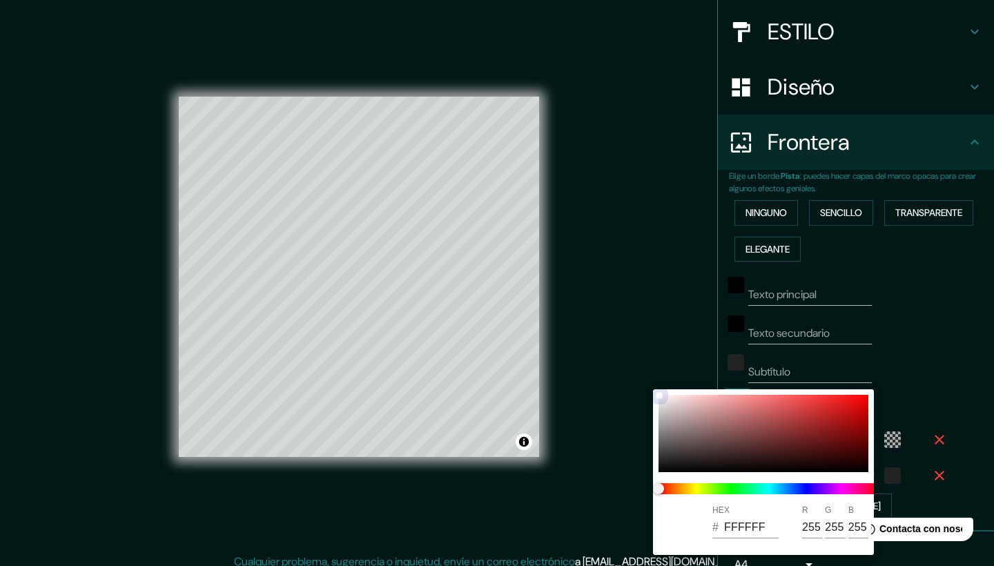
type input "239"
type input "251"
type input "42"
type input "F8F2F2"
type input "248"
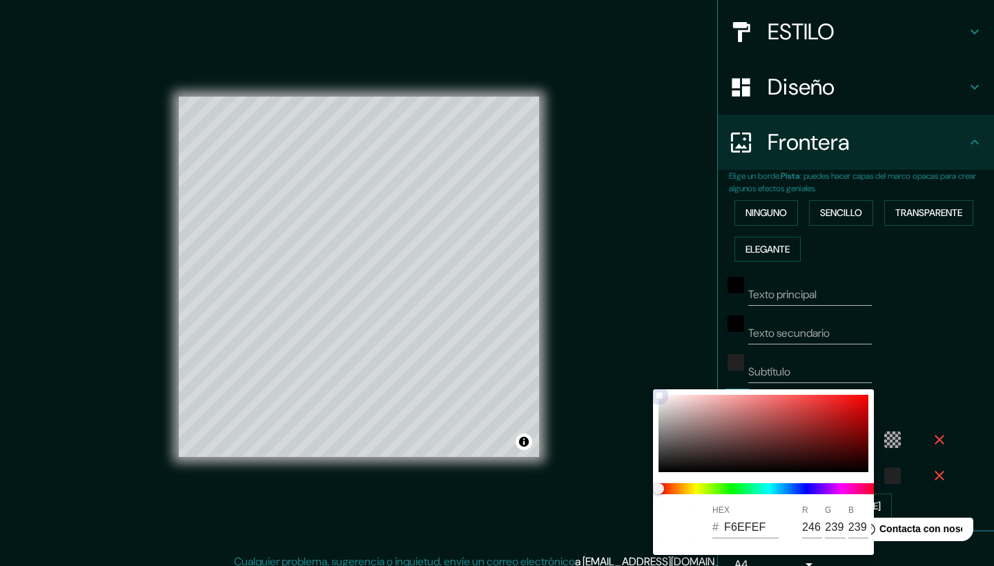
type input "242"
drag, startPoint x: 665, startPoint y: 398, endPoint x: 658, endPoint y: 391, distance: 9.8
click at [658, 391] on div "HEX # F8F2F2 R 248 G 242 B 242" at bounding box center [763, 472] width 221 height 166
click at [665, 359] on div at bounding box center [497, 283] width 994 height 566
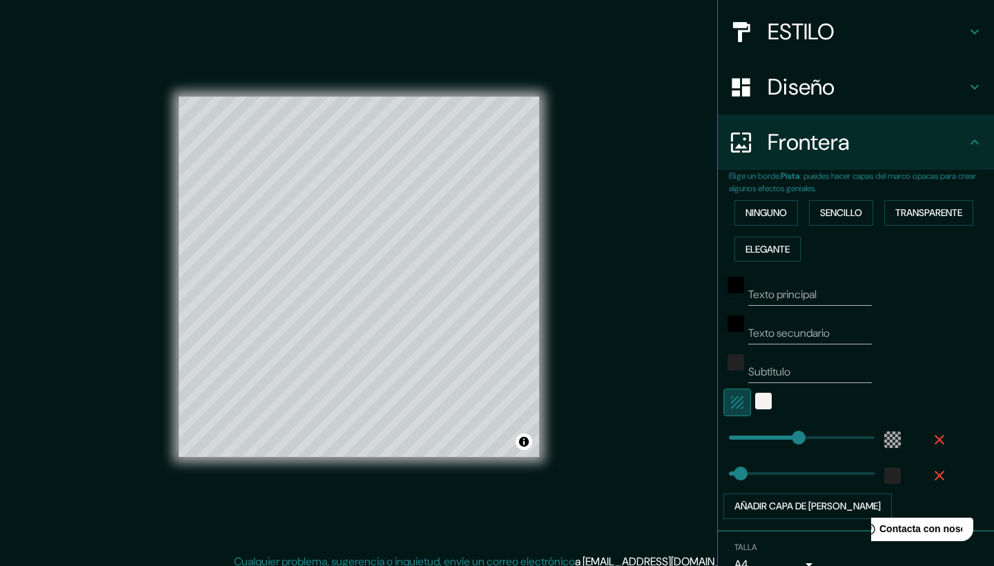
click at [741, 398] on icon "button" at bounding box center [737, 402] width 17 height 17
type input "251"
type input "42"
type input "522"
drag, startPoint x: 806, startPoint y: 427, endPoint x: 875, endPoint y: 427, distance: 69.0
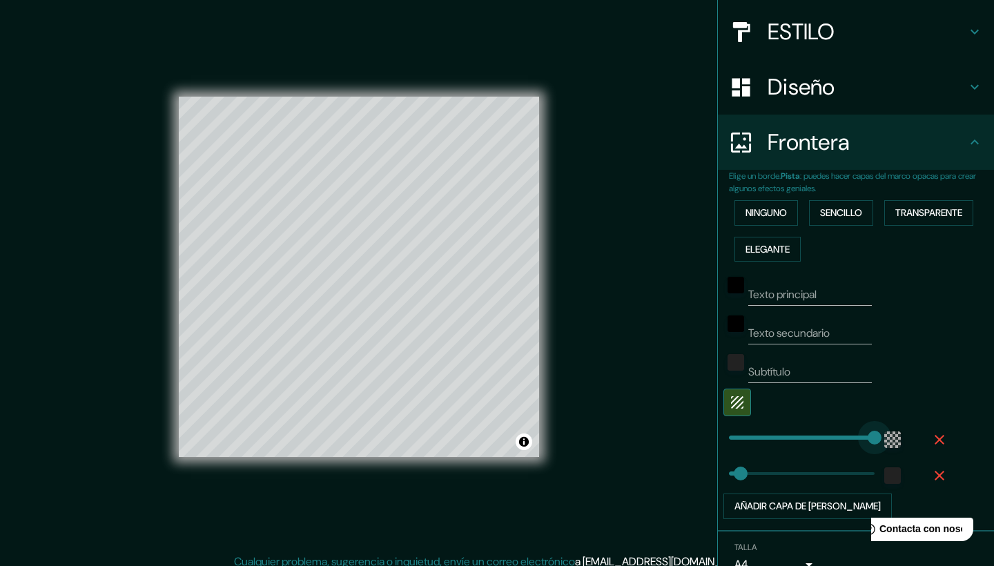
type input "42"
type input "372"
drag, startPoint x: 875, startPoint y: 427, endPoint x: 833, endPoint y: 431, distance: 43.0
type input "42"
type input "300"
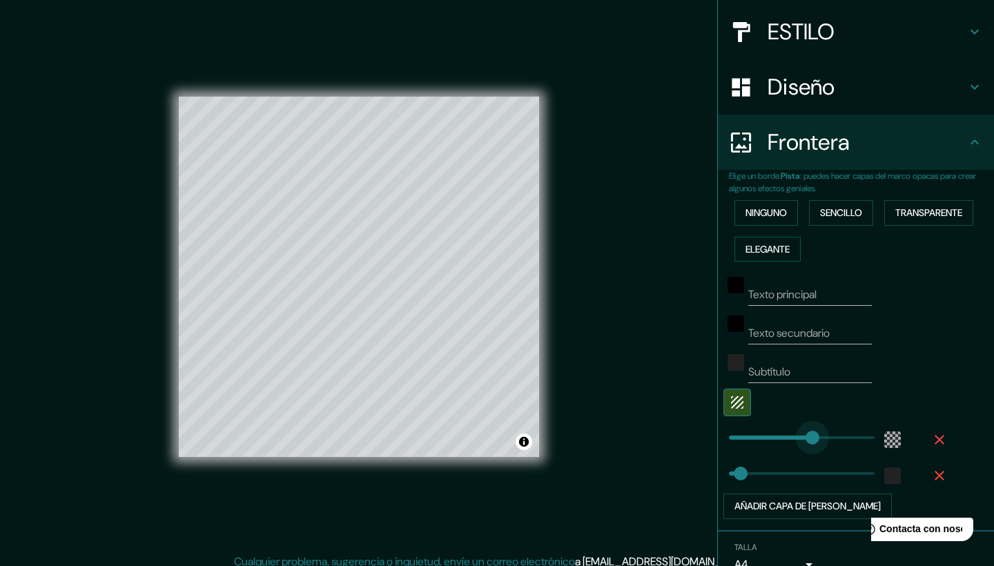
drag, startPoint x: 833, startPoint y: 430, endPoint x: 813, endPoint y: 430, distance: 20.7
type input "42"
type input "223"
type input "522"
drag, startPoint x: 747, startPoint y: 467, endPoint x: 884, endPoint y: 476, distance: 137.7
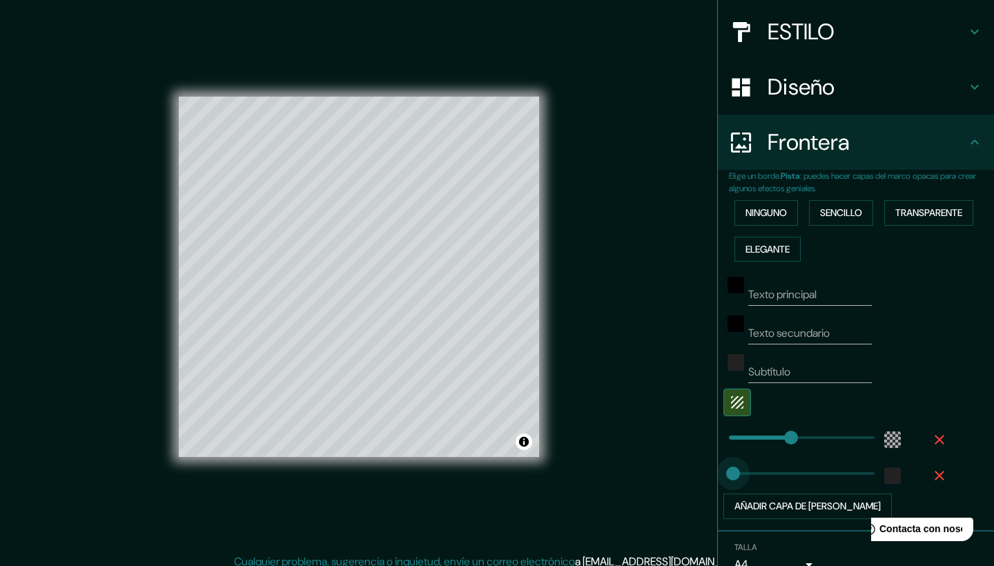
type input "0"
drag, startPoint x: 877, startPoint y: 467, endPoint x: 701, endPoint y: 491, distance: 177.6
type input "62"
drag, startPoint x: 734, startPoint y: 466, endPoint x: 746, endPoint y: 467, distance: 12.5
type input "89"
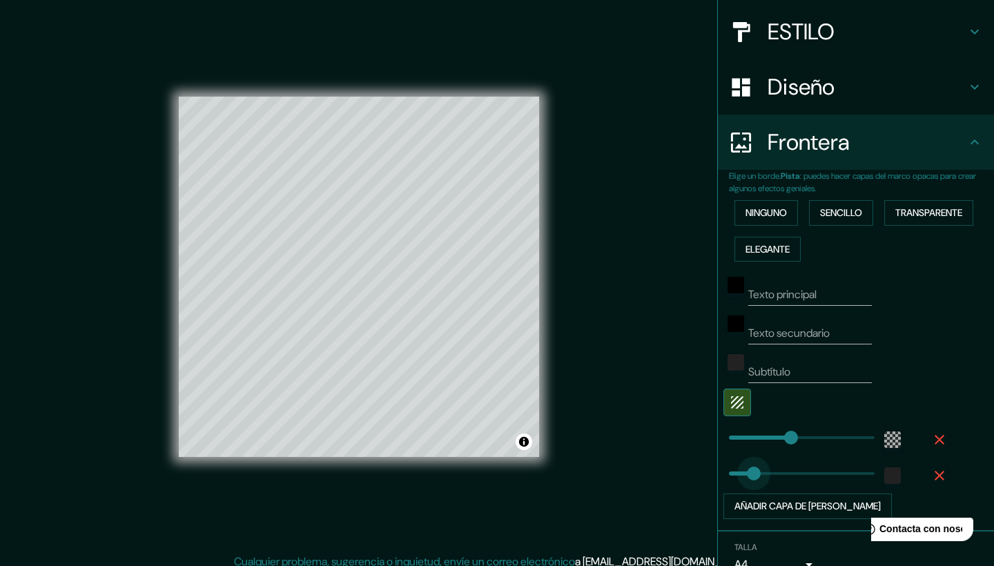
drag, startPoint x: 746, startPoint y: 467, endPoint x: 754, endPoint y: 469, distance: 7.7
type input "64"
type input "50"
type input "461"
drag, startPoint x: 792, startPoint y: 429, endPoint x: 857, endPoint y: 439, distance: 66.3
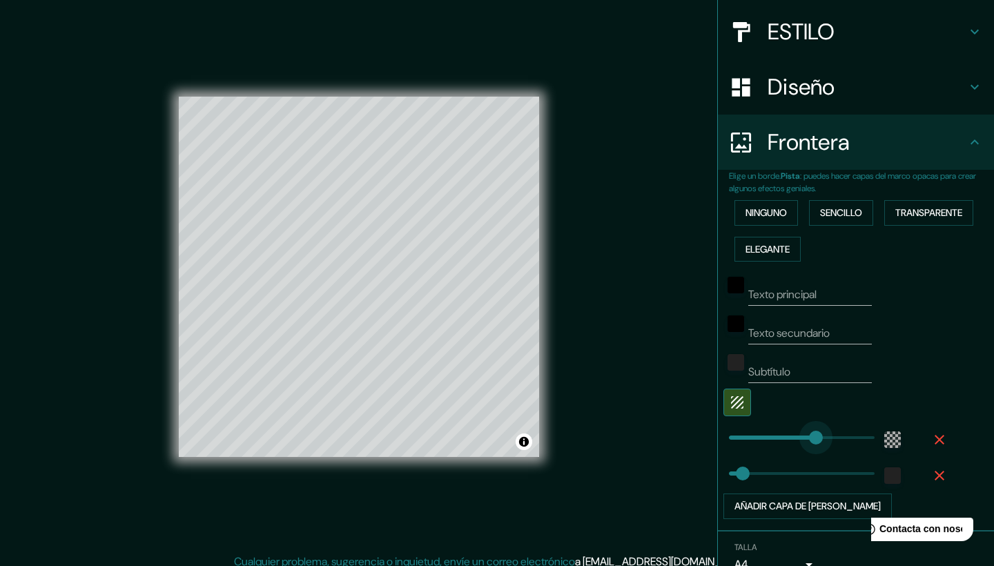
type input "315"
drag, startPoint x: 857, startPoint y: 439, endPoint x: 817, endPoint y: 438, distance: 40.7
type input "273"
drag, startPoint x: 817, startPoint y: 438, endPoint x: 806, endPoint y: 439, distance: 11.1
type input "265"
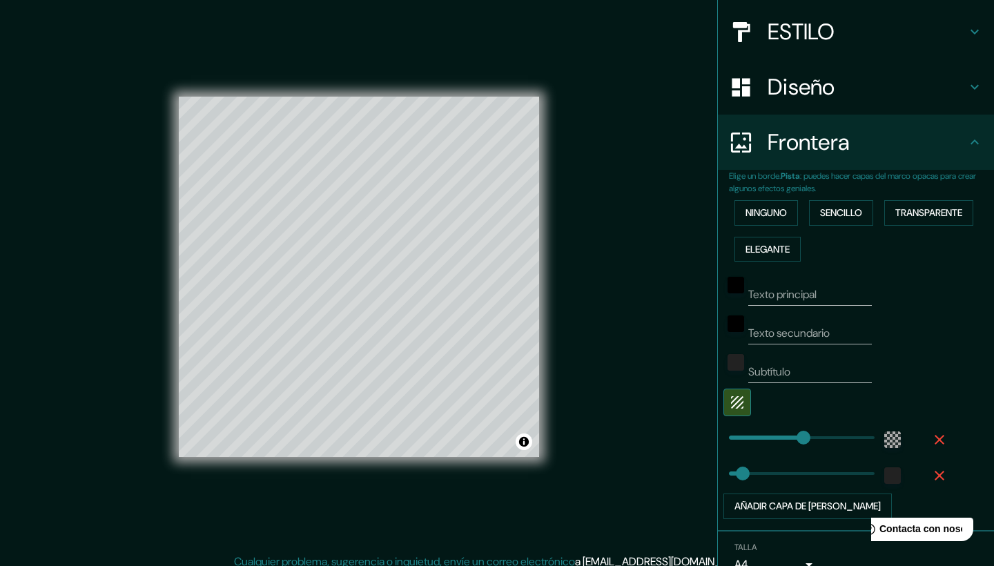
type input "243"
type input "233"
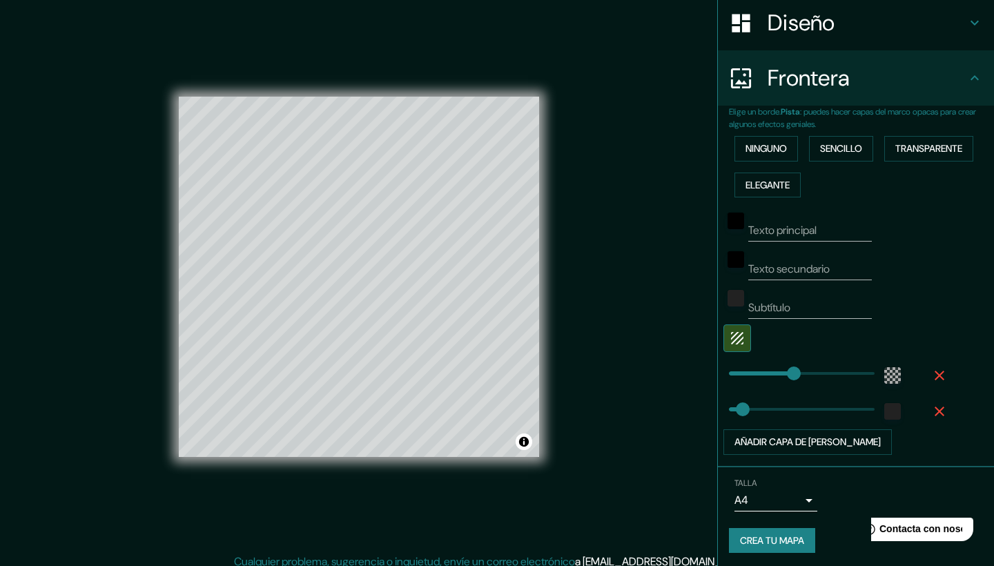
scroll to position [215, 0]
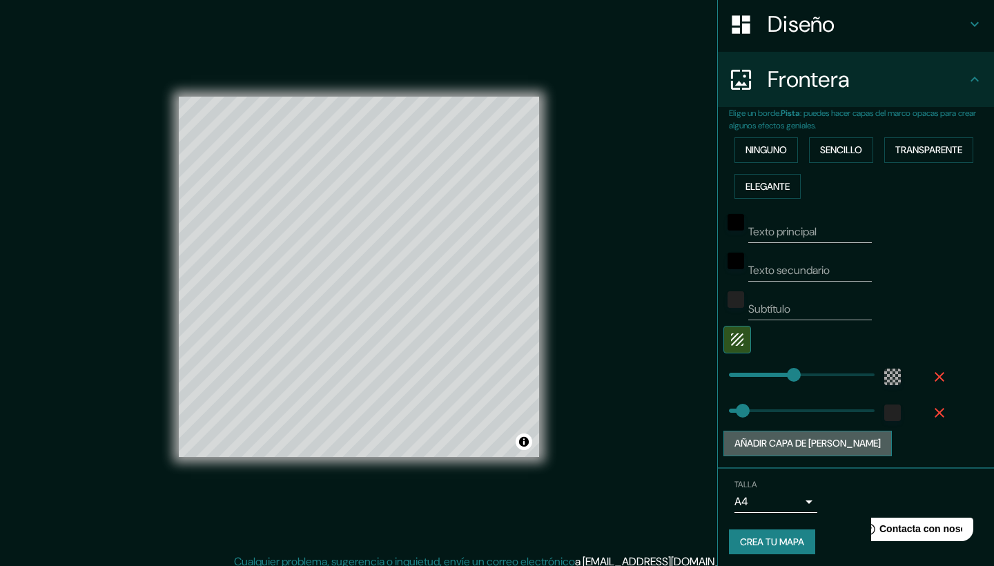
click at [821, 442] on button "AÑADIR CAPA DE [PERSON_NAME]" at bounding box center [807, 444] width 168 height 26
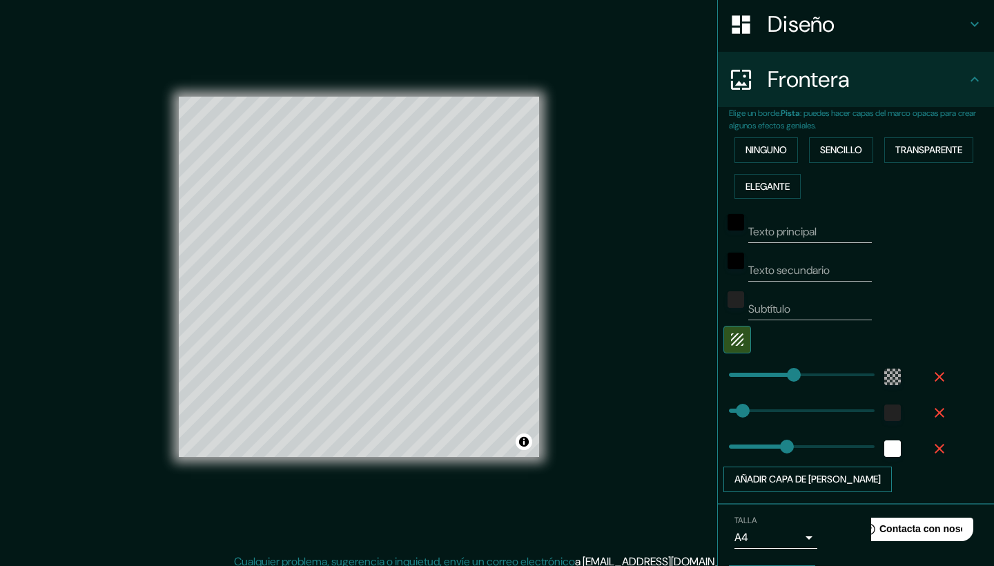
click at [804, 468] on button "AÑADIR CAPA DE [PERSON_NAME]" at bounding box center [807, 480] width 168 height 26
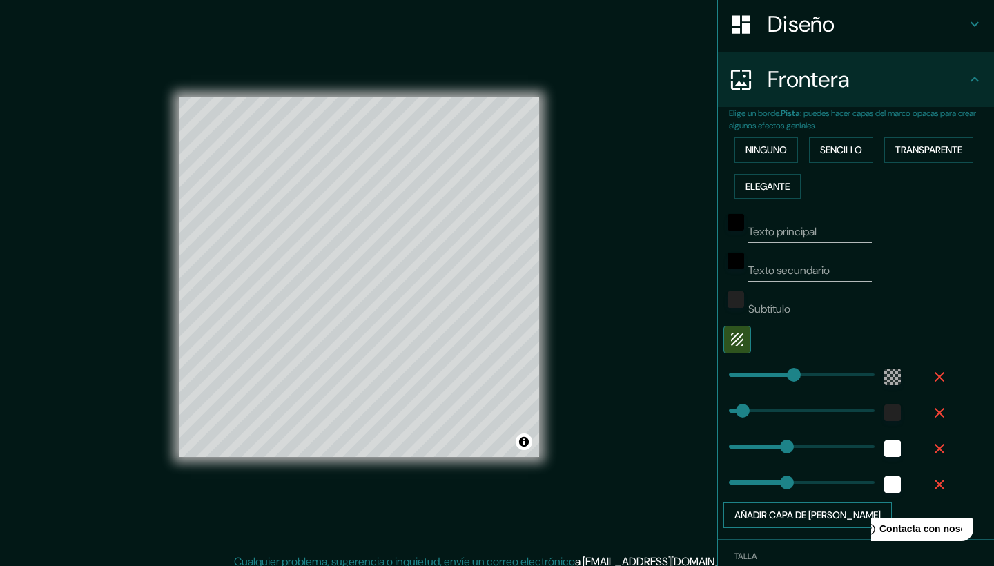
type input "209"
type input "0"
drag, startPoint x: 790, startPoint y: 476, endPoint x: 728, endPoint y: 480, distance: 62.2
type input "209"
click at [935, 447] on icon "button" at bounding box center [939, 448] width 17 height 17
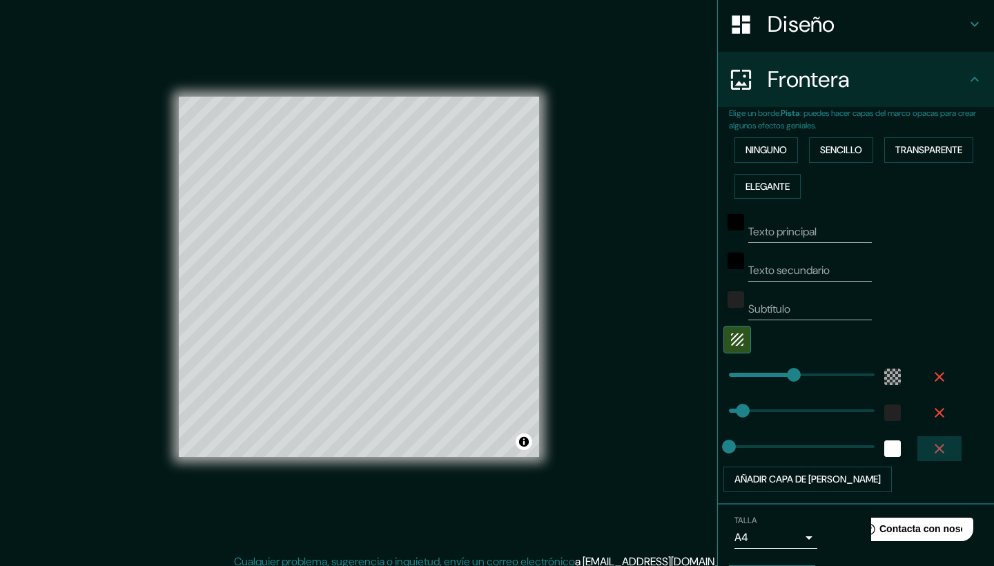
click at [935, 447] on icon "button" at bounding box center [939, 448] width 17 height 17
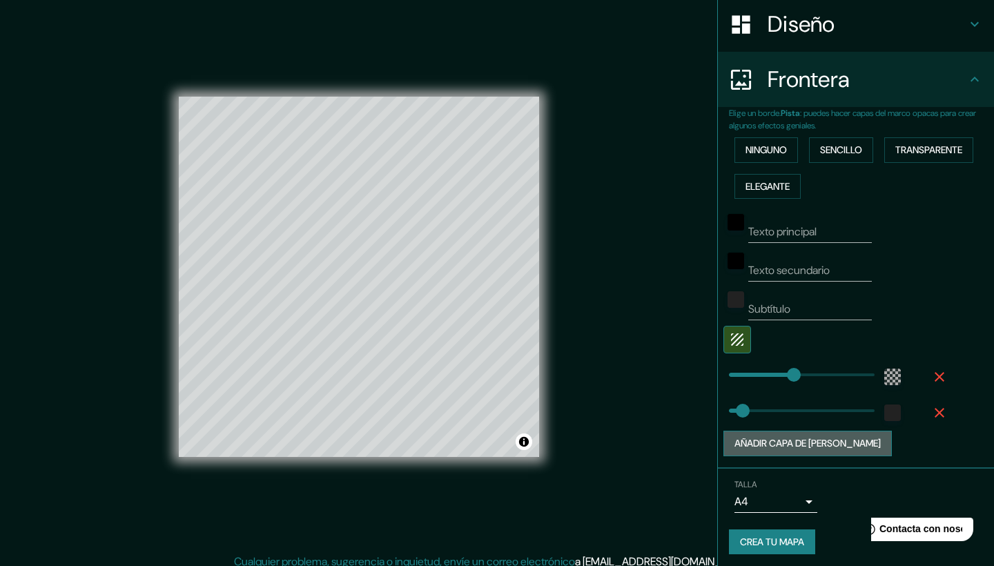
click at [813, 440] on button "AÑADIR CAPA DE [PERSON_NAME]" at bounding box center [807, 444] width 168 height 26
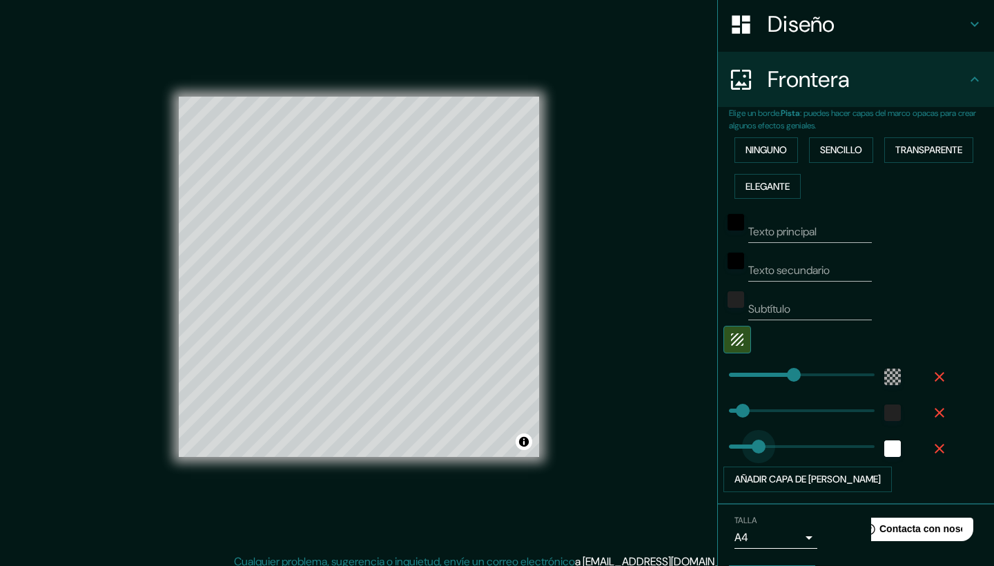
type input "79"
drag, startPoint x: 793, startPoint y: 440, endPoint x: 751, endPoint y: 441, distance: 42.1
type input "50"
drag, startPoint x: 750, startPoint y: 441, endPoint x: 743, endPoint y: 442, distance: 7.7
type input "27"
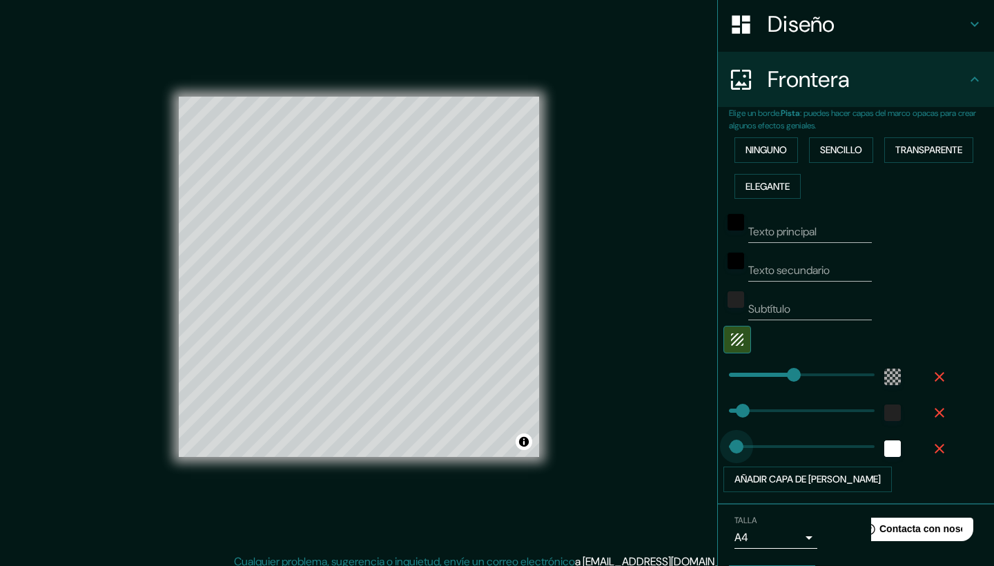
drag, startPoint x: 746, startPoint y: 440, endPoint x: 737, endPoint y: 443, distance: 10.1
click at [801, 529] on body "Mapeo UBICACIÓN Pines ESTILO Diseño Frontera Elige un borde. Pista : puedes hac…" at bounding box center [497, 283] width 994 height 566
click at [679, 408] on div at bounding box center [497, 283] width 994 height 566
click at [135, 293] on div "Mapeo UBICACIÓN Pines ESTILO Diseño Frontera Elige un borde. Pista : puedes hac…" at bounding box center [497, 288] width 994 height 576
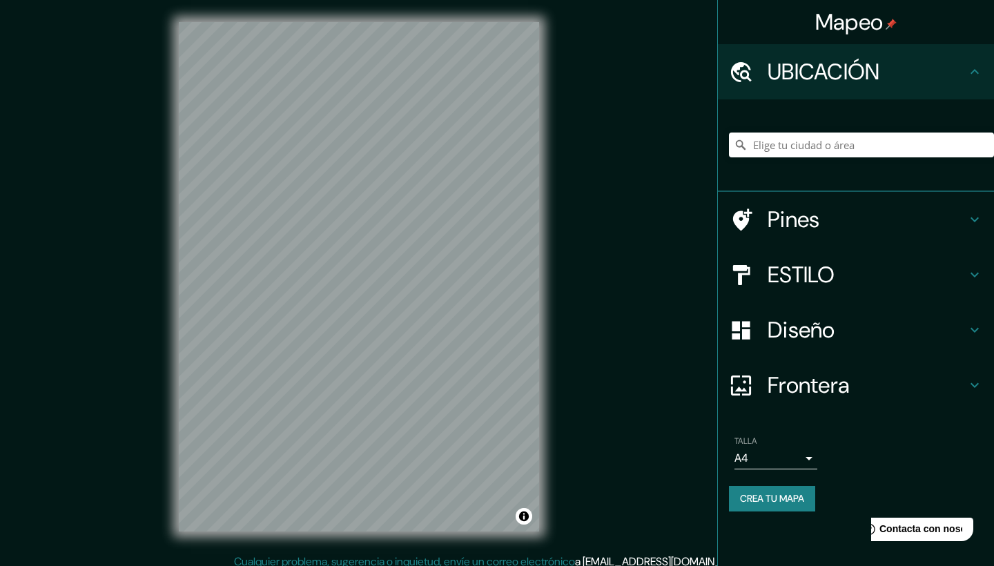
click at [667, 217] on div "Mapeo UBICACIÓN Pines ESTILO Diseño Frontera Elige un borde. Pista : puedes hac…" at bounding box center [497, 288] width 994 height 576
click at [993, 213] on div "Mapeo UBICACIÓN Pines ESTILO Diseño Frontera Elige un borde. Pista : puedes hac…" at bounding box center [497, 288] width 994 height 576
click at [766, 289] on div "Mapeo UBICACIÓN Pines ESTILO Diseño Frontera Elige un borde. Pista : puedes hac…" at bounding box center [497, 288] width 994 height 576
click at [554, 203] on div "© Mapbox © OpenStreetMap Improve this map" at bounding box center [359, 277] width 405 height 554
click at [799, 453] on body "Mapeo UBICACIÓN Pines ESTILO Diseño Frontera Elige un borde. Pista : puedes hac…" at bounding box center [497, 283] width 994 height 566
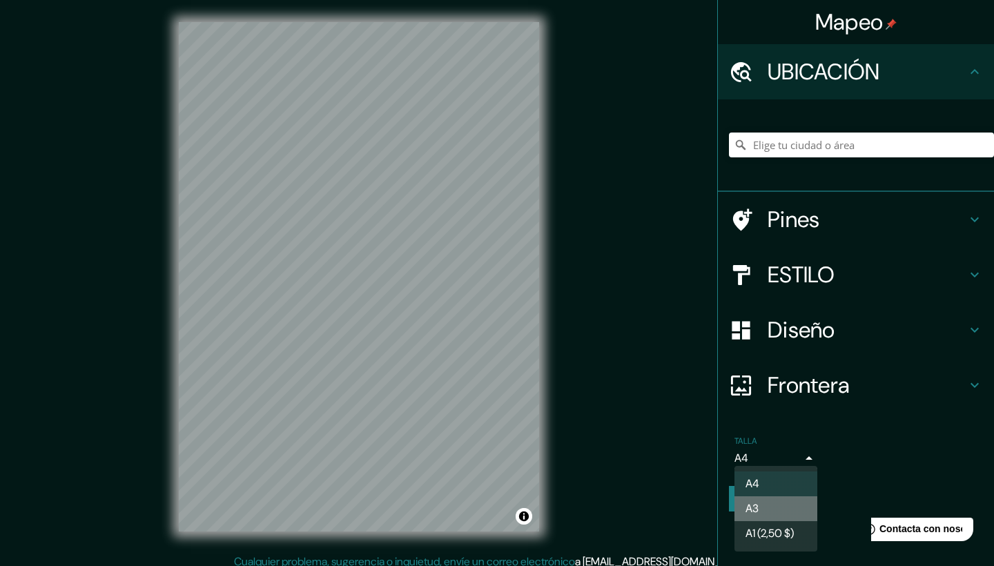
click at [773, 505] on li "A3" at bounding box center [776, 508] width 83 height 25
click at [789, 449] on body "Mapeo UBICACIÓN Pines ESTILO Diseño Frontera Elige un borde. Pista : puedes hac…" at bounding box center [497, 283] width 994 height 566
click at [772, 529] on li "A1 (2,50 $)" at bounding box center [776, 533] width 83 height 25
click at [794, 452] on body "Mapeo UBICACIÓN Pines ESTILO Diseño Frontera Elige un borde. Pista : puedes hac…" at bounding box center [497, 283] width 994 height 566
click at [767, 484] on li "A4" at bounding box center [776, 483] width 83 height 25
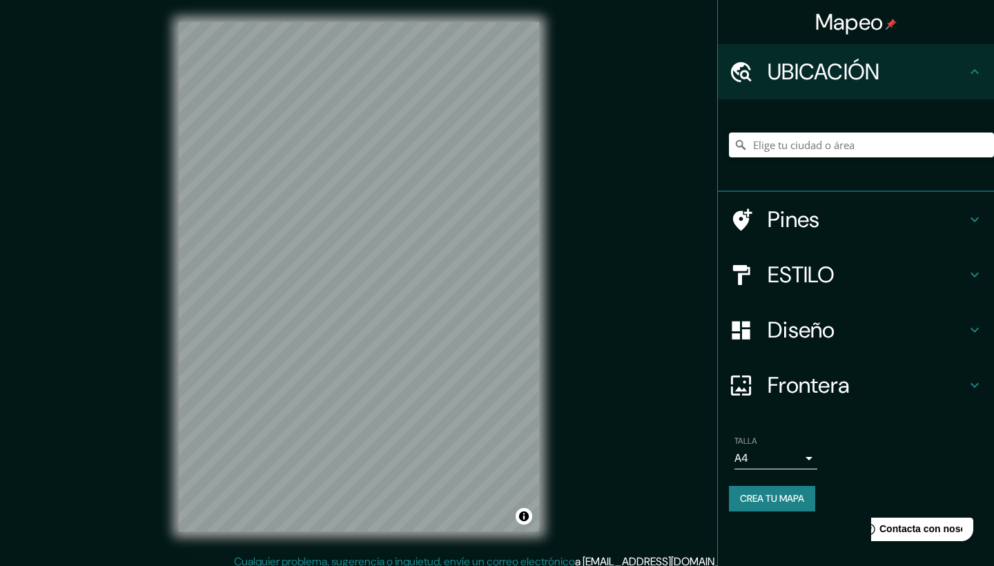
click at [621, 507] on div "Mapeo UBICACIÓN Pines ESTILO Diseño Frontera Elige un borde. Pista : puedes hac…" at bounding box center [497, 288] width 994 height 576
click at [612, 496] on div "Mapeo UBICACIÓN Pines ESTILO Diseño Frontera Elige un borde. Pista : puedes hac…" at bounding box center [497, 288] width 994 height 576
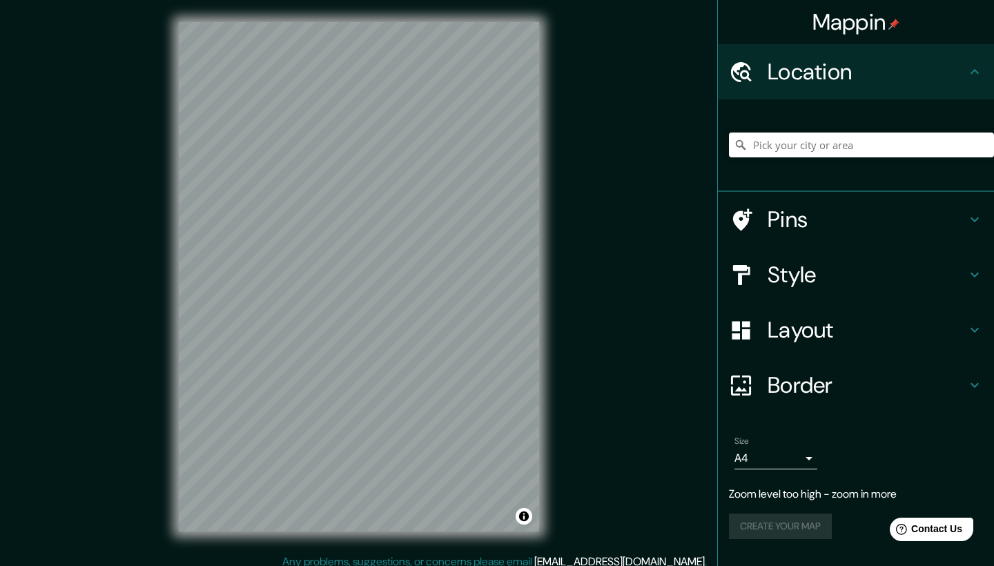
click at [685, 342] on div "Mappin Location Pins Style Layout Border Choose a border. Hint : you can make l…" at bounding box center [497, 288] width 994 height 576
click at [623, 274] on div "Mappin Location Pins Style Layout Border Choose a border. Hint : you can make l…" at bounding box center [497, 288] width 994 height 576
click at [507, 545] on div "© Mapbox © OpenStreetMap Improve this map" at bounding box center [359, 277] width 405 height 554
